Goal: Task Accomplishment & Management: Manage account settings

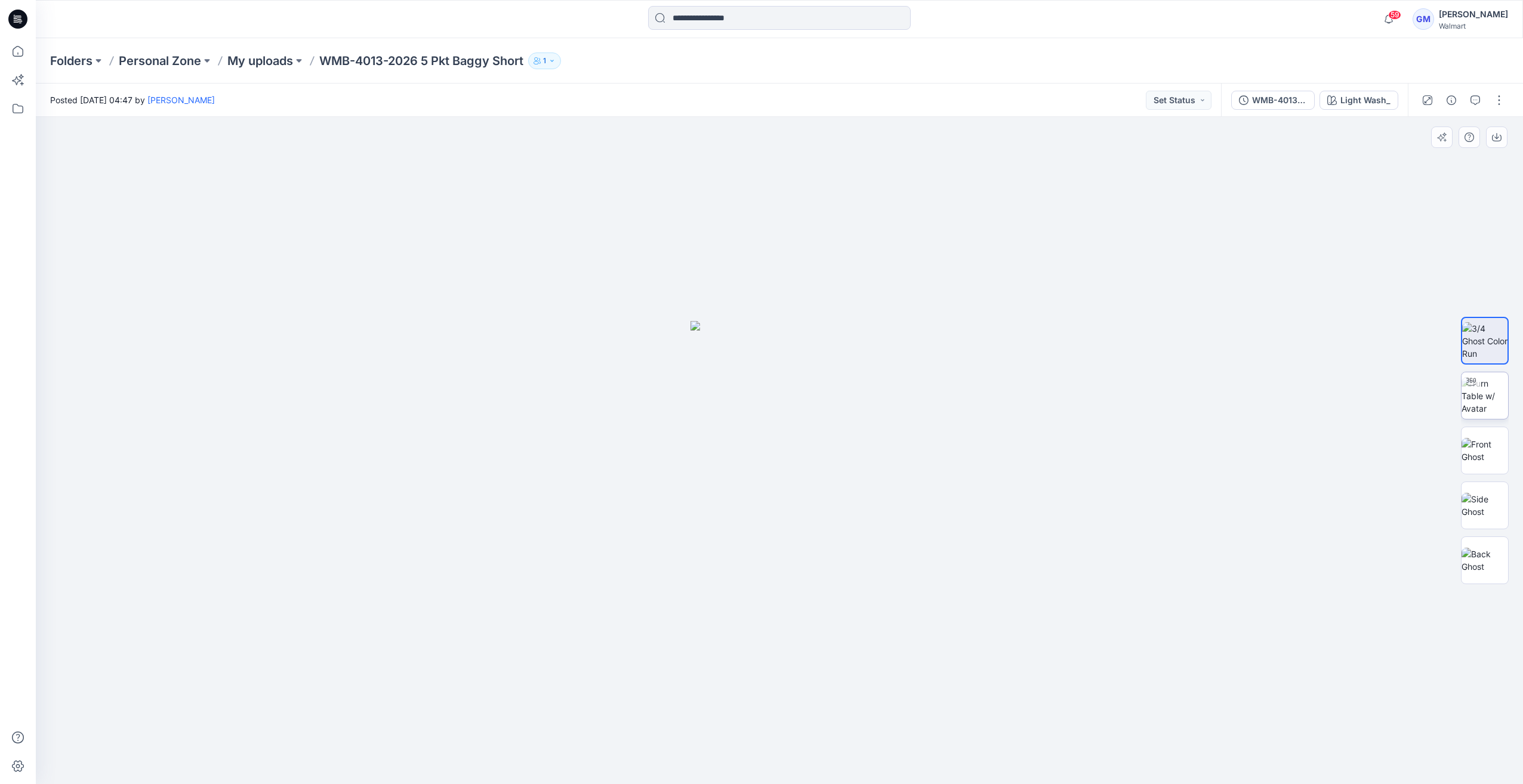
drag, startPoint x: 1458, startPoint y: 405, endPoint x: 1485, endPoint y: 397, distance: 28.2
click at [1463, 403] on div at bounding box center [1485, 450] width 77 height 298
click at [1485, 397] on img at bounding box center [1485, 396] width 47 height 38
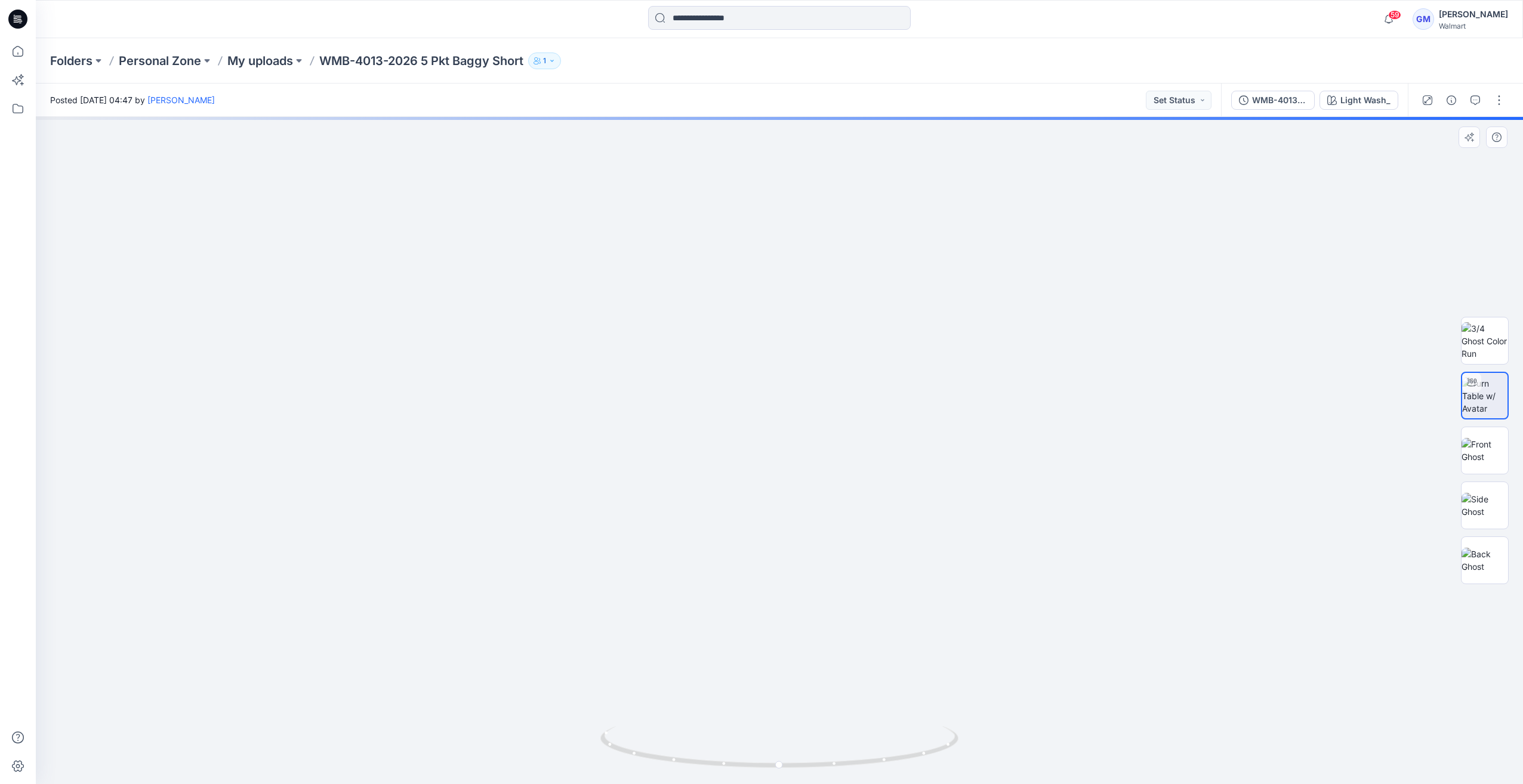
drag, startPoint x: 875, startPoint y: 466, endPoint x: 911, endPoint y: 357, distance: 114.8
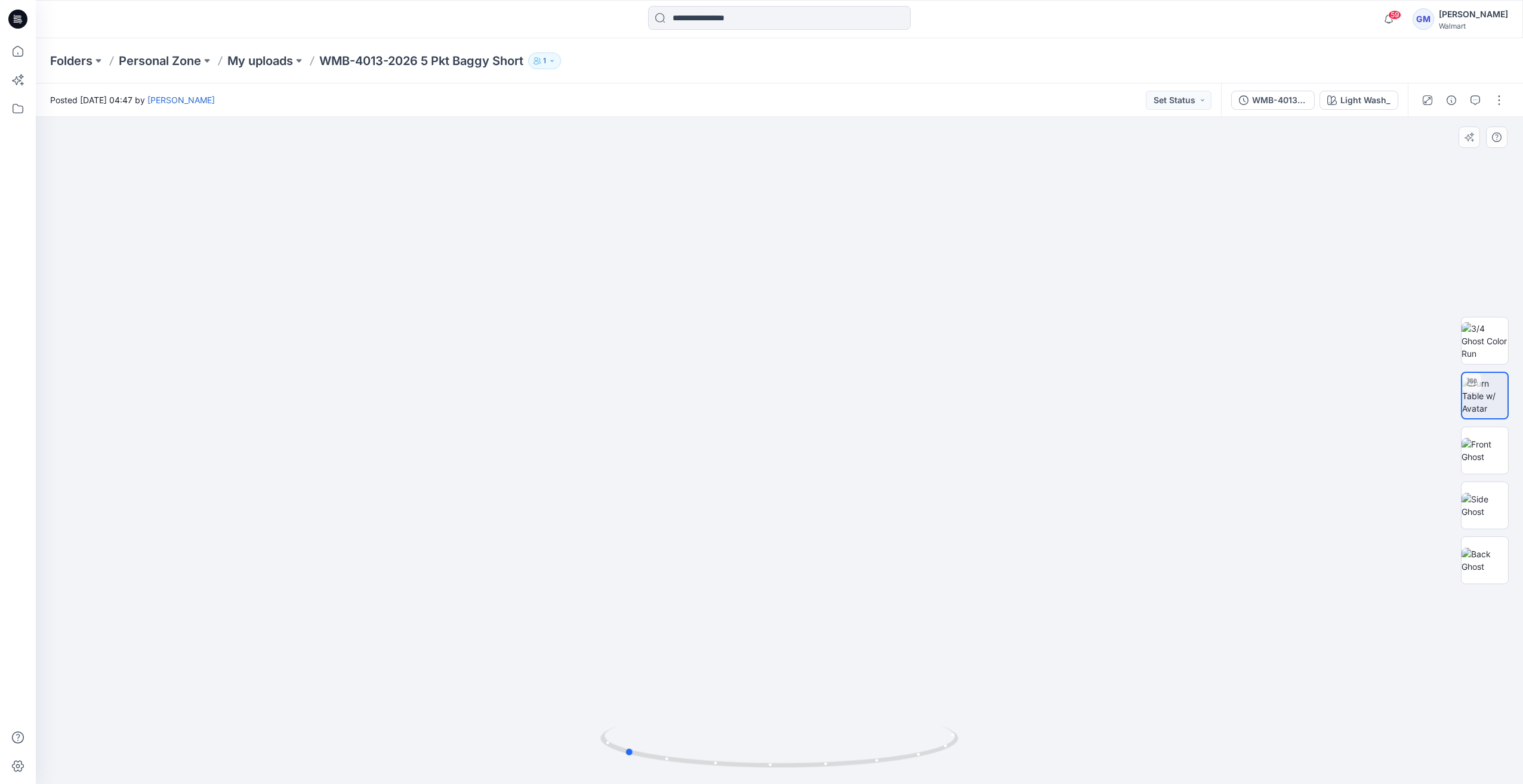
drag, startPoint x: 797, startPoint y: 771, endPoint x: 661, endPoint y: 771, distance: 136.0
click at [661, 771] on div at bounding box center [779, 754] width 358 height 60
drag, startPoint x: 760, startPoint y: 783, endPoint x: 538, endPoint y: 781, distance: 222.0
click at [538, 781] on div at bounding box center [779, 450] width 1487 height 667
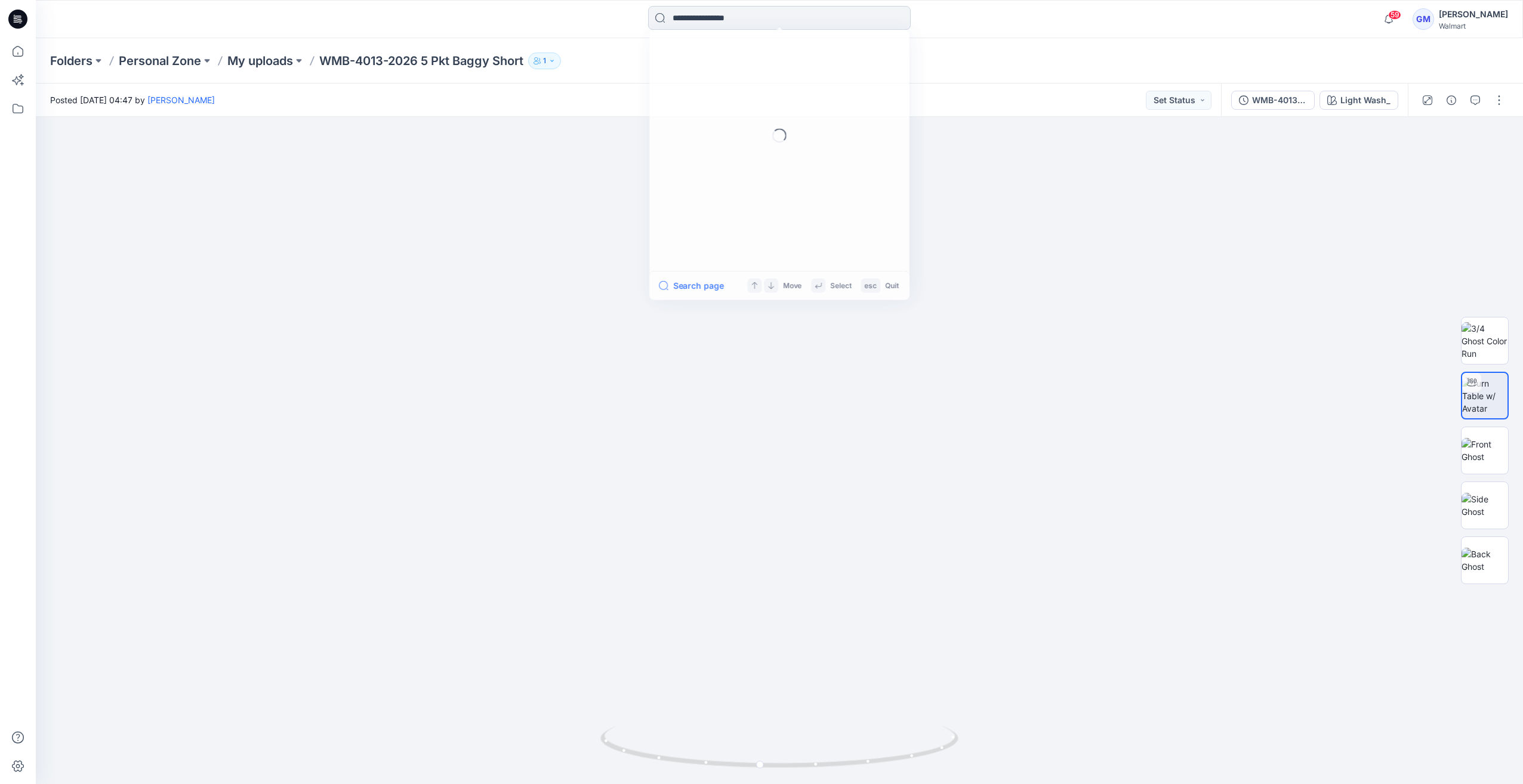
click at [723, 14] on input at bounding box center [779, 18] width 263 height 24
paste input "******"
drag, startPoint x: 726, startPoint y: 18, endPoint x: 623, endPoint y: 13, distance: 103.1
click at [623, 13] on div "****** Sorry, no matches were found Double check your search for any typos or s…" at bounding box center [779, 19] width 744 height 26
type input "****"
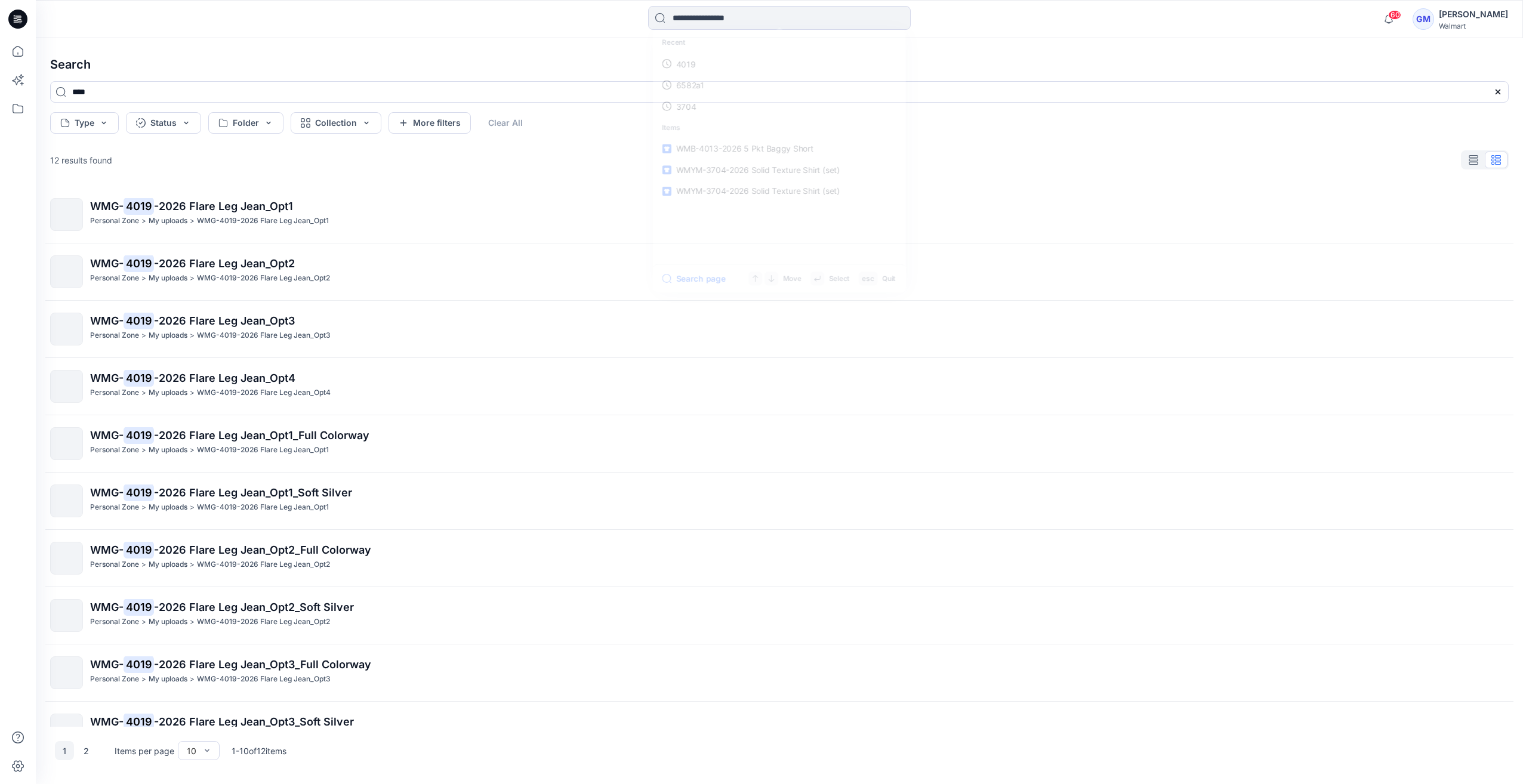
click at [21, 16] on icon at bounding box center [19, 16] width 6 height 1
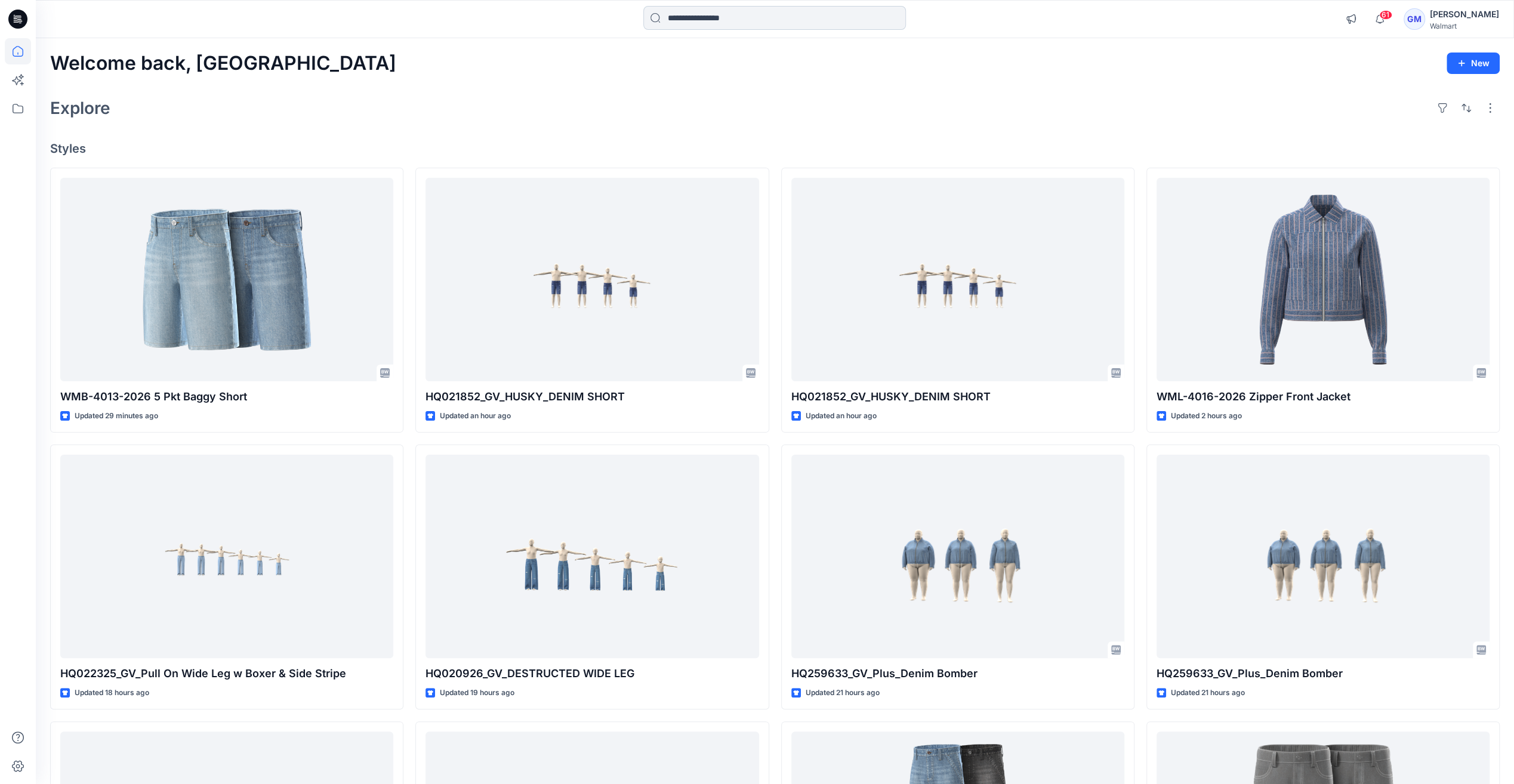
click at [759, 27] on input at bounding box center [774, 18] width 263 height 24
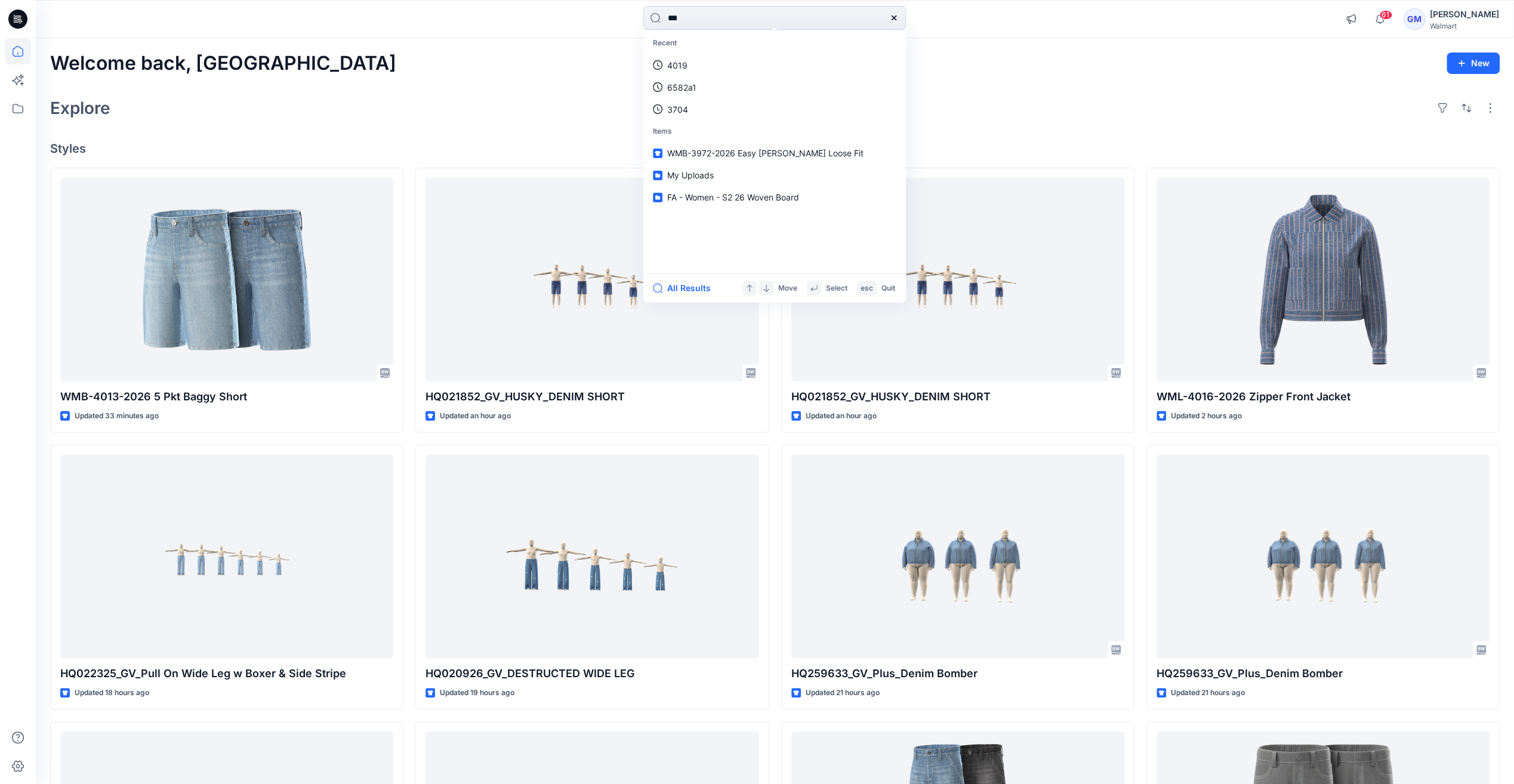
type input "****"
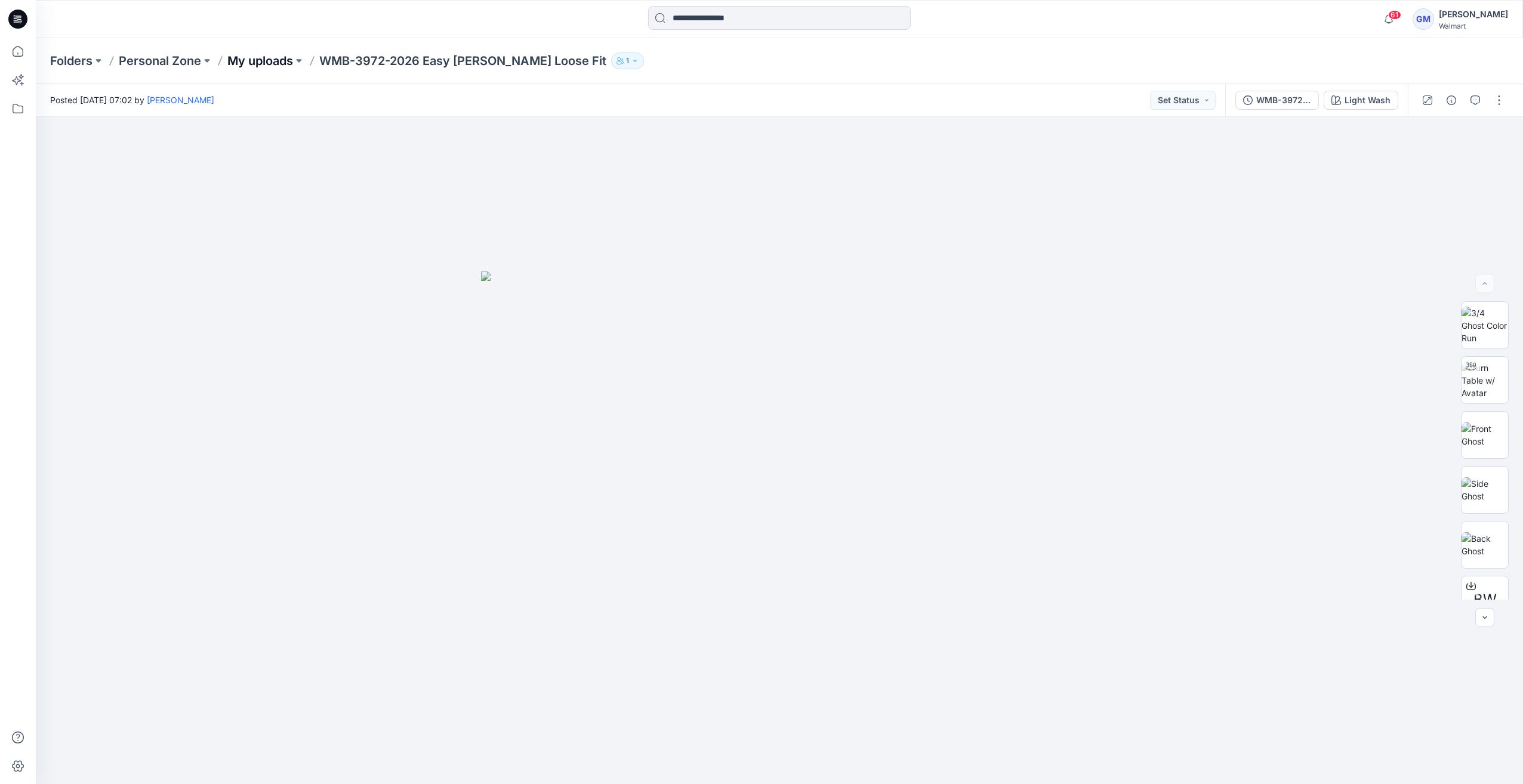
click at [273, 66] on p "My uploads" at bounding box center [260, 61] width 66 height 17
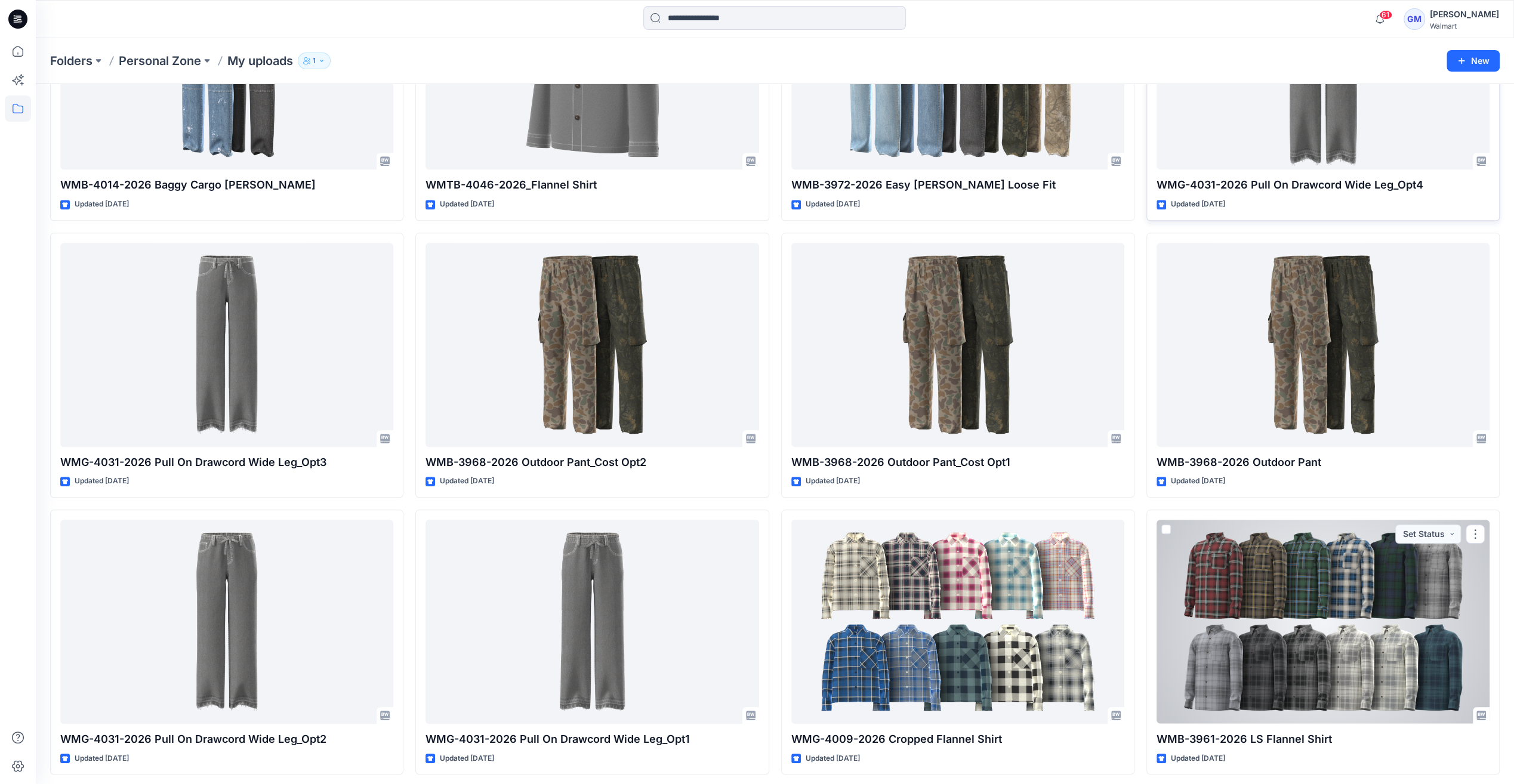
scroll to position [219, 0]
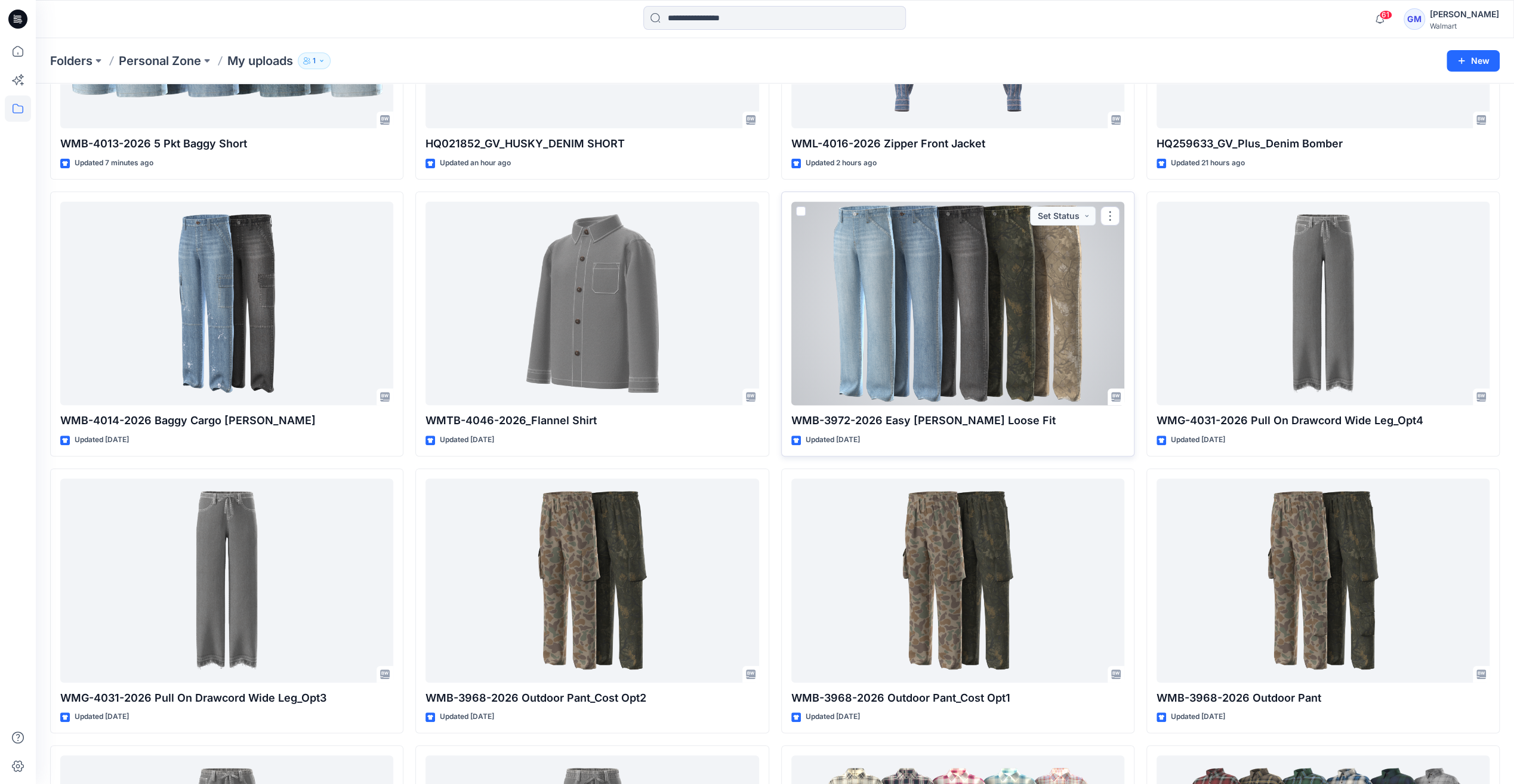
click at [1053, 372] on div at bounding box center [958, 303] width 333 height 203
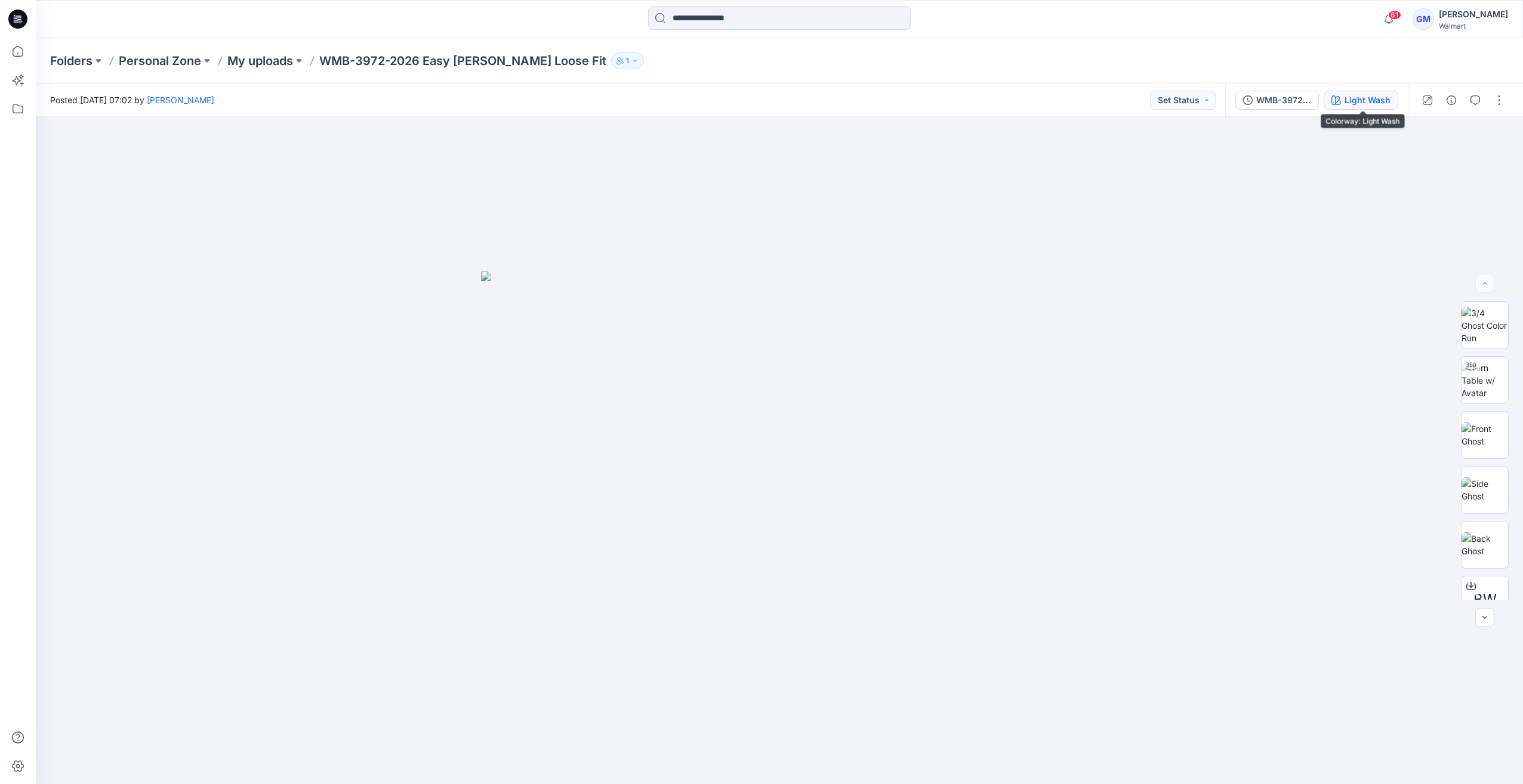
click at [1366, 95] on div "Light Wash" at bounding box center [1367, 100] width 46 height 13
click at [1348, 105] on div "Light Wash_" at bounding box center [1366, 100] width 50 height 13
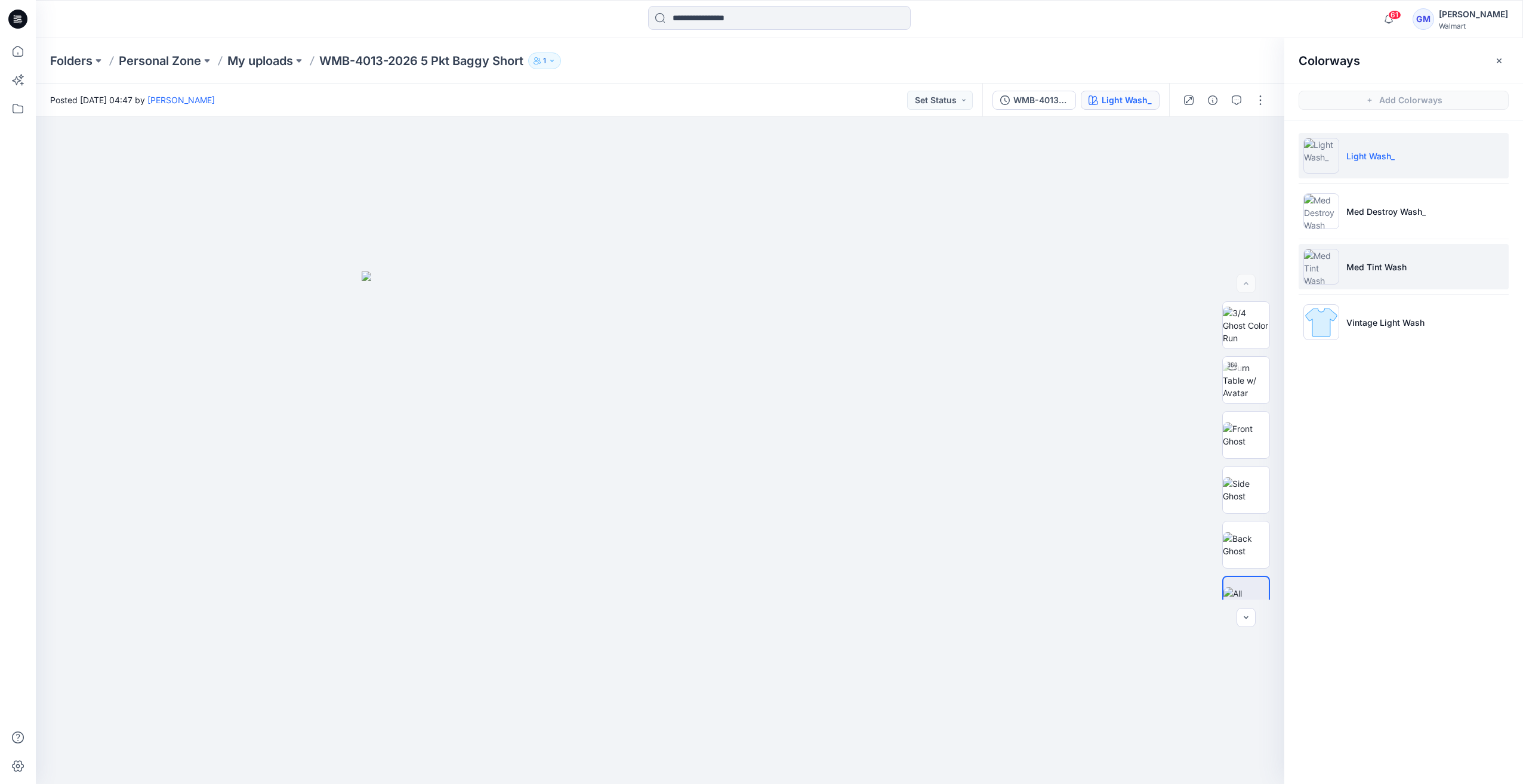
click at [1330, 259] on img at bounding box center [1321, 267] width 36 height 36
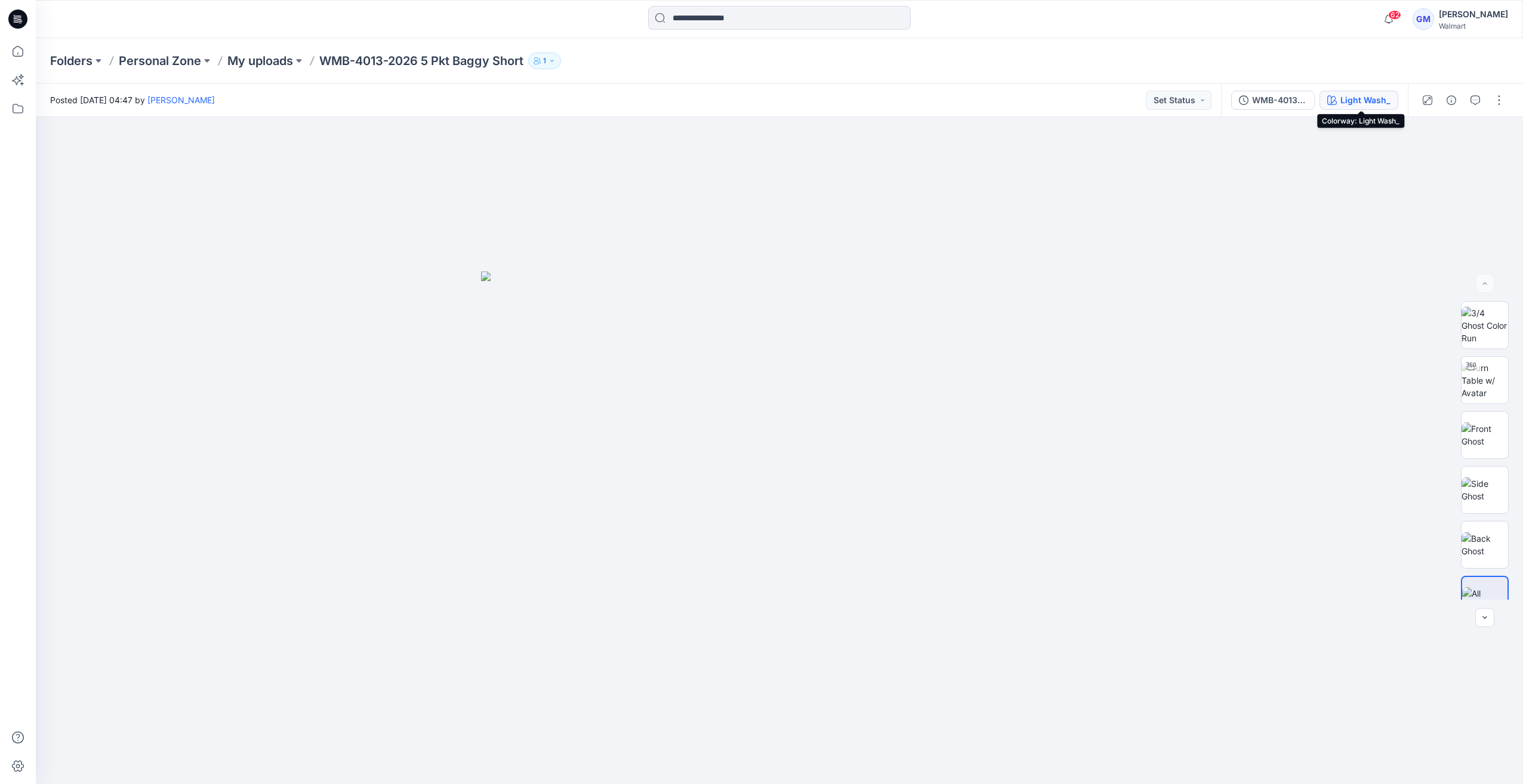
click at [1345, 101] on div "Light Wash_" at bounding box center [1366, 100] width 50 height 13
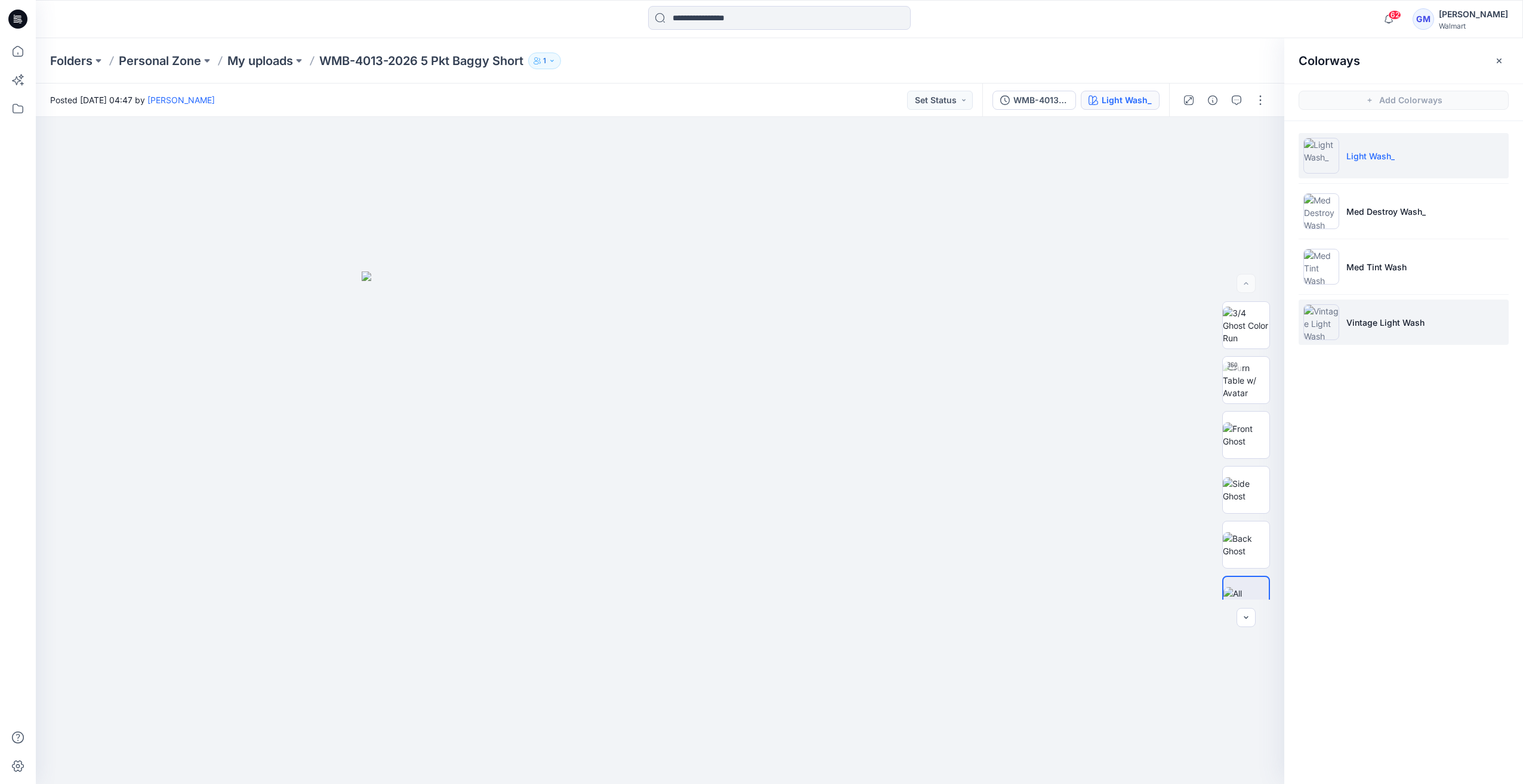
click at [1321, 325] on img at bounding box center [1321, 322] width 36 height 36
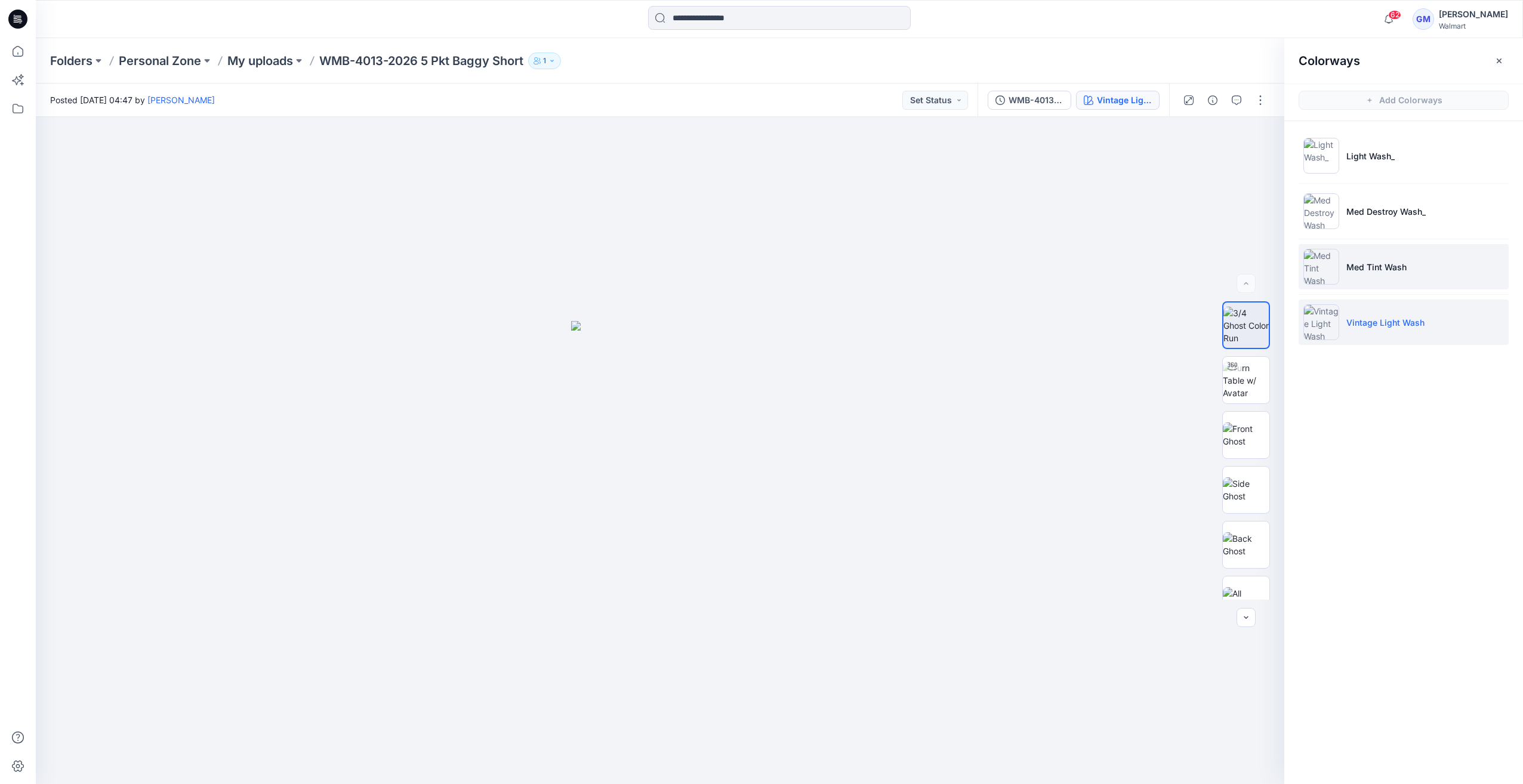
click at [1341, 268] on li "Med Tint Wash" at bounding box center [1403, 267] width 210 height 45
click at [1253, 397] on img at bounding box center [1246, 380] width 47 height 38
drag, startPoint x: 665, startPoint y: 764, endPoint x: 1008, endPoint y: 719, distance: 345.9
click at [989, 731] on div at bounding box center [660, 450] width 1248 height 667
click at [260, 59] on p "My uploads" at bounding box center [260, 61] width 66 height 17
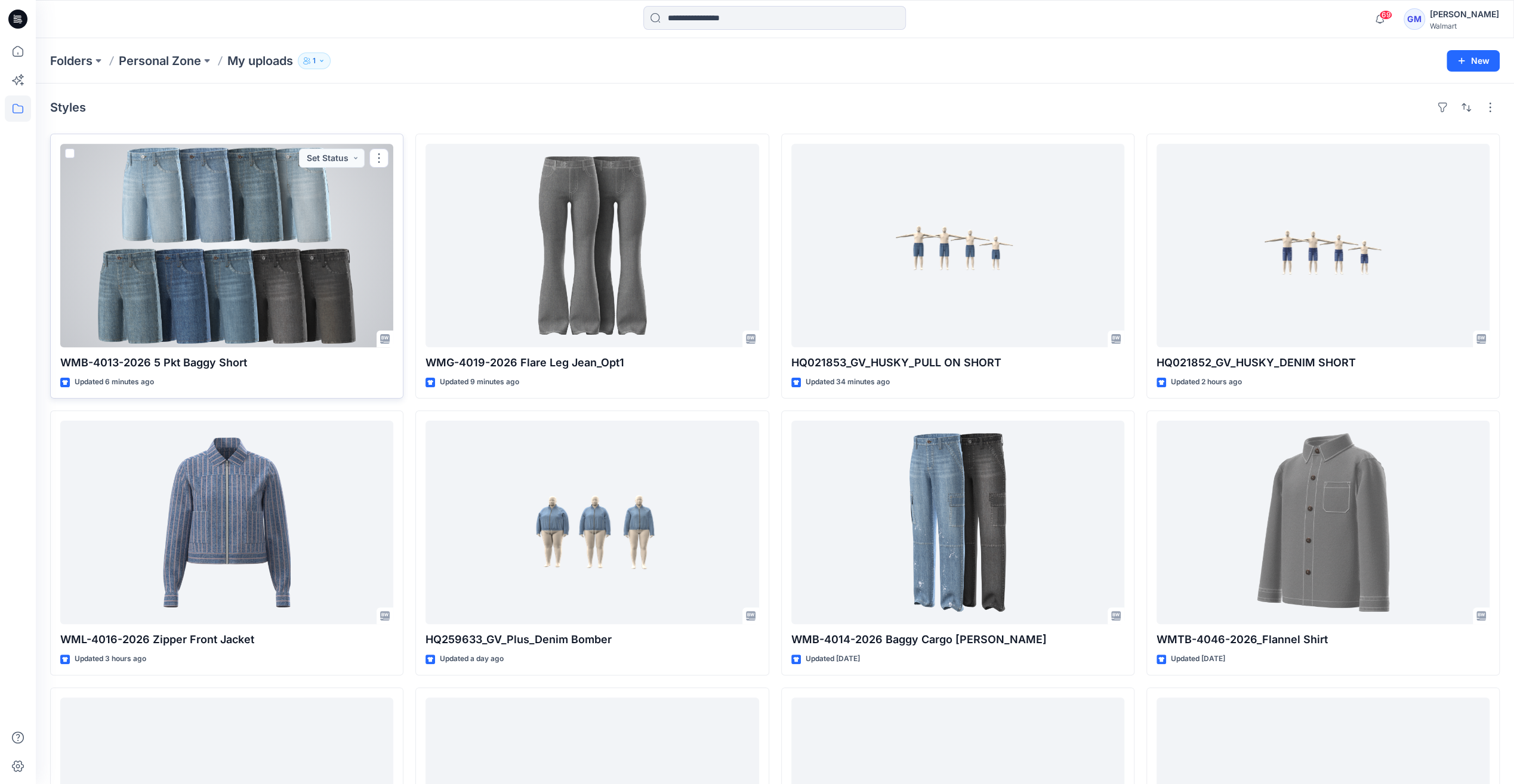
click at [344, 254] on div at bounding box center [227, 245] width 333 height 203
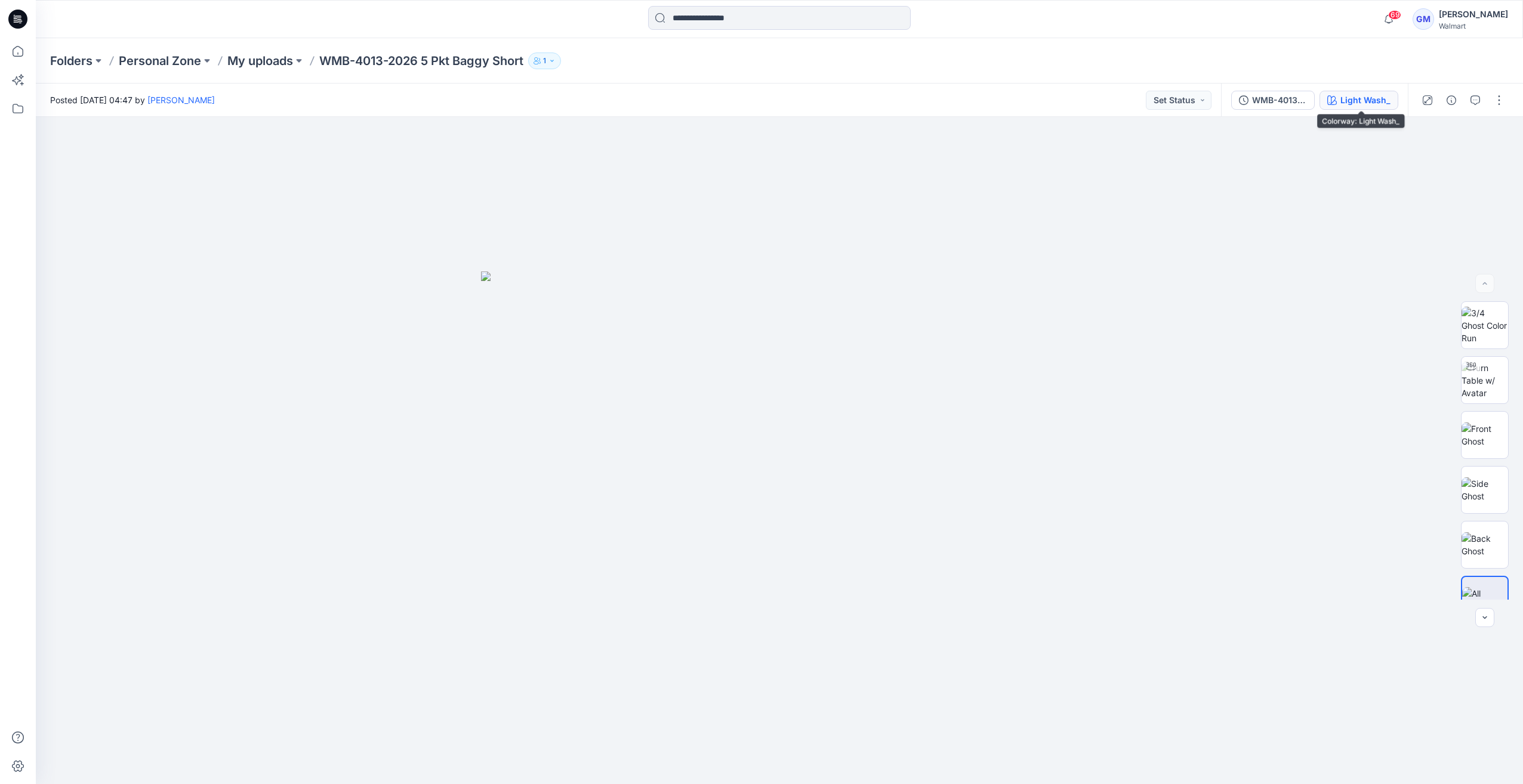
click at [1381, 104] on div "Light Wash_" at bounding box center [1366, 100] width 50 height 13
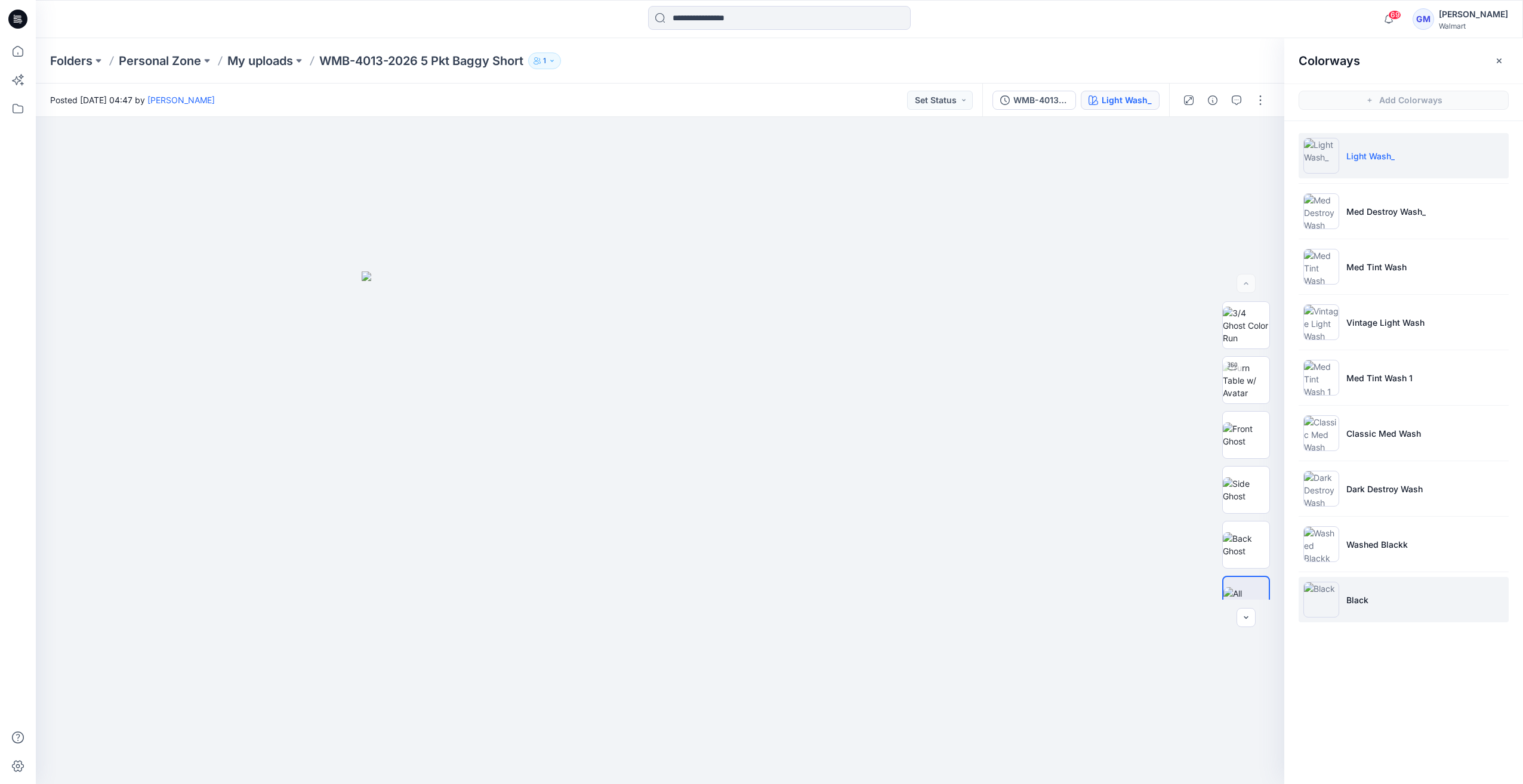
click at [1323, 598] on img at bounding box center [1321, 600] width 36 height 36
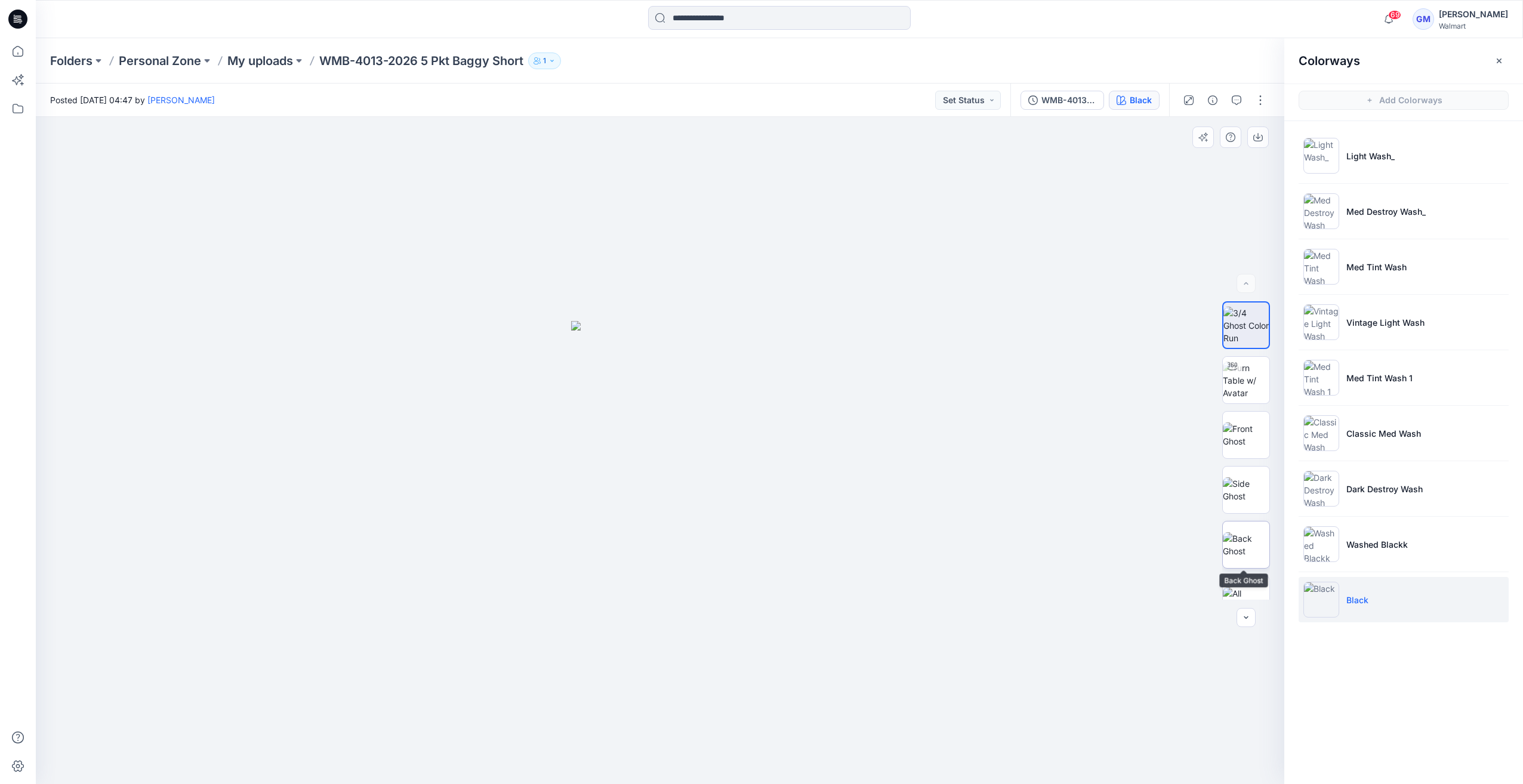
click at [1253, 540] on img at bounding box center [1246, 545] width 47 height 25
click at [1324, 363] on img at bounding box center [1321, 378] width 36 height 36
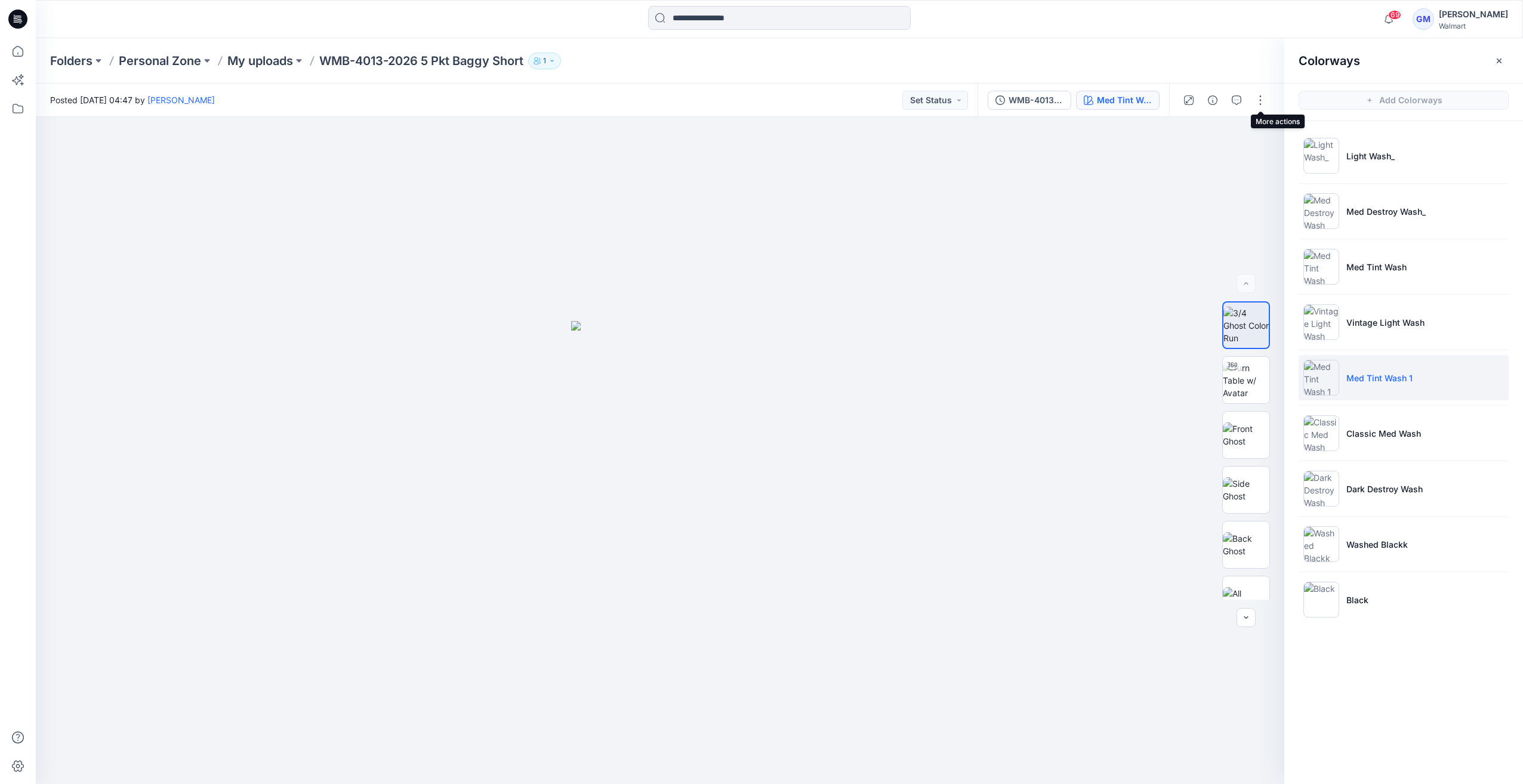
drag, startPoint x: 1253, startPoint y: 99, endPoint x: 1230, endPoint y: 113, distance: 26.9
click at [1254, 99] on button "button" at bounding box center [1260, 100] width 19 height 19
click at [1180, 154] on button "Edit" at bounding box center [1210, 161] width 110 height 22
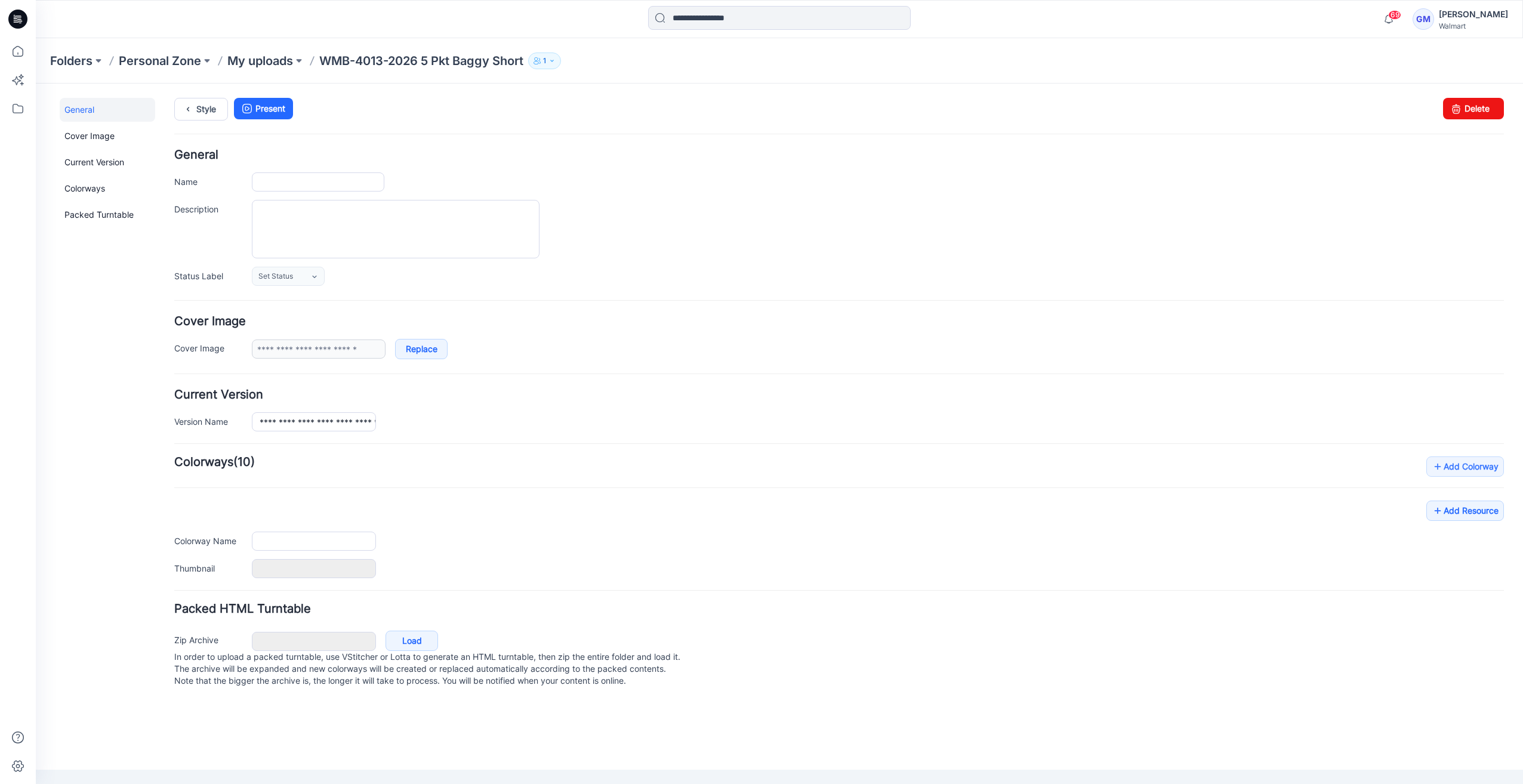
type input "**********"
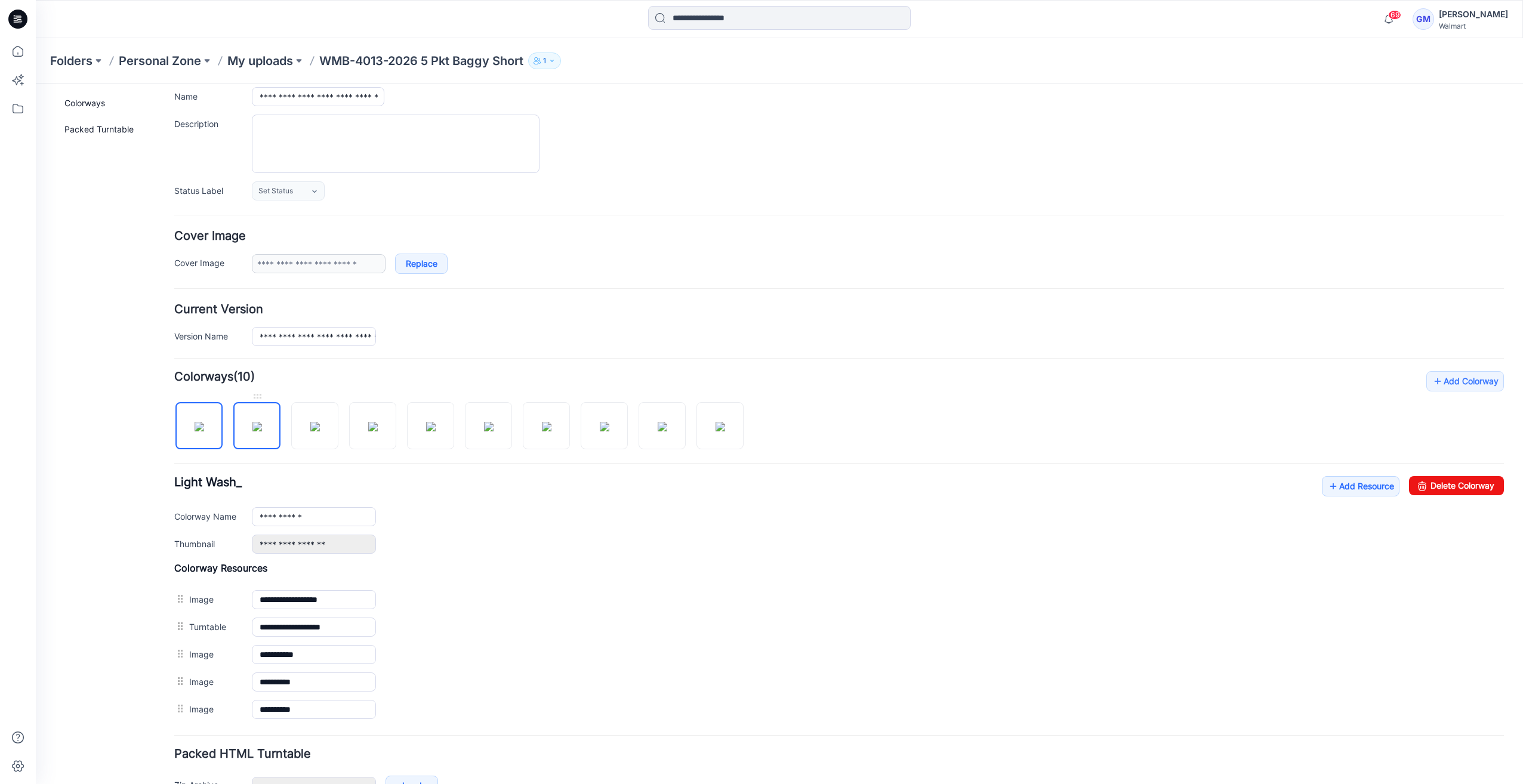
scroll to position [156, 0]
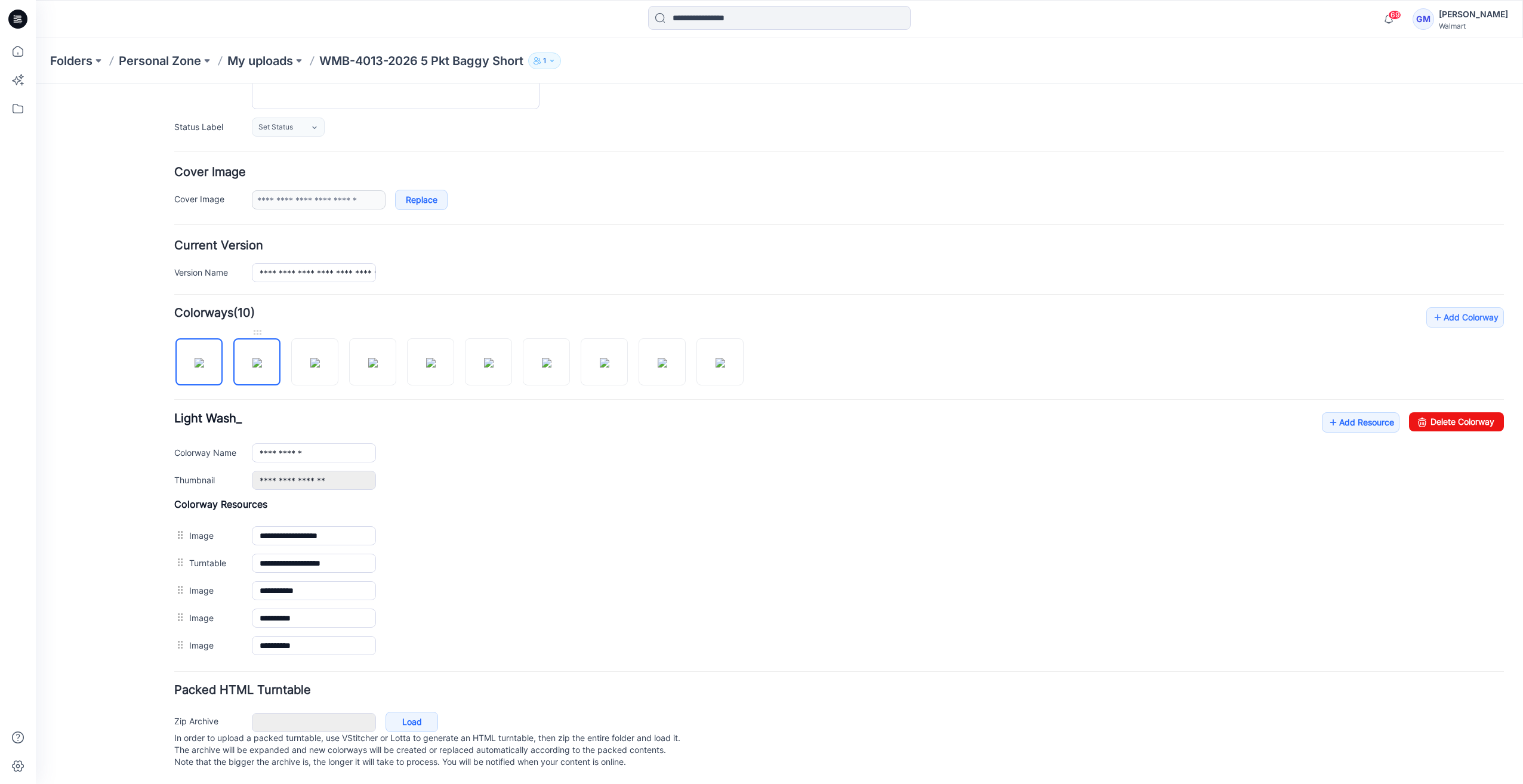
click at [262, 358] on img at bounding box center [257, 363] width 10 height 10
click at [368, 358] on img at bounding box center [373, 363] width 10 height 10
click at [257, 358] on img at bounding box center [257, 363] width 10 height 10
click at [327, 443] on input "**********" at bounding box center [314, 453] width 124 height 19
click at [320, 367] on img at bounding box center [315, 363] width 10 height 10
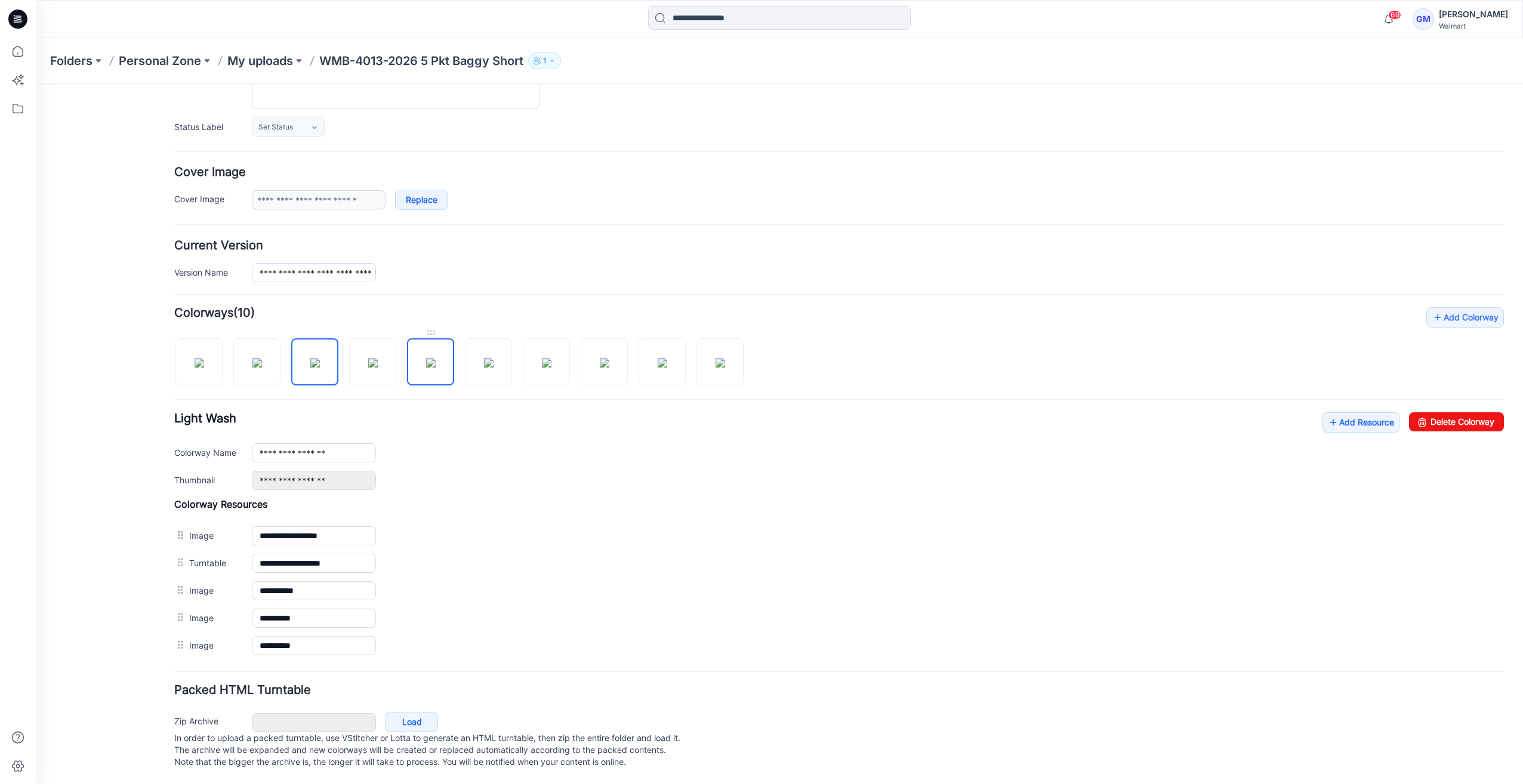
click at [431, 358] on img at bounding box center [431, 363] width 10 height 10
click at [310, 359] on img at bounding box center [315, 363] width 10 height 10
click at [378, 358] on img at bounding box center [373, 363] width 10 height 10
click at [436, 366] on img at bounding box center [431, 363] width 10 height 10
click at [378, 366] on img at bounding box center [373, 363] width 10 height 10
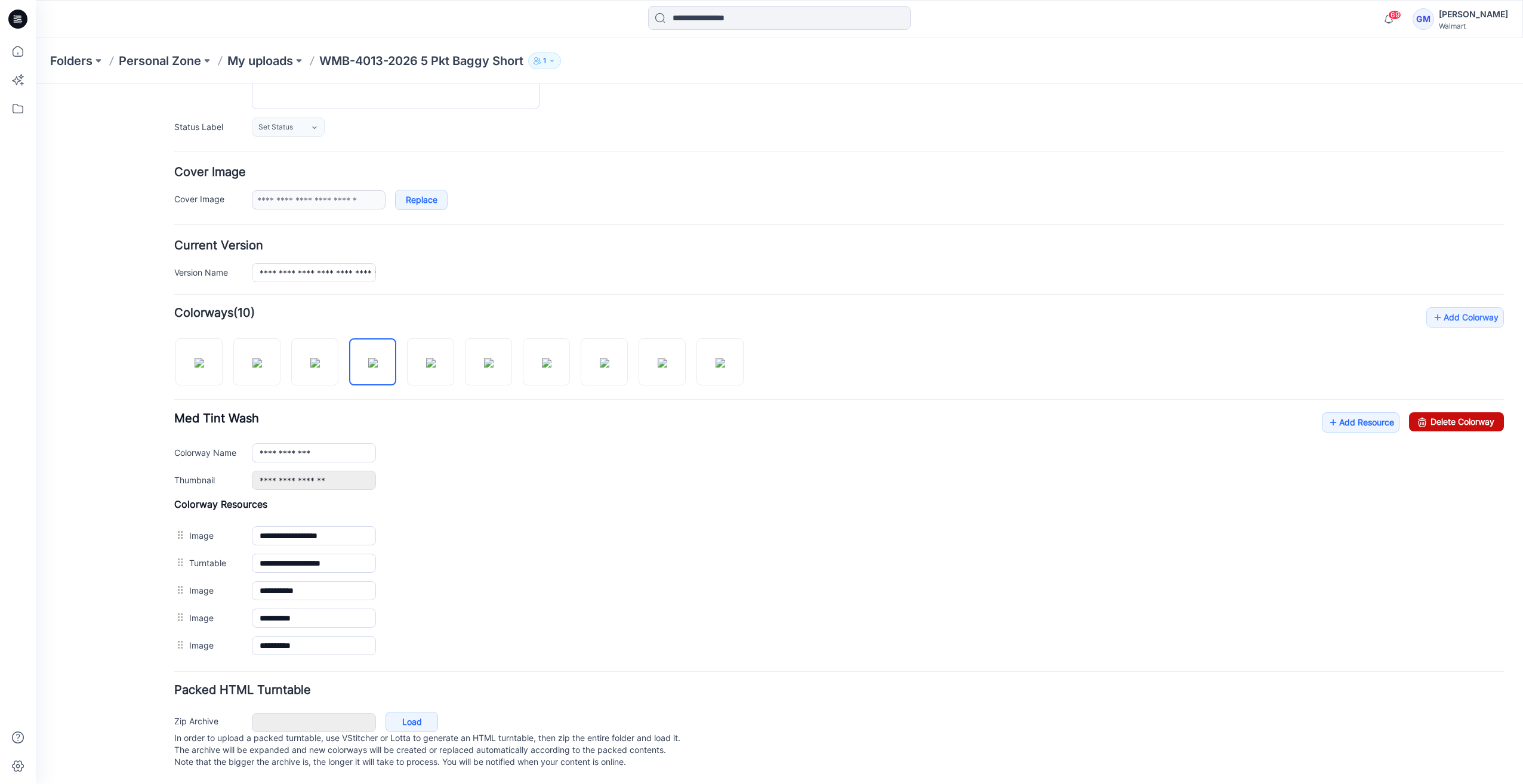
click at [1460, 415] on link "Delete Colorway" at bounding box center [1456, 422] width 95 height 19
click at [377, 367] on img at bounding box center [373, 363] width 10 height 10
click at [344, 446] on input "**********" at bounding box center [314, 453] width 124 height 19
click at [426, 364] on img at bounding box center [431, 363] width 10 height 10
click at [493, 363] on img at bounding box center [489, 363] width 10 height 10
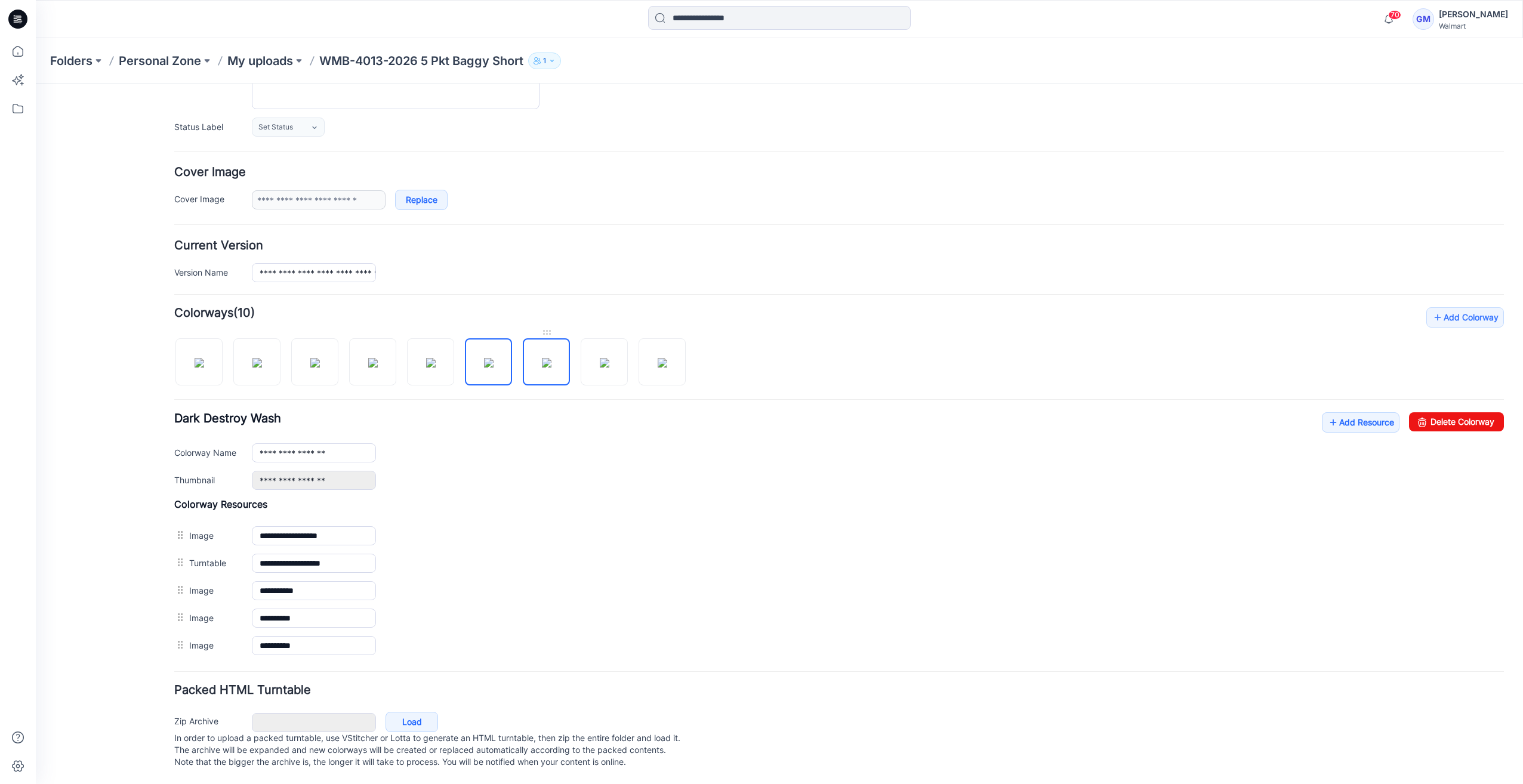
click at [542, 358] on img at bounding box center [547, 363] width 10 height 10
click at [609, 358] on img at bounding box center [605, 363] width 10 height 10
click at [551, 358] on img at bounding box center [547, 363] width 10 height 10
click at [333, 448] on input "**********" at bounding box center [314, 453] width 124 height 19
click at [377, 367] on img at bounding box center [373, 363] width 10 height 10
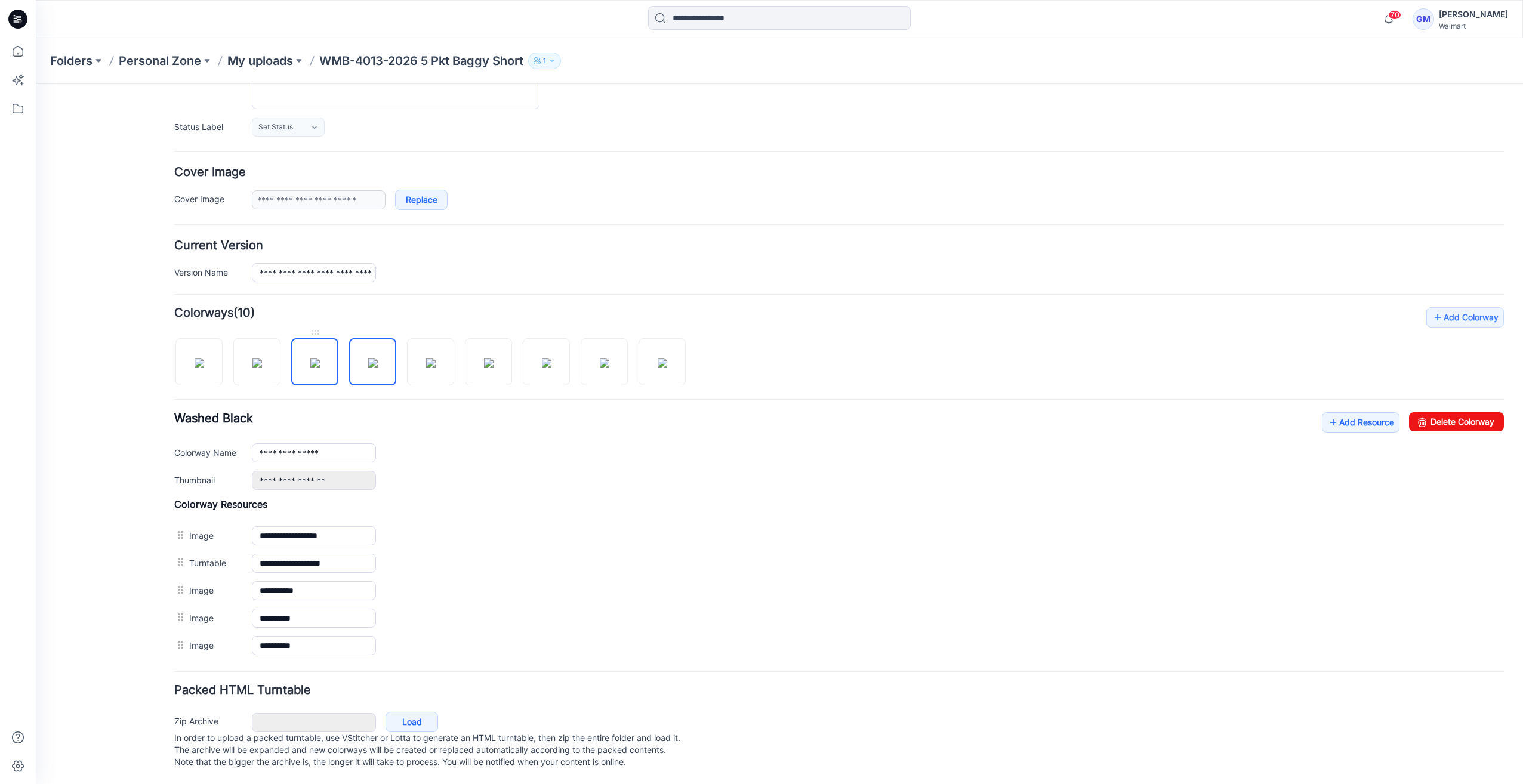
click at [316, 367] on img at bounding box center [315, 363] width 10 height 10
type input "**********"
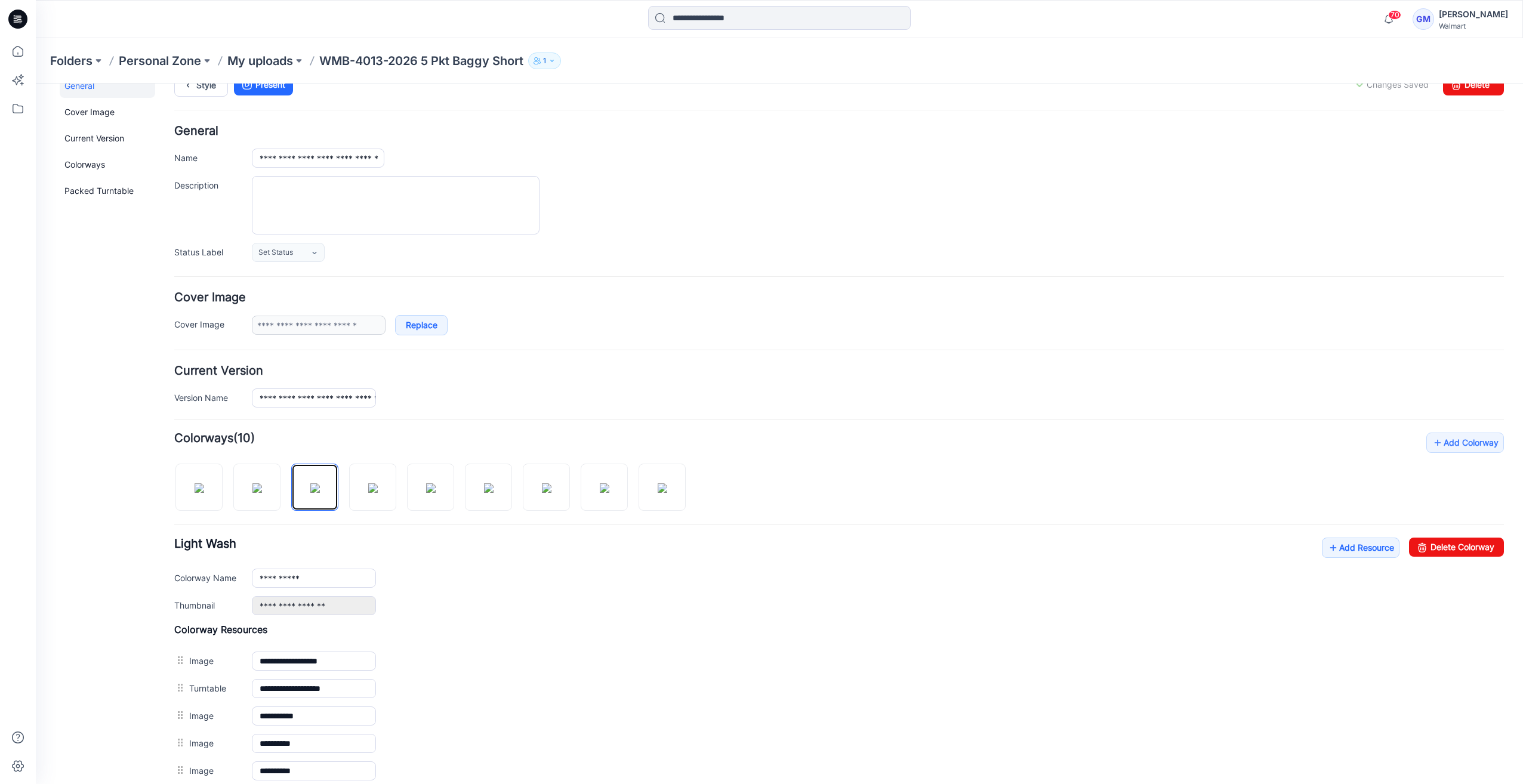
scroll to position [0, 0]
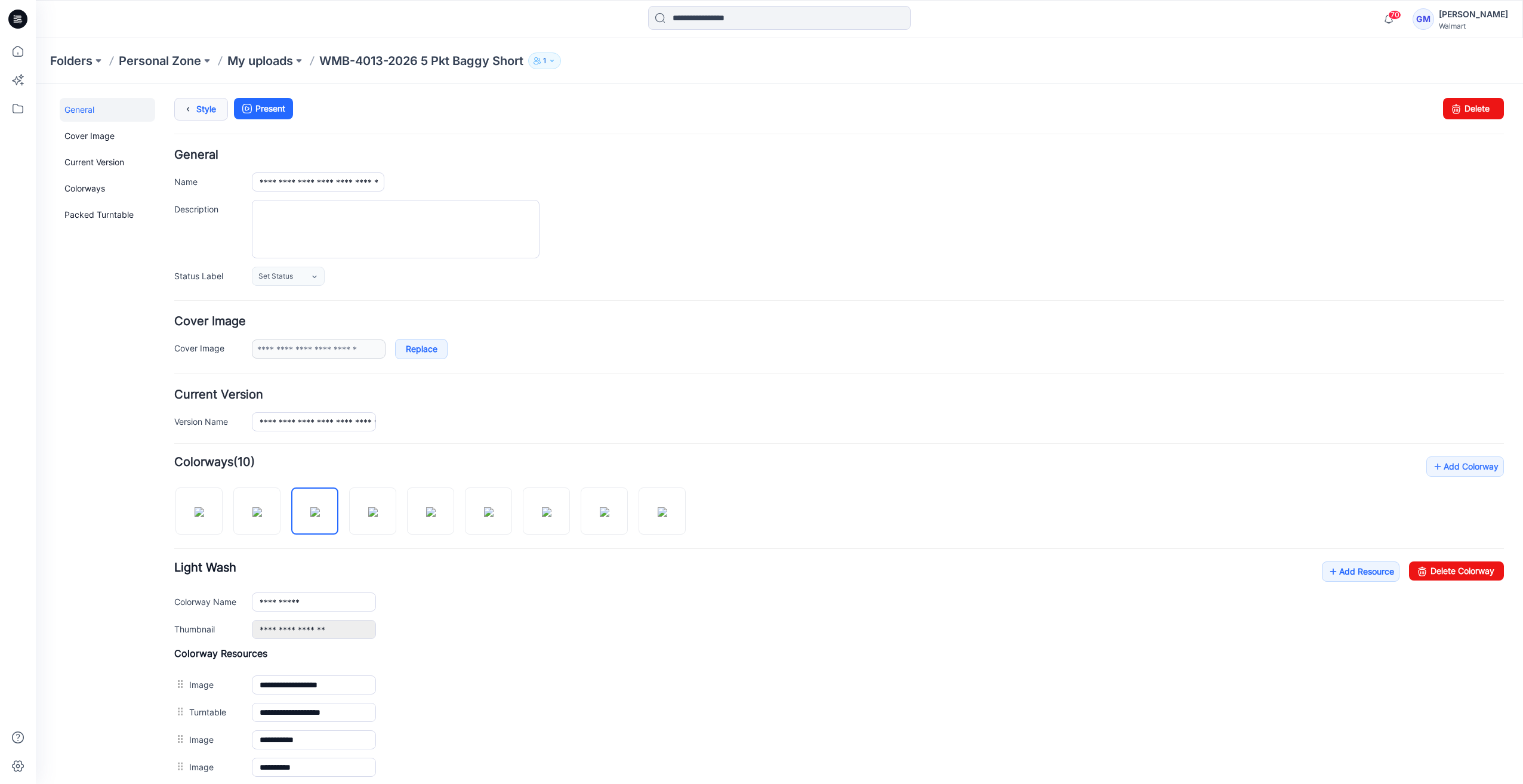
click at [196, 104] on icon at bounding box center [188, 109] width 17 height 22
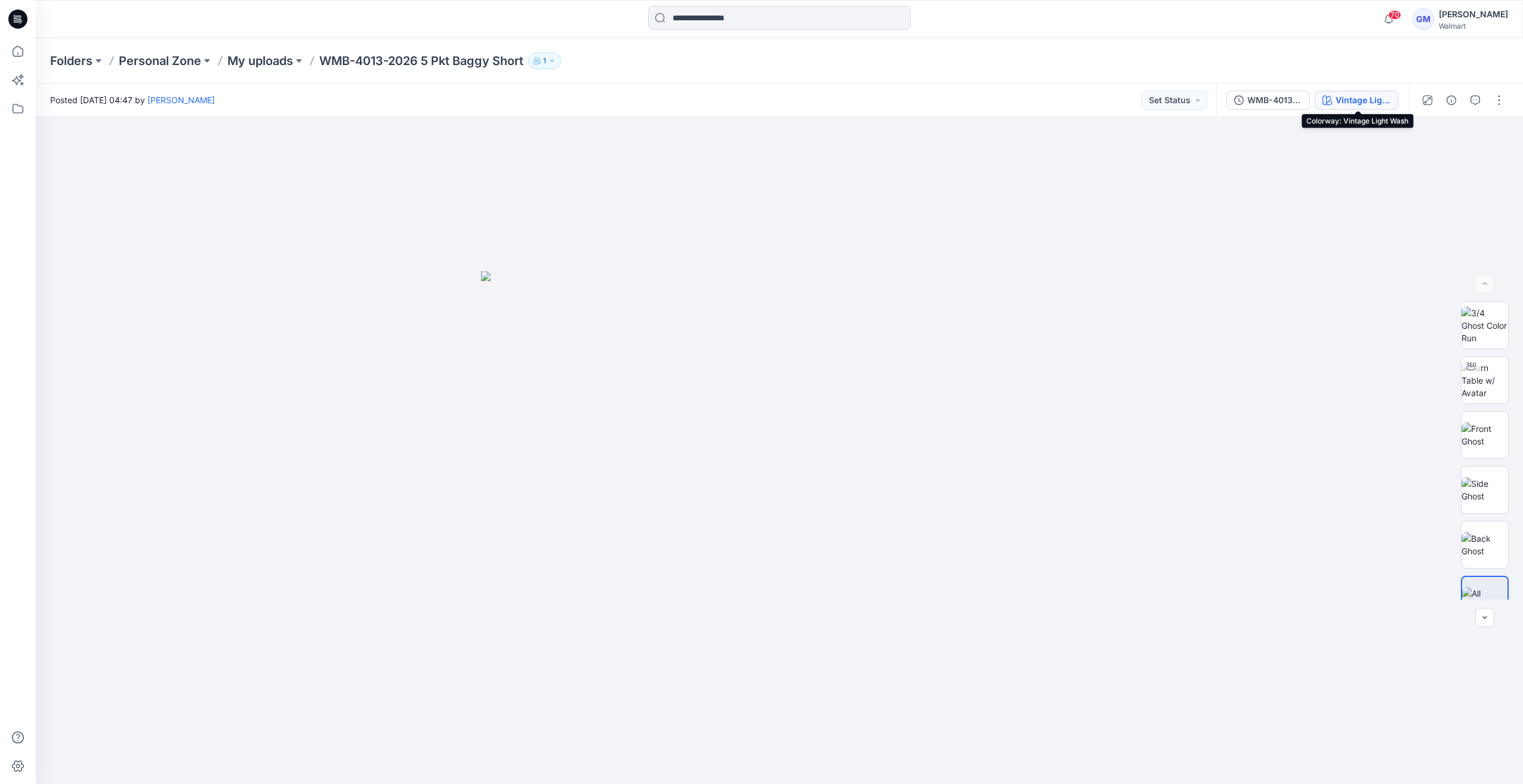
click at [1346, 99] on div "Vintage Light Wash" at bounding box center [1363, 100] width 55 height 13
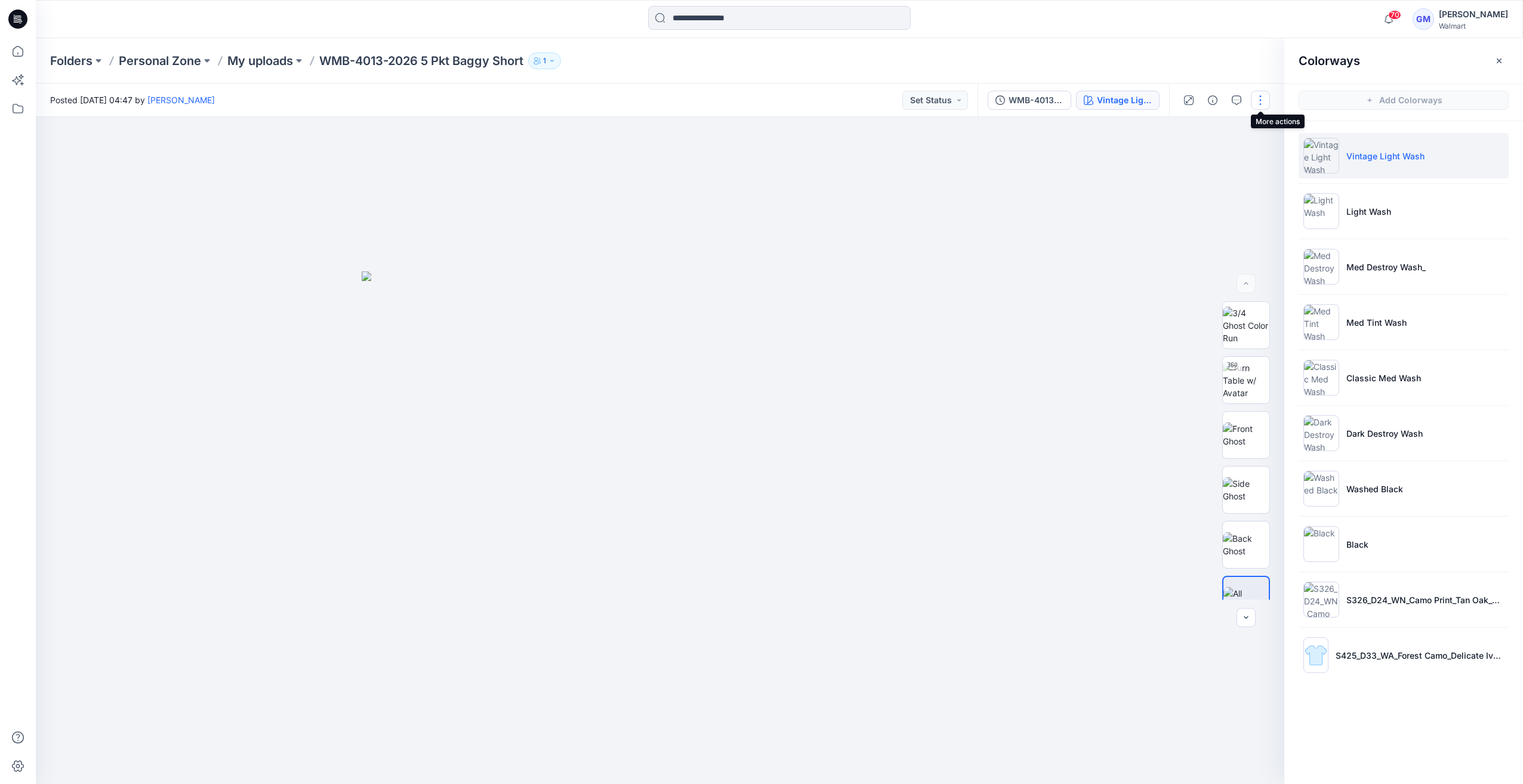
click at [1253, 98] on button "button" at bounding box center [1260, 100] width 19 height 19
click at [1184, 168] on button "Edit" at bounding box center [1210, 161] width 110 height 22
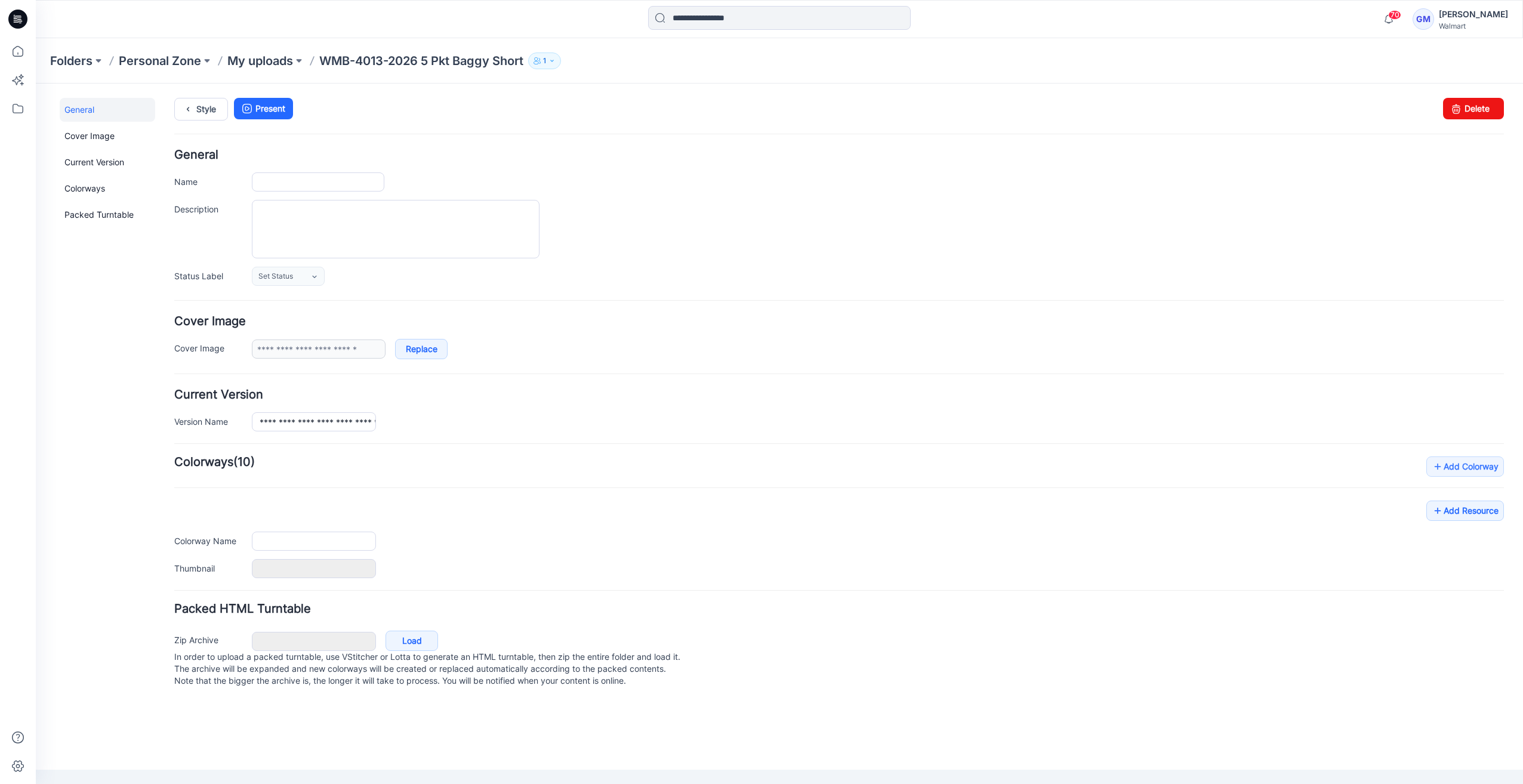
type input "**********"
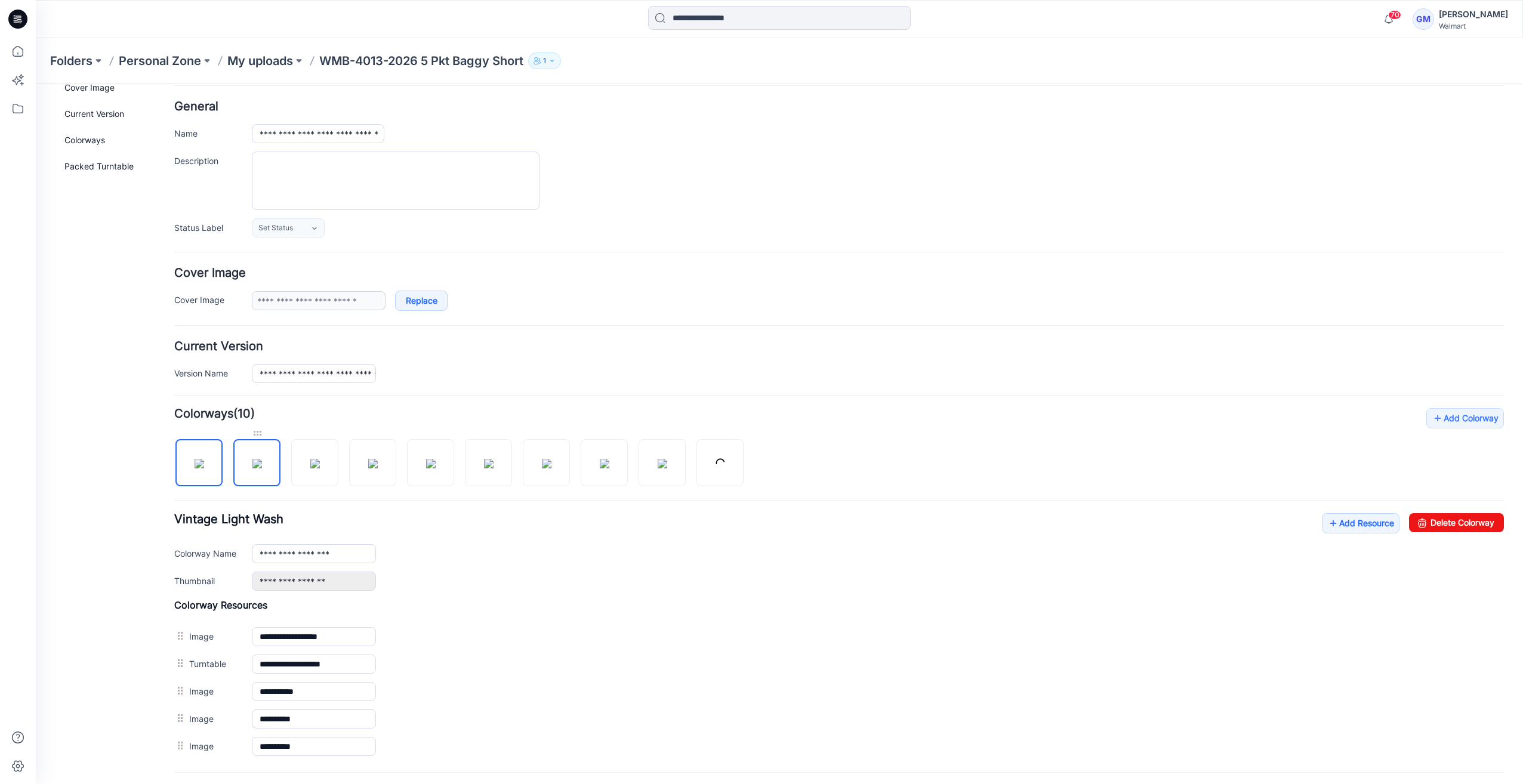
scroll to position [60, 0]
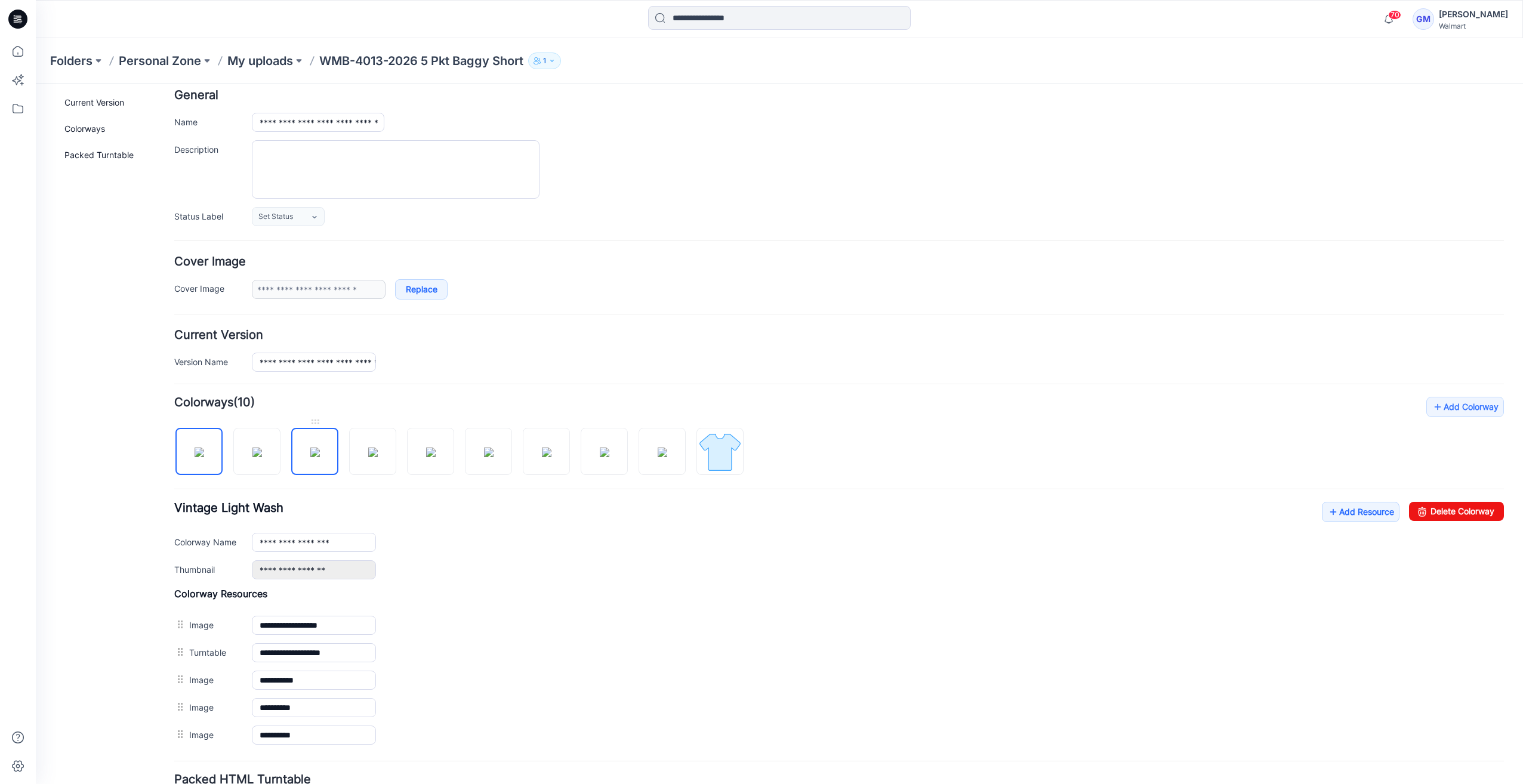
click at [320, 453] on img at bounding box center [315, 452] width 10 height 10
click at [370, 545] on input "**********" at bounding box center [314, 542] width 124 height 19
click at [195, 457] on img at bounding box center [199, 452] width 10 height 10
click at [1358, 509] on link "Add Resource" at bounding box center [1361, 512] width 78 height 20
click at [1337, 510] on link "Add Resource" at bounding box center [1361, 512] width 78 height 20
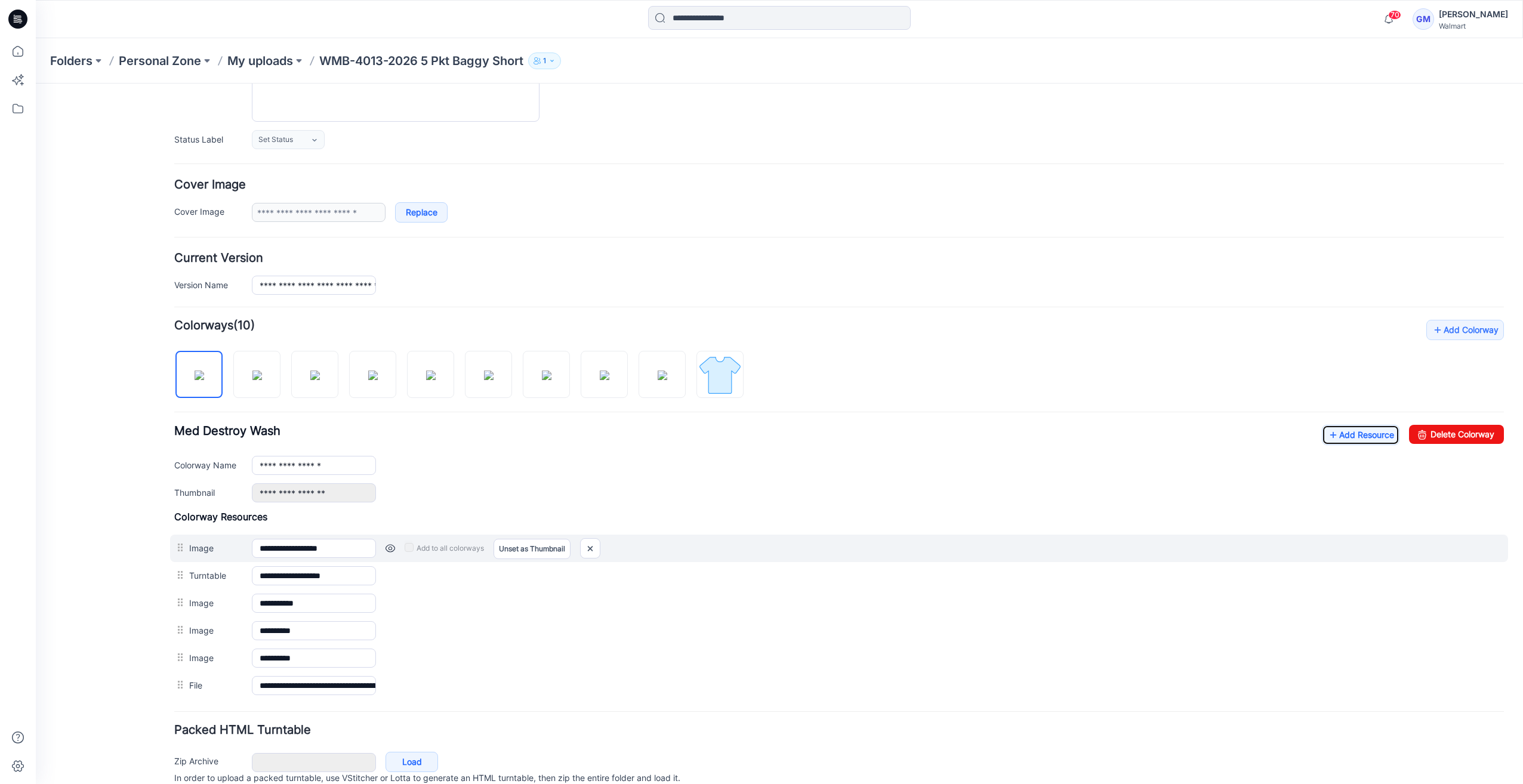
scroll to position [183, 0]
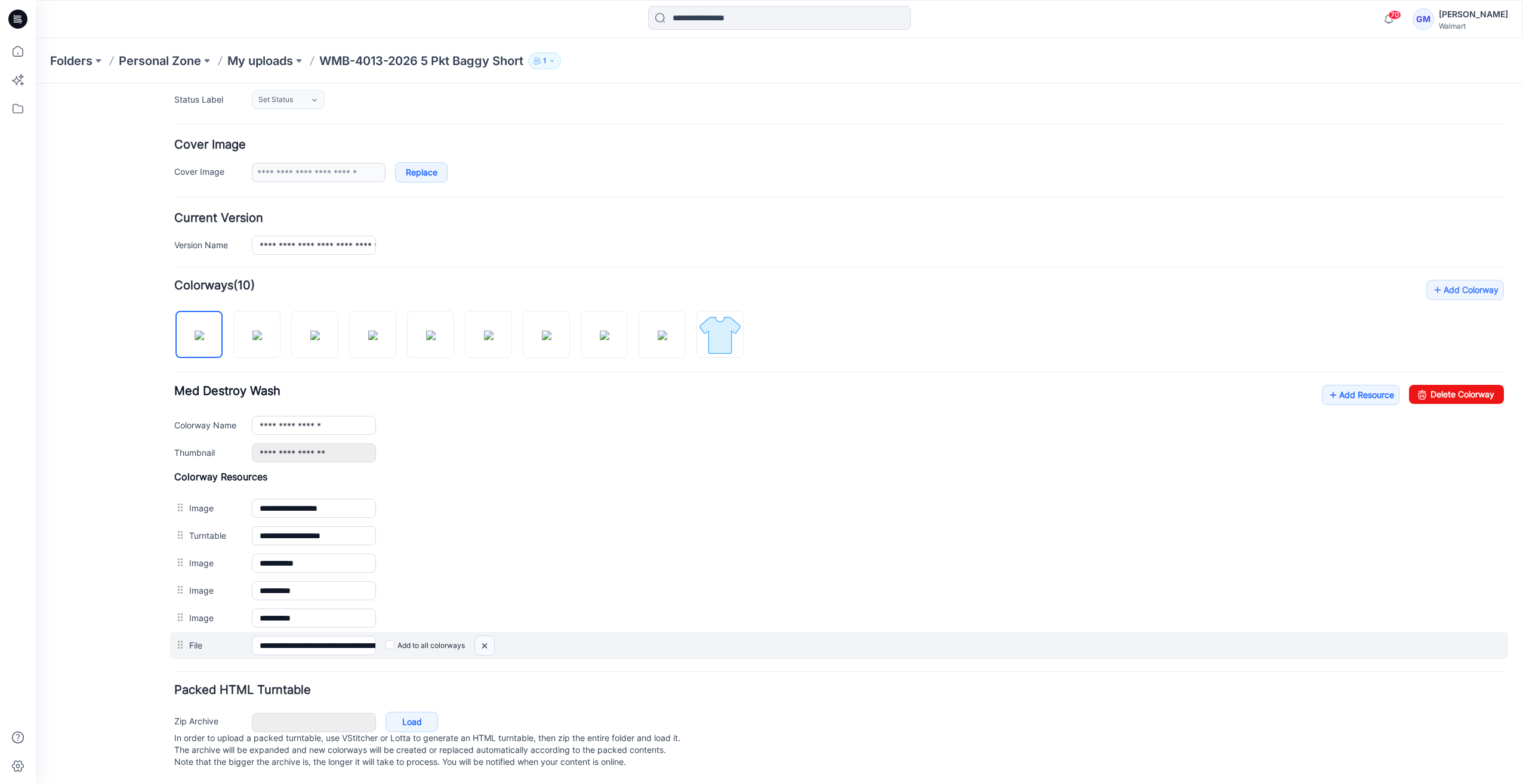
click at [479, 636] on img at bounding box center [484, 645] width 19 height 20
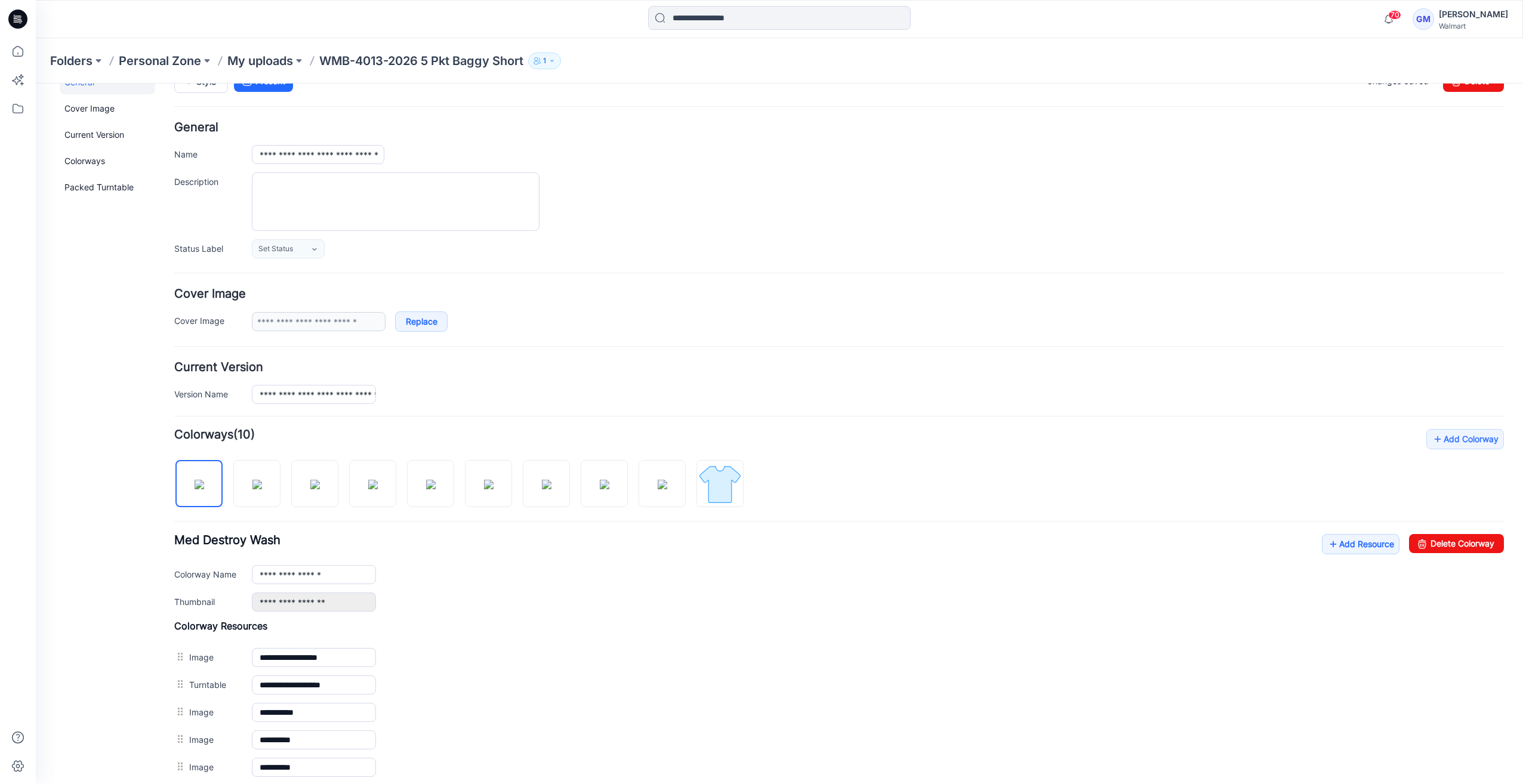
scroll to position [0, 0]
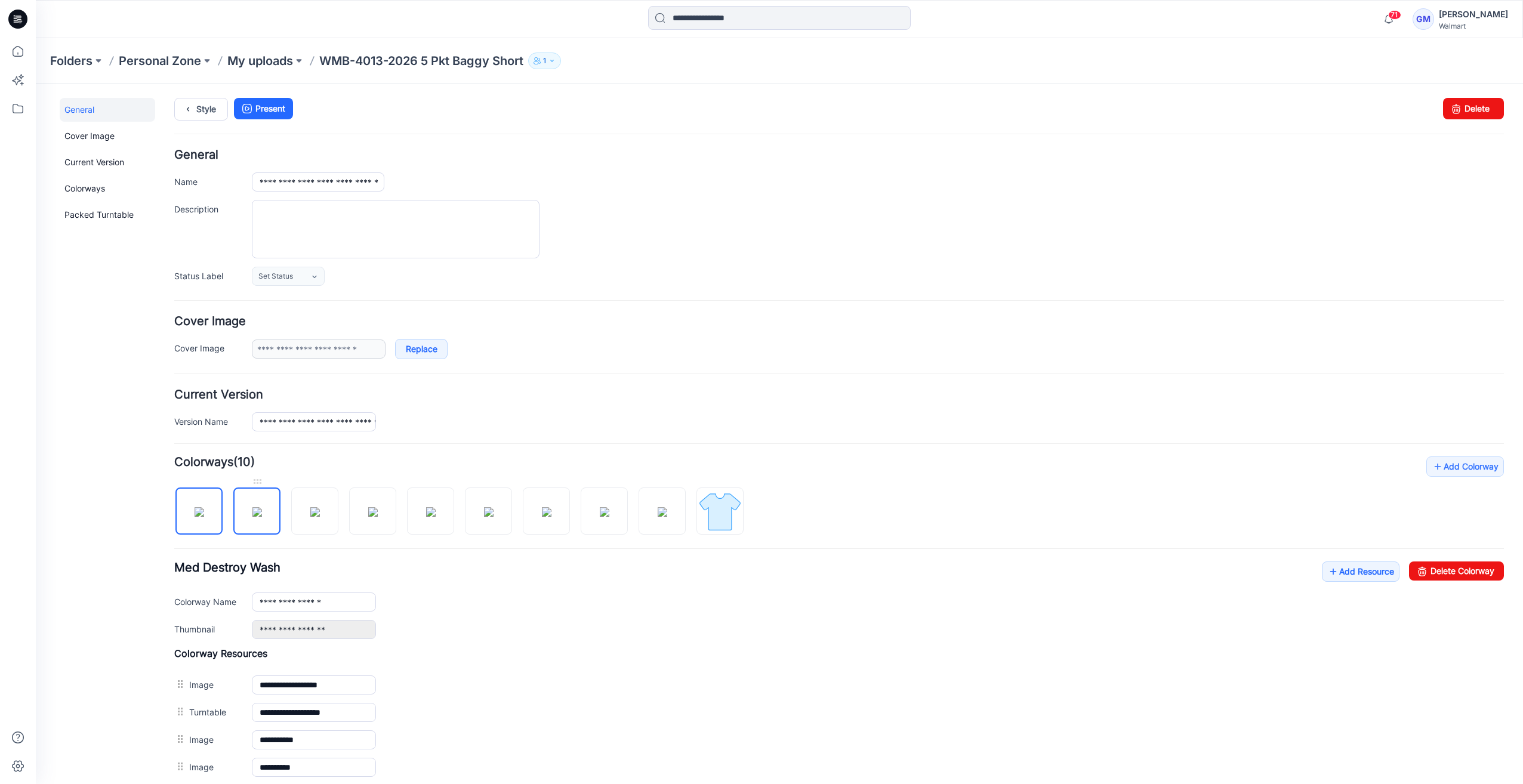
click at [253, 511] on img at bounding box center [257, 512] width 10 height 10
click at [320, 511] on img at bounding box center [315, 512] width 10 height 10
click at [350, 594] on input "**********" at bounding box center [314, 602] width 124 height 19
click at [368, 516] on img at bounding box center [373, 512] width 10 height 10
click at [426, 516] on img at bounding box center [431, 512] width 10 height 10
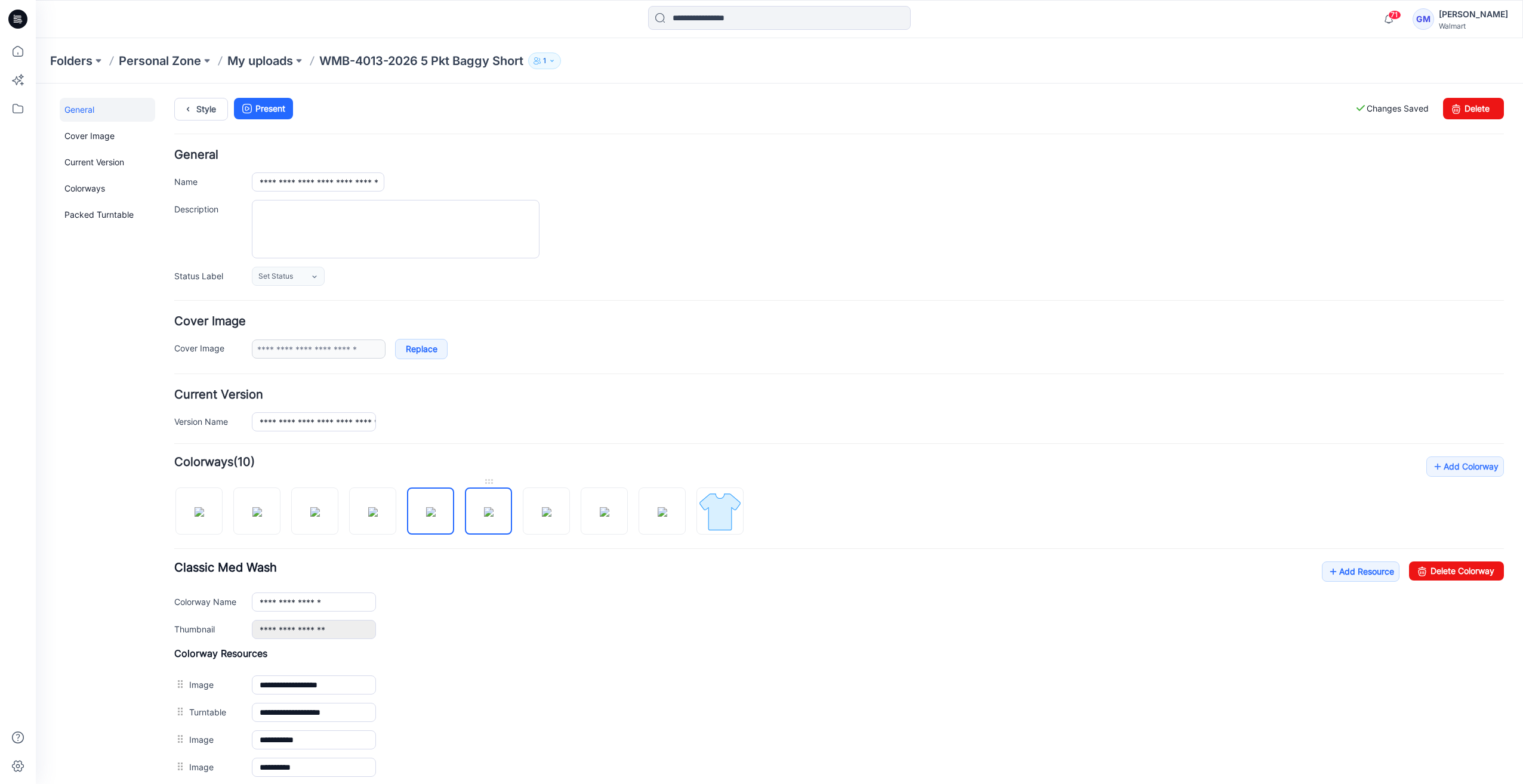
click at [484, 516] on img at bounding box center [489, 512] width 10 height 10
click at [542, 516] on img at bounding box center [547, 512] width 10 height 10
click at [600, 516] on img at bounding box center [605, 512] width 10 height 10
click at [657, 516] on img at bounding box center [662, 512] width 10 height 10
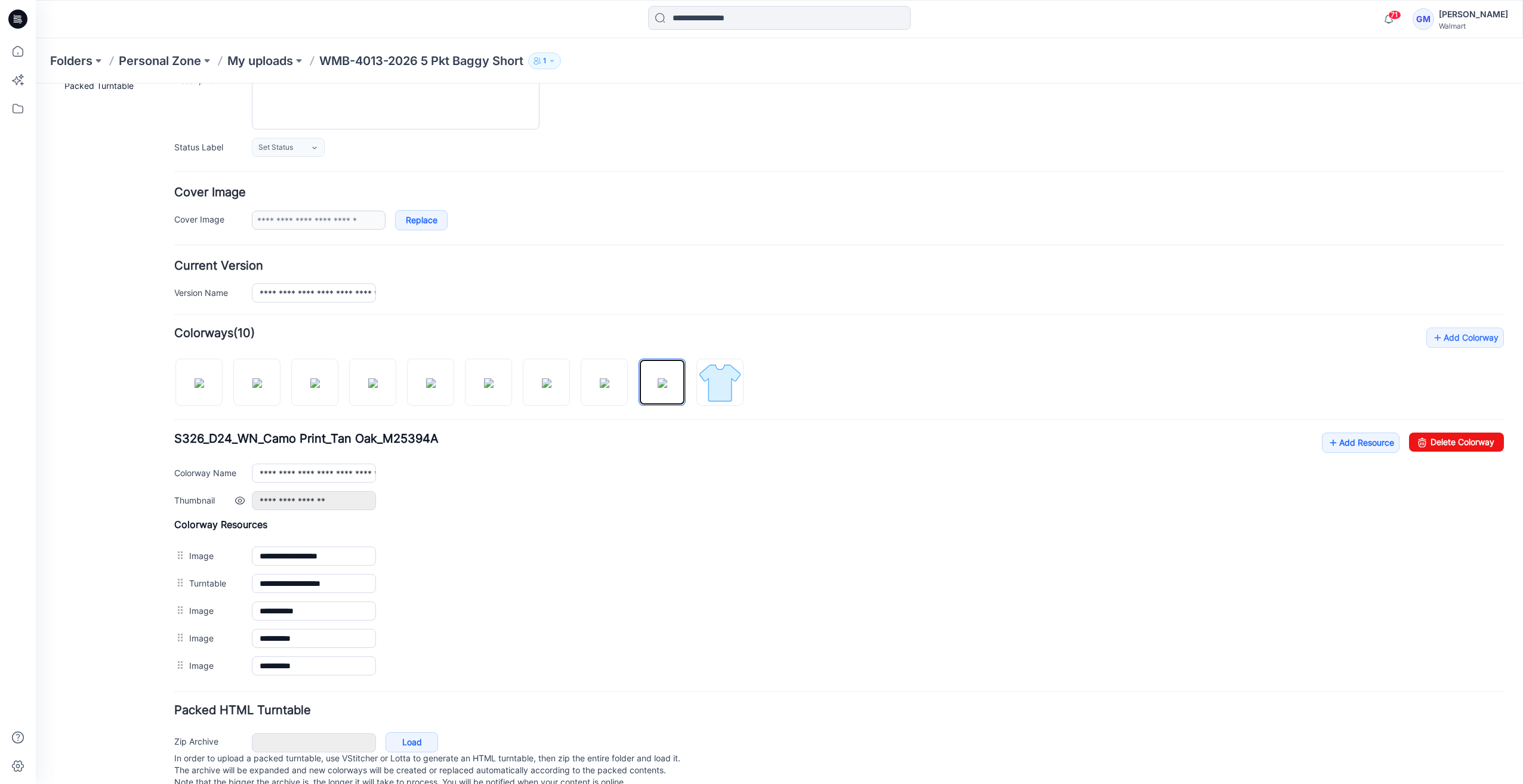
scroll to position [156, 0]
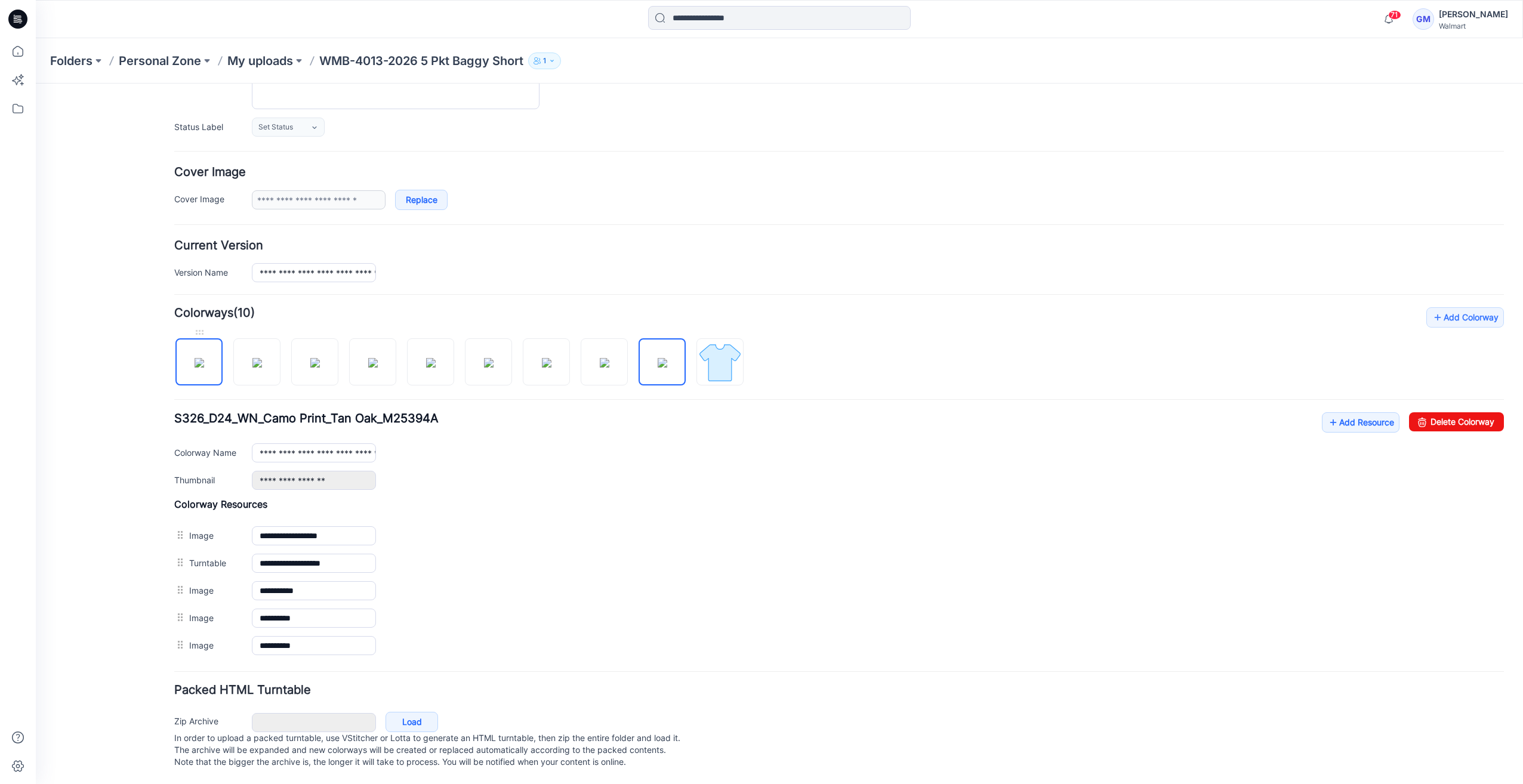
click at [204, 358] on img at bounding box center [199, 363] width 10 height 10
type input "**********"
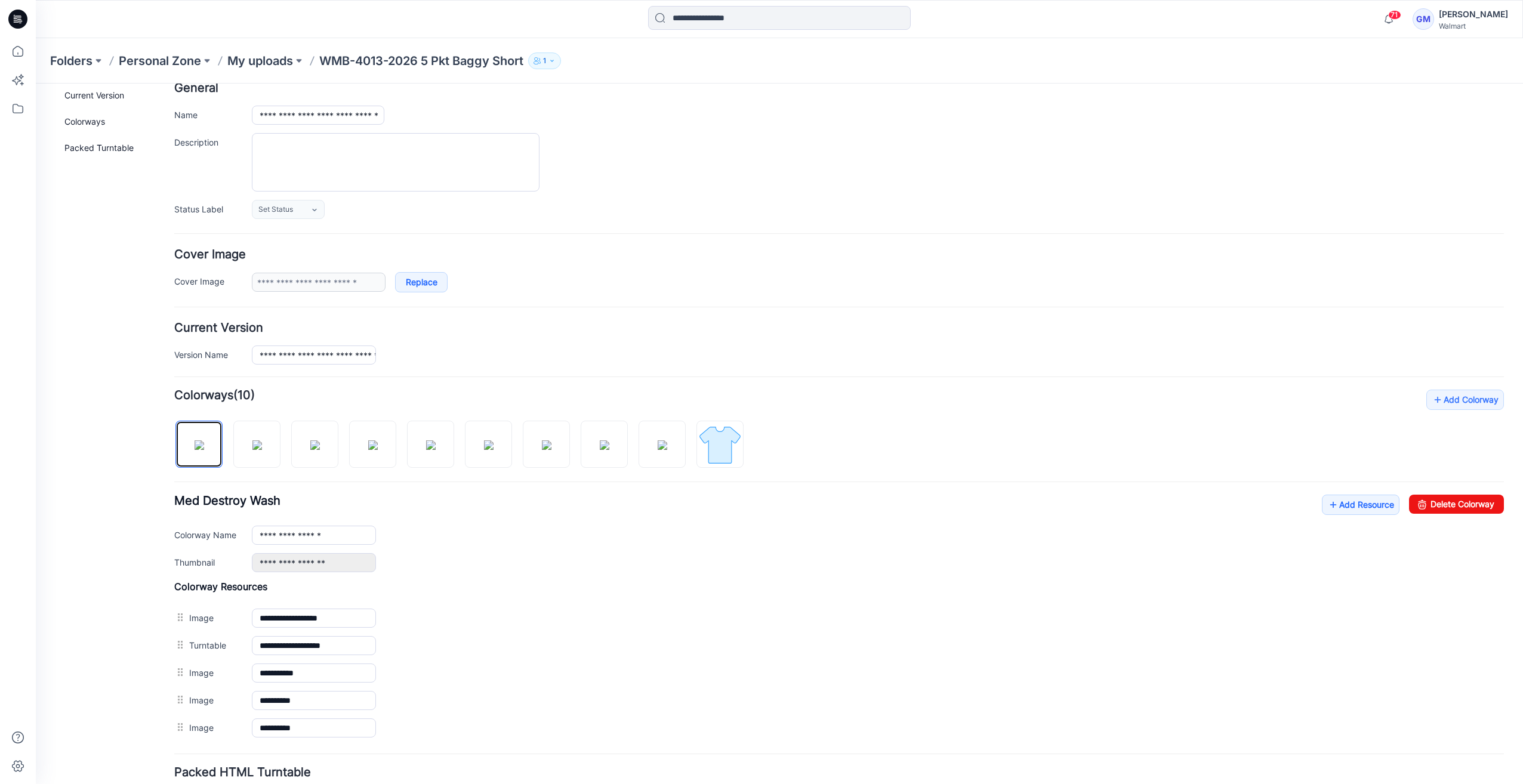
scroll to position [0, 0]
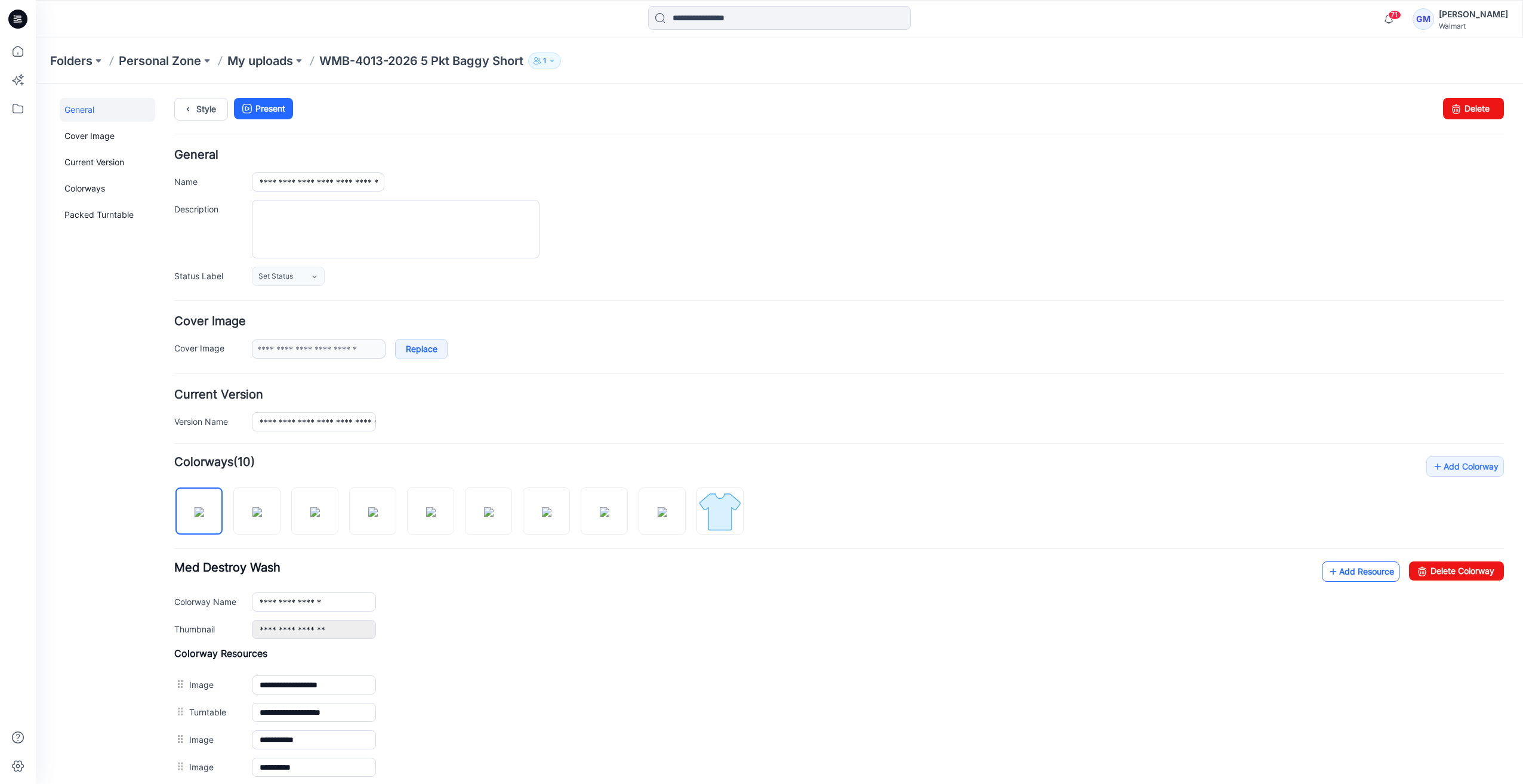
click at [1328, 564] on link "Add Resource" at bounding box center [1361, 572] width 78 height 20
click at [215, 116] on link "Style" at bounding box center [201, 109] width 54 height 23
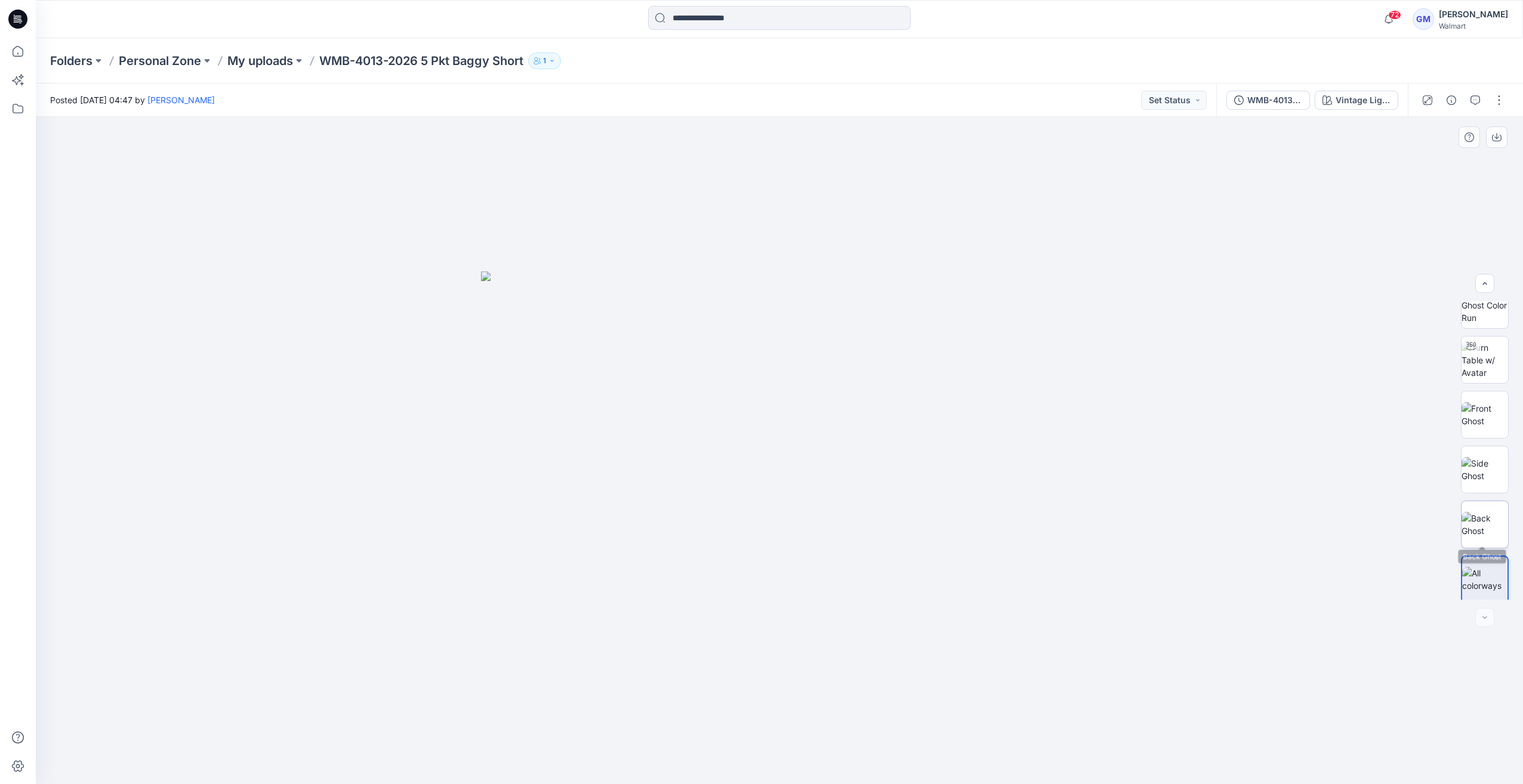
scroll to position [24, 0]
click at [1355, 98] on div "Vintage Light Wash" at bounding box center [1363, 100] width 55 height 13
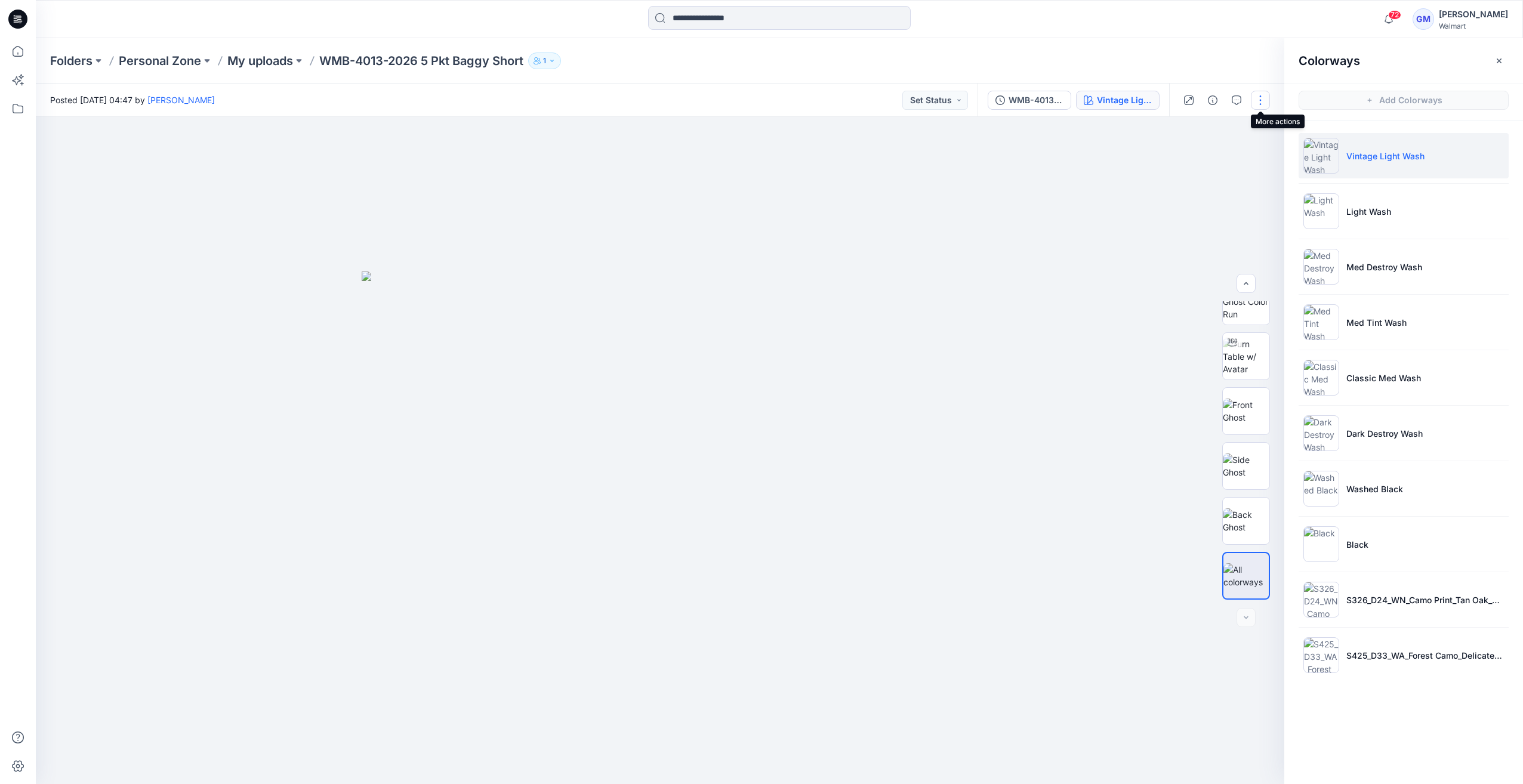
click at [1265, 107] on button "button" at bounding box center [1260, 100] width 19 height 19
click at [1196, 157] on button "Edit" at bounding box center [1210, 161] width 110 height 22
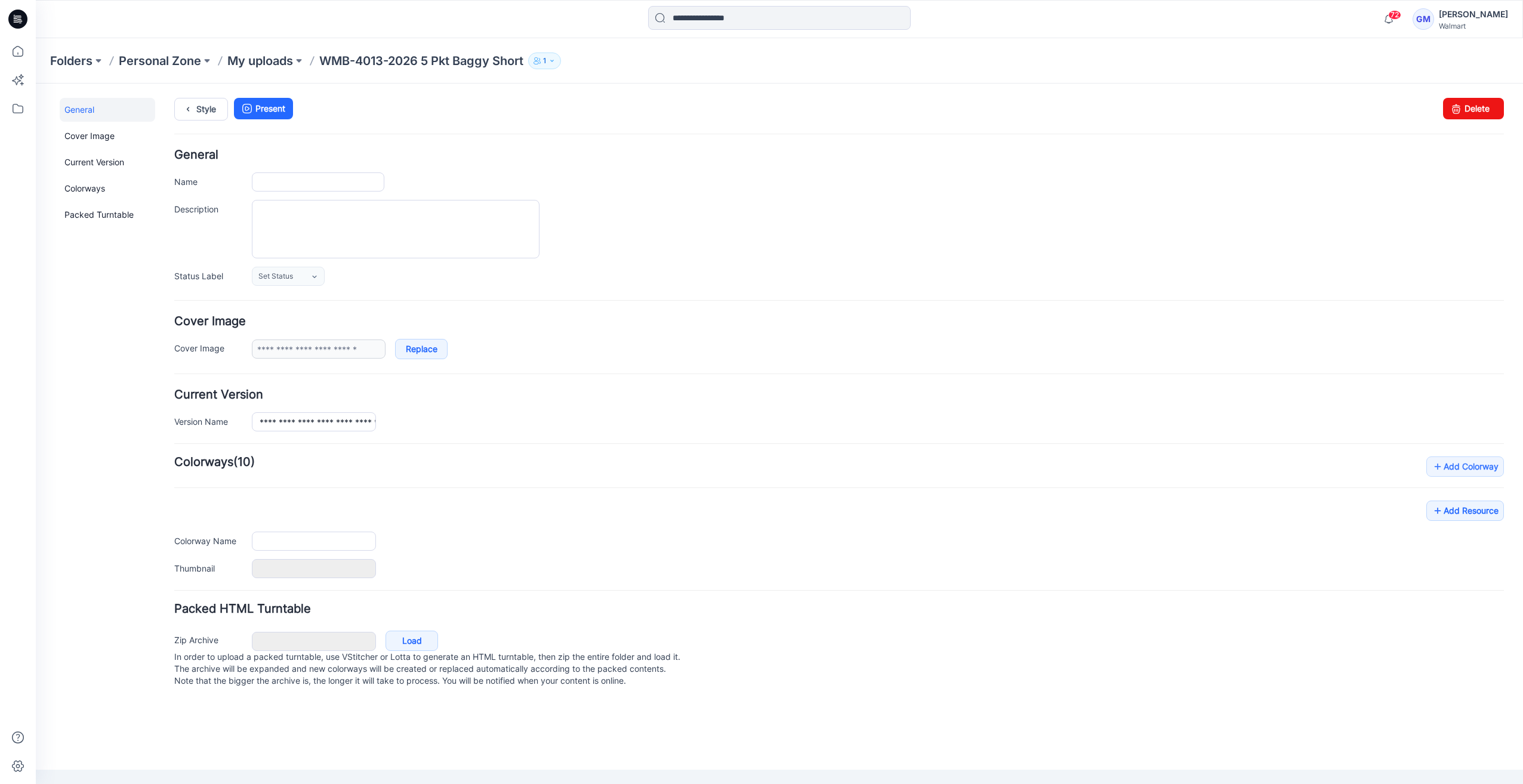
type input "**********"
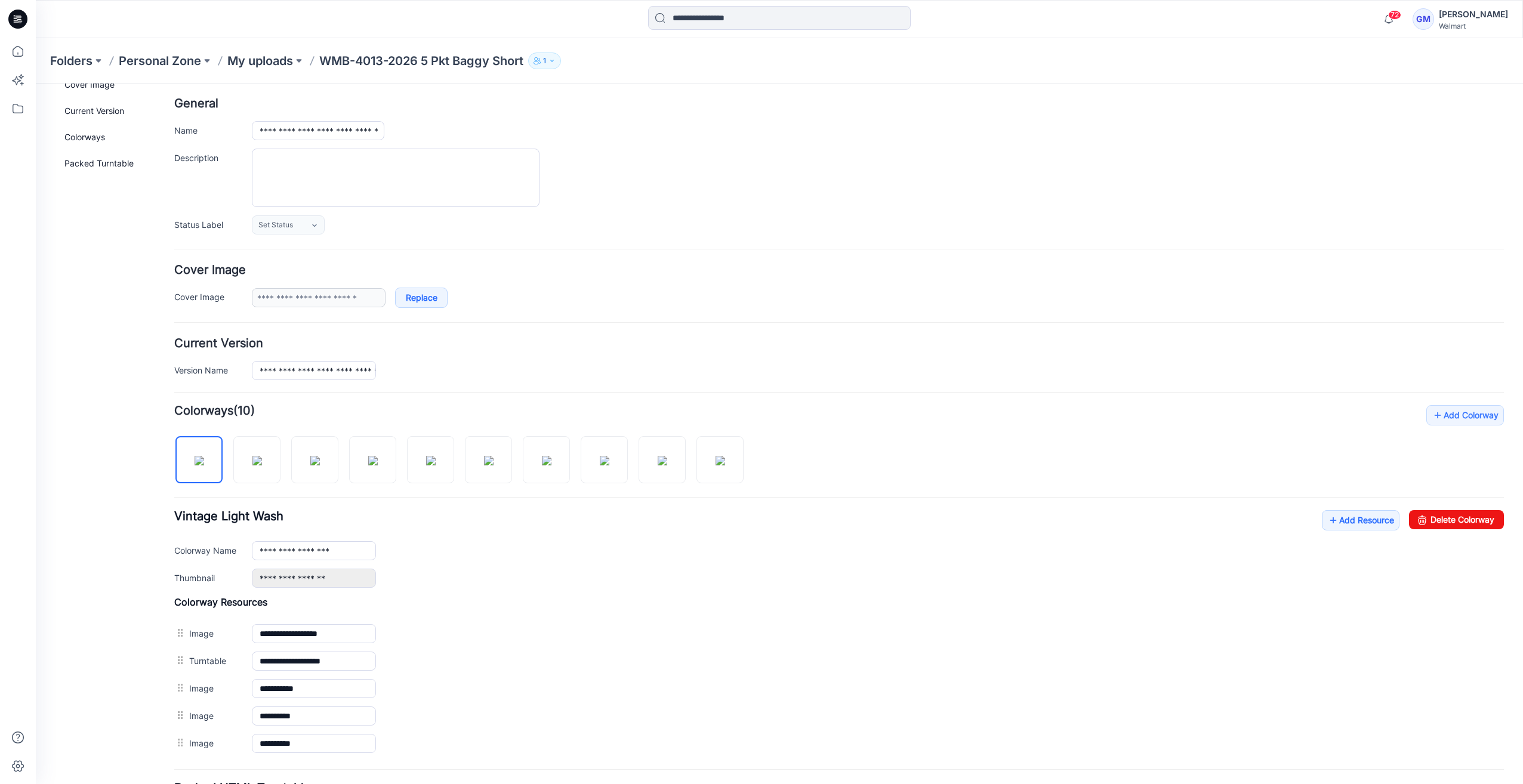
scroll to position [119, 0]
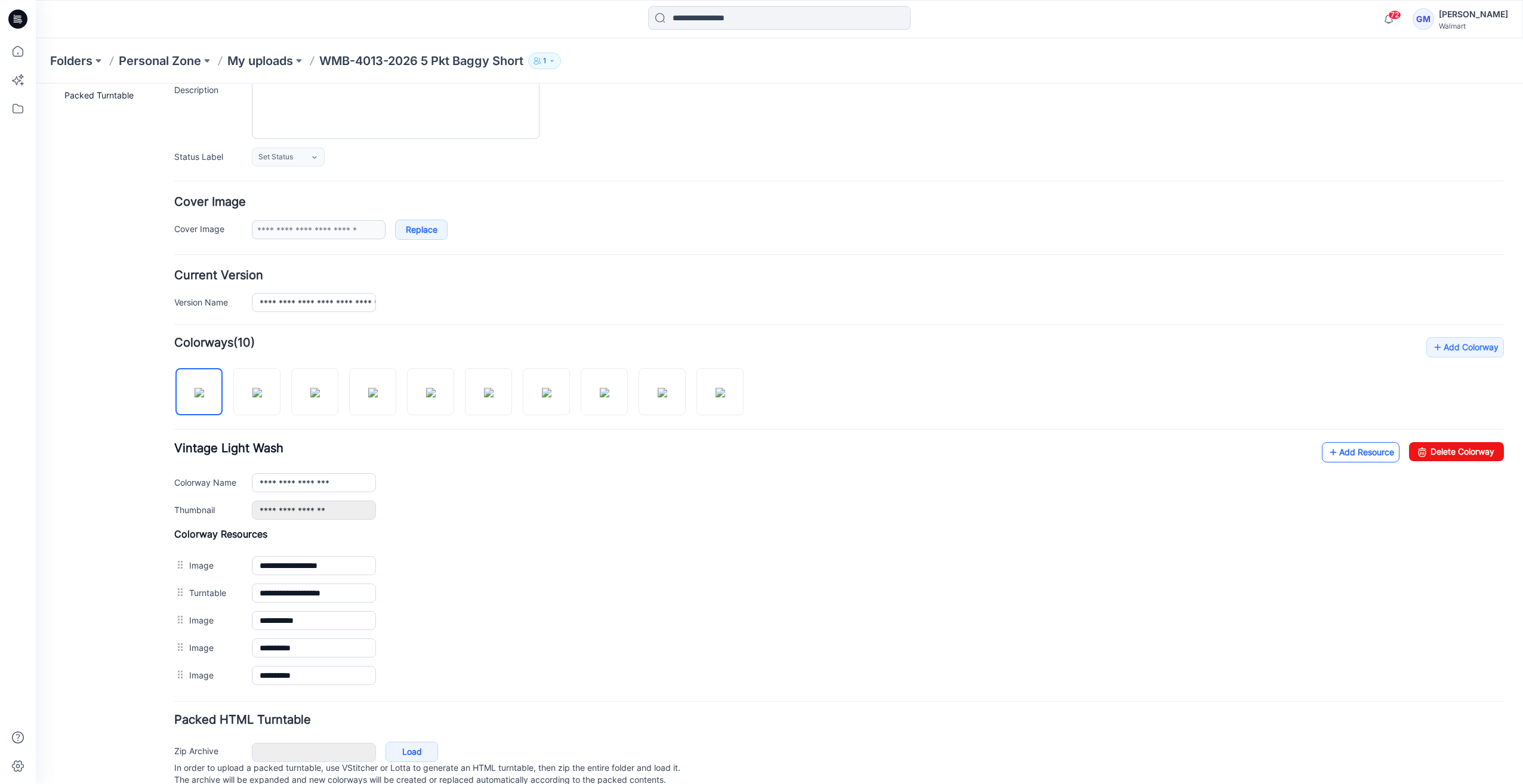
click at [1355, 448] on link "Add Resource" at bounding box center [1361, 452] width 78 height 20
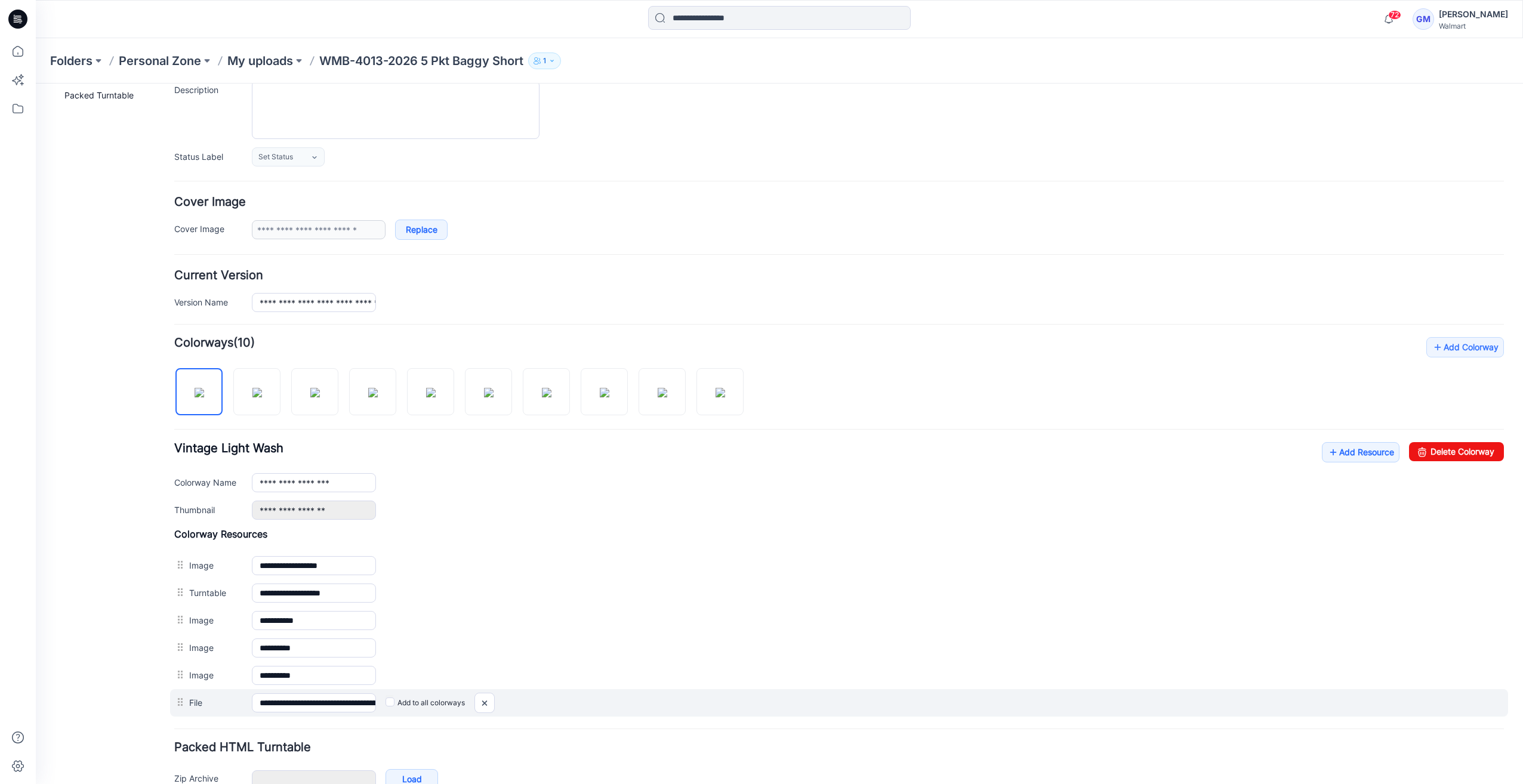
click at [394, 700] on label "Add to all colorways" at bounding box center [425, 703] width 80 height 19
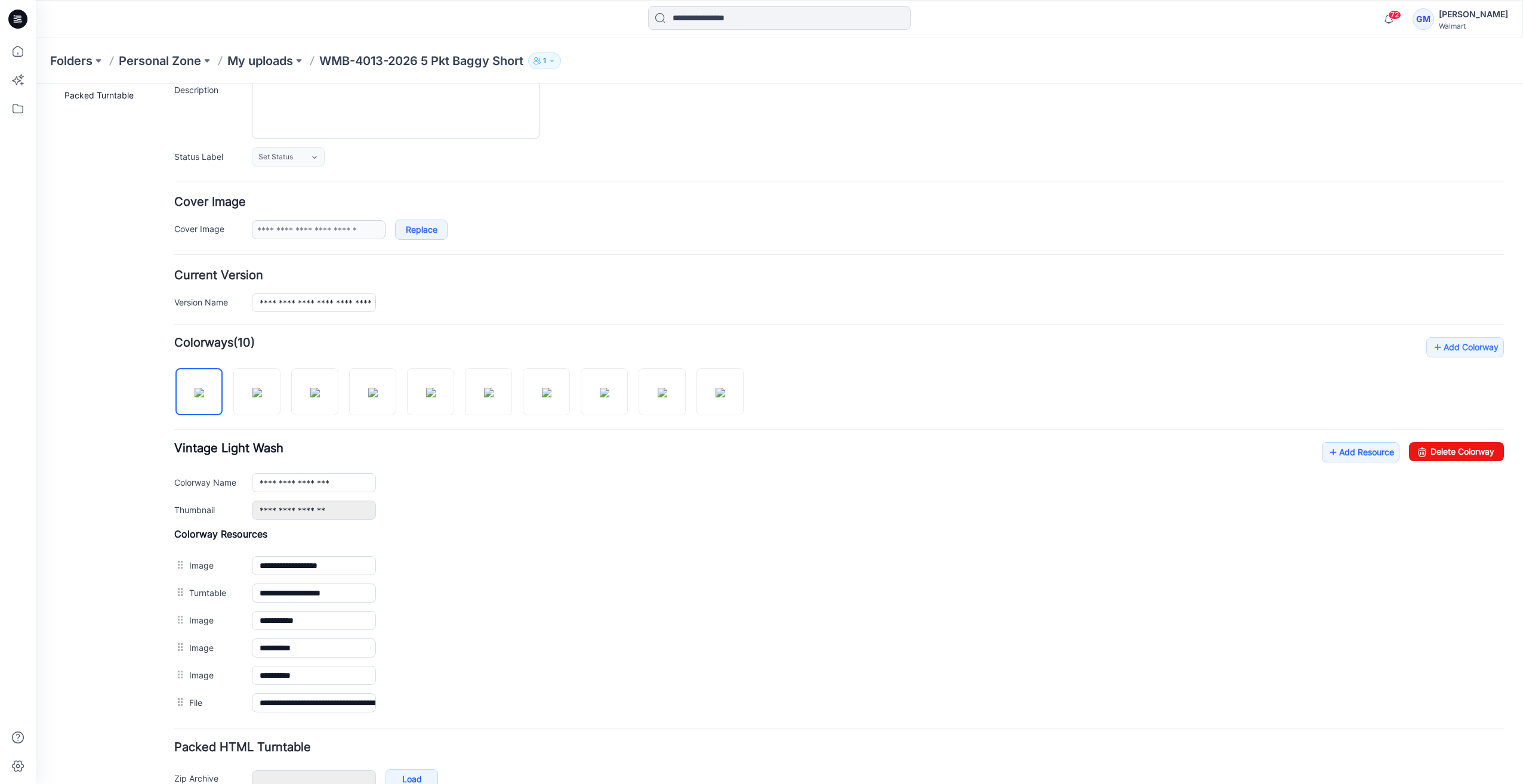
scroll to position [0, 147]
click at [661, 712] on form "**********" at bounding box center [839, 429] width 1330 height 799
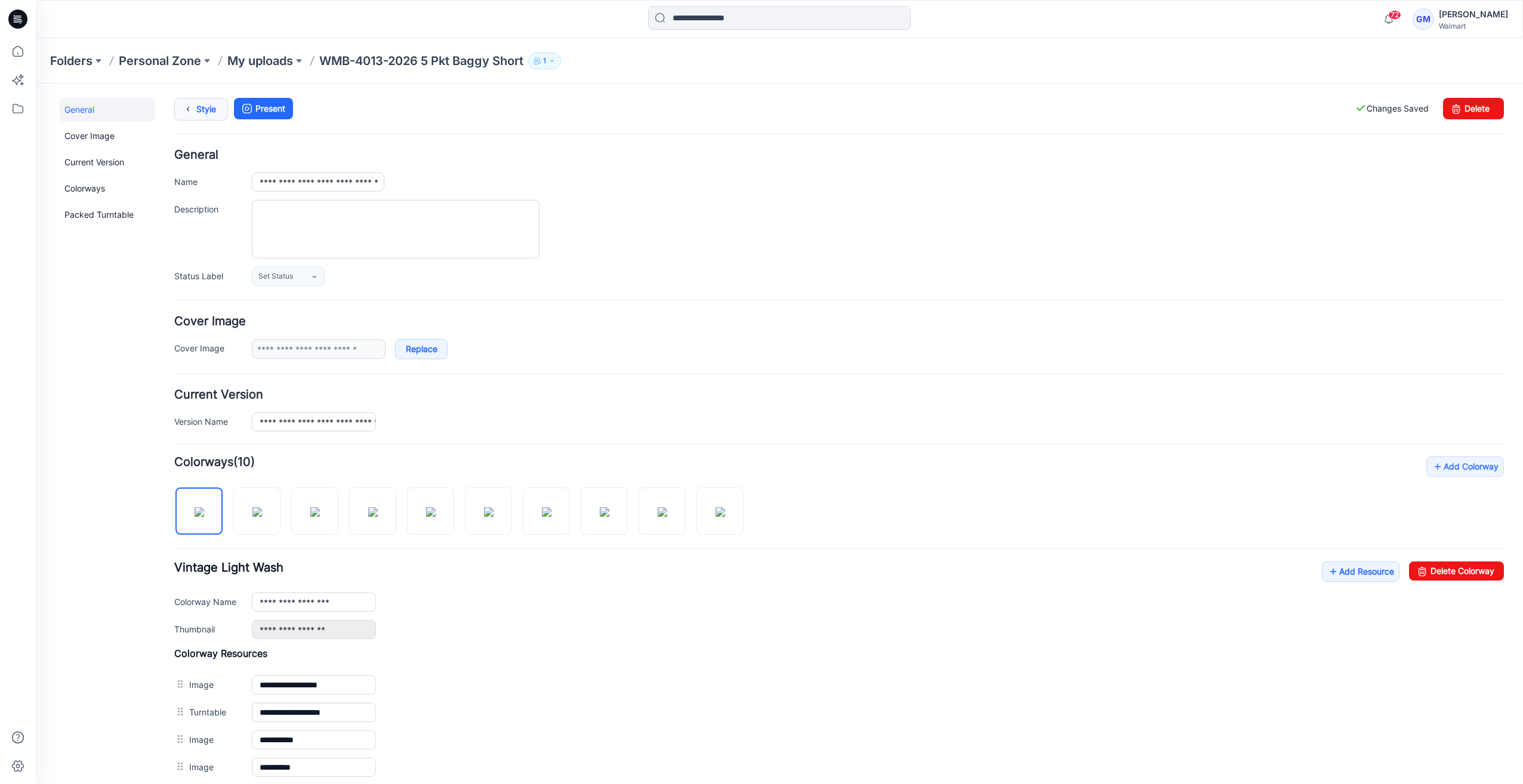
scroll to position [0, 0]
click at [201, 107] on link "Style" at bounding box center [201, 109] width 54 height 23
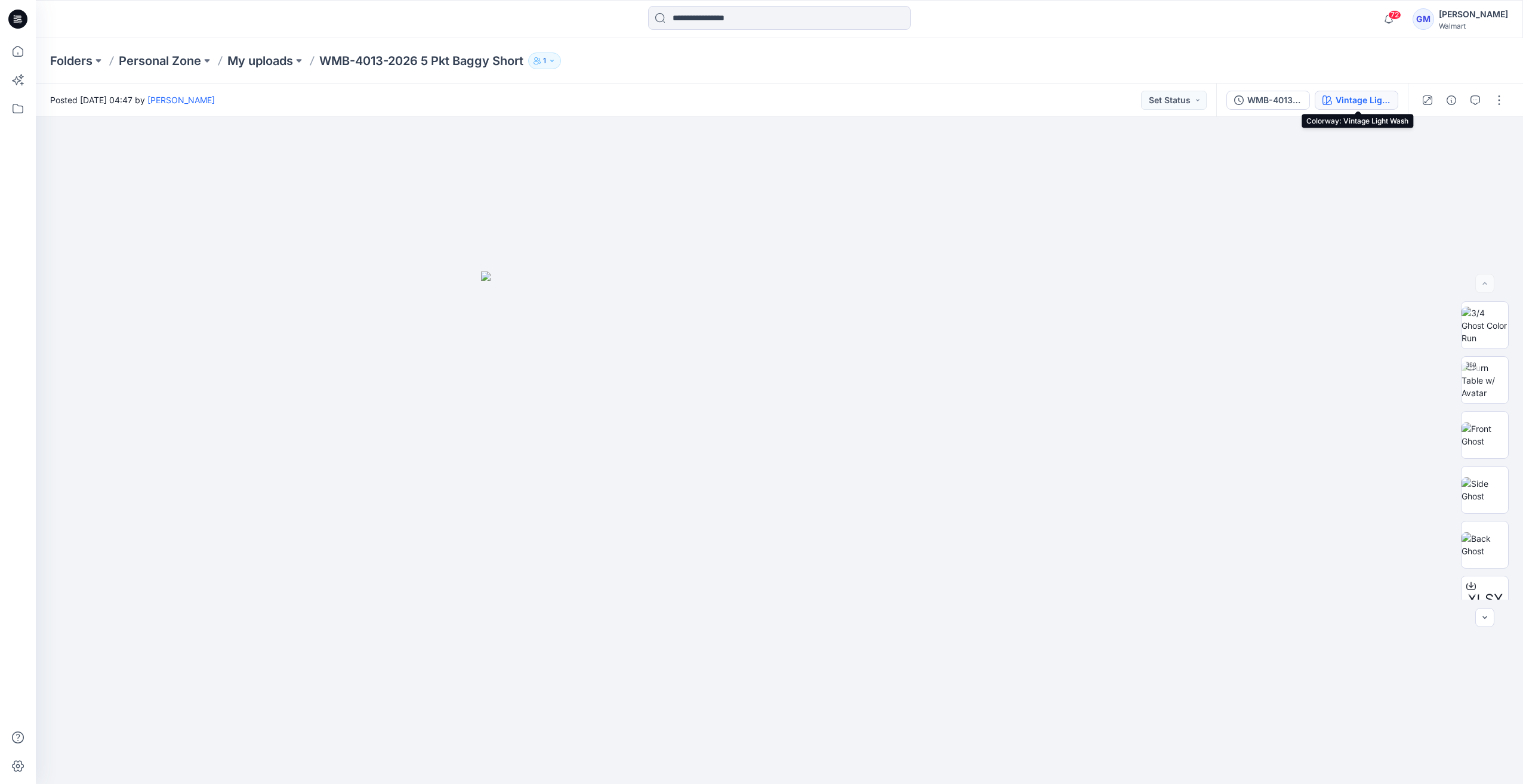
click at [1366, 96] on div "Vintage Light Wash" at bounding box center [1363, 100] width 55 height 13
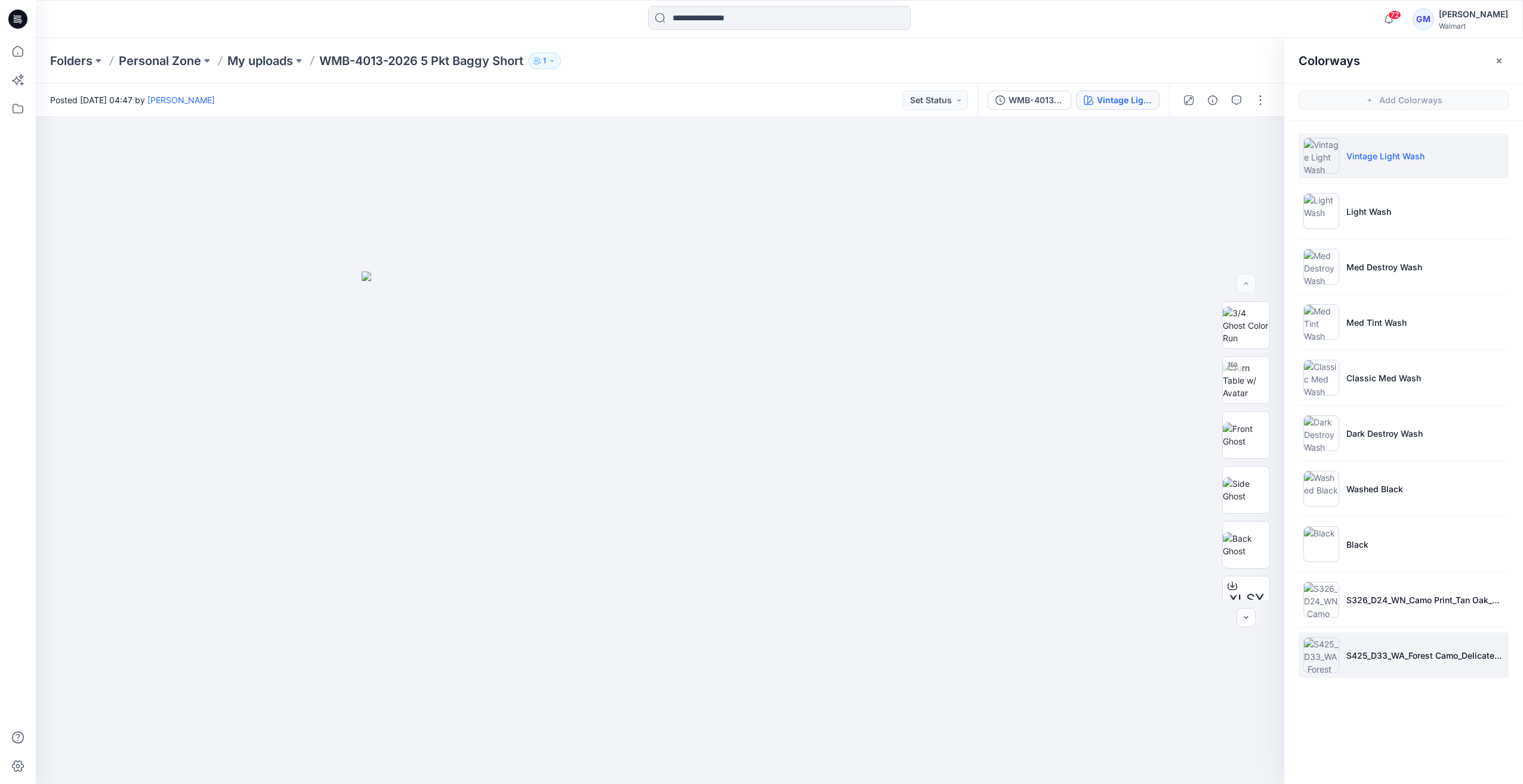
click at [1363, 642] on li "S425_D33_WA_Forest Camo_Delicate Ivory_G2666H_19.52 IN" at bounding box center [1403, 655] width 210 height 45
click at [1379, 611] on li "S326_D24_WN_Camo Print_Tan Oak_M25394A" at bounding box center [1403, 600] width 210 height 45
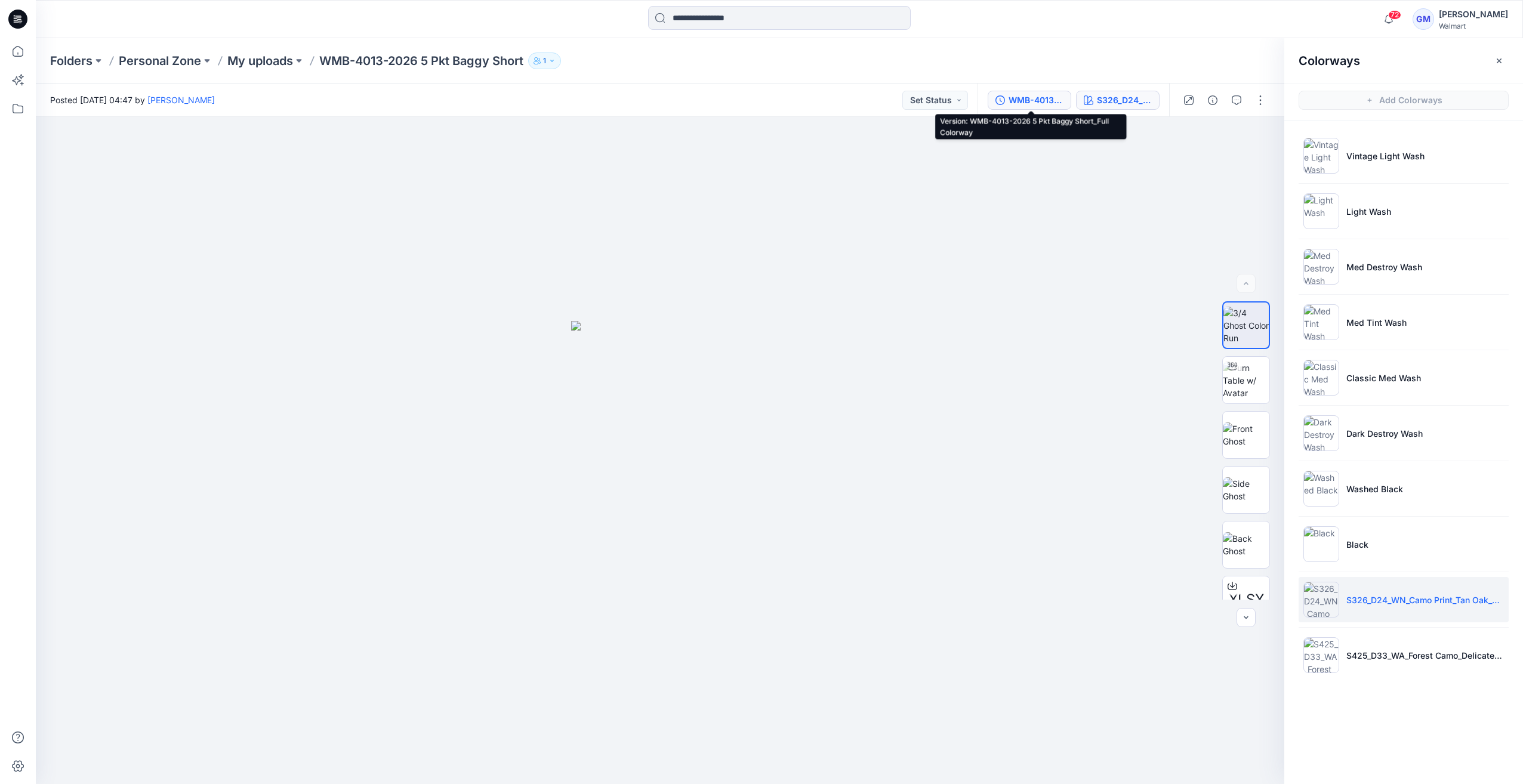
click at [1036, 99] on div "WMB-4013-2026 5 Pkt Baggy Short_Full Colorway" at bounding box center [1036, 100] width 55 height 13
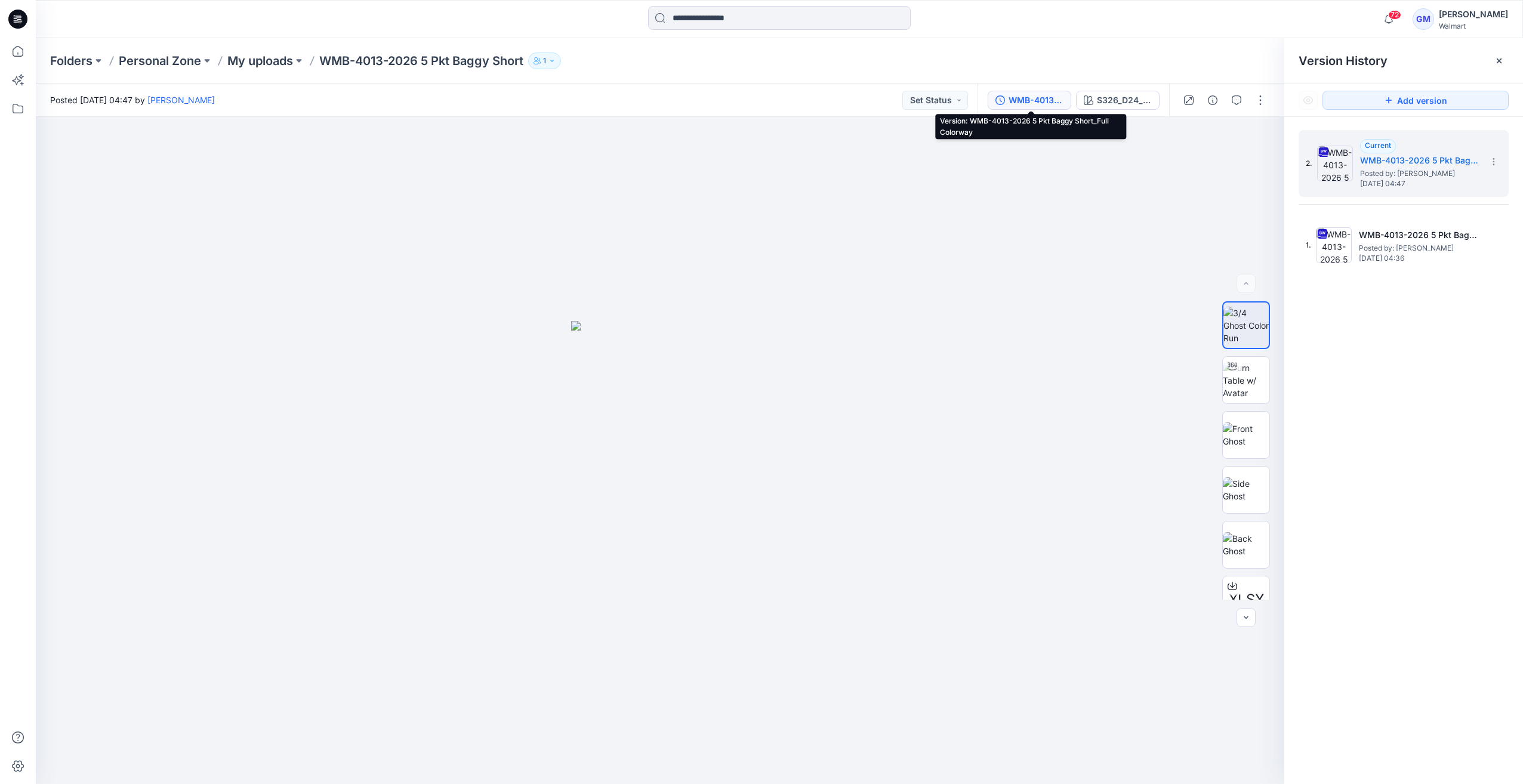
click at [1046, 96] on div "WMB-4013-2026 5 Pkt Baggy Short_Full Colorway" at bounding box center [1036, 100] width 55 height 13
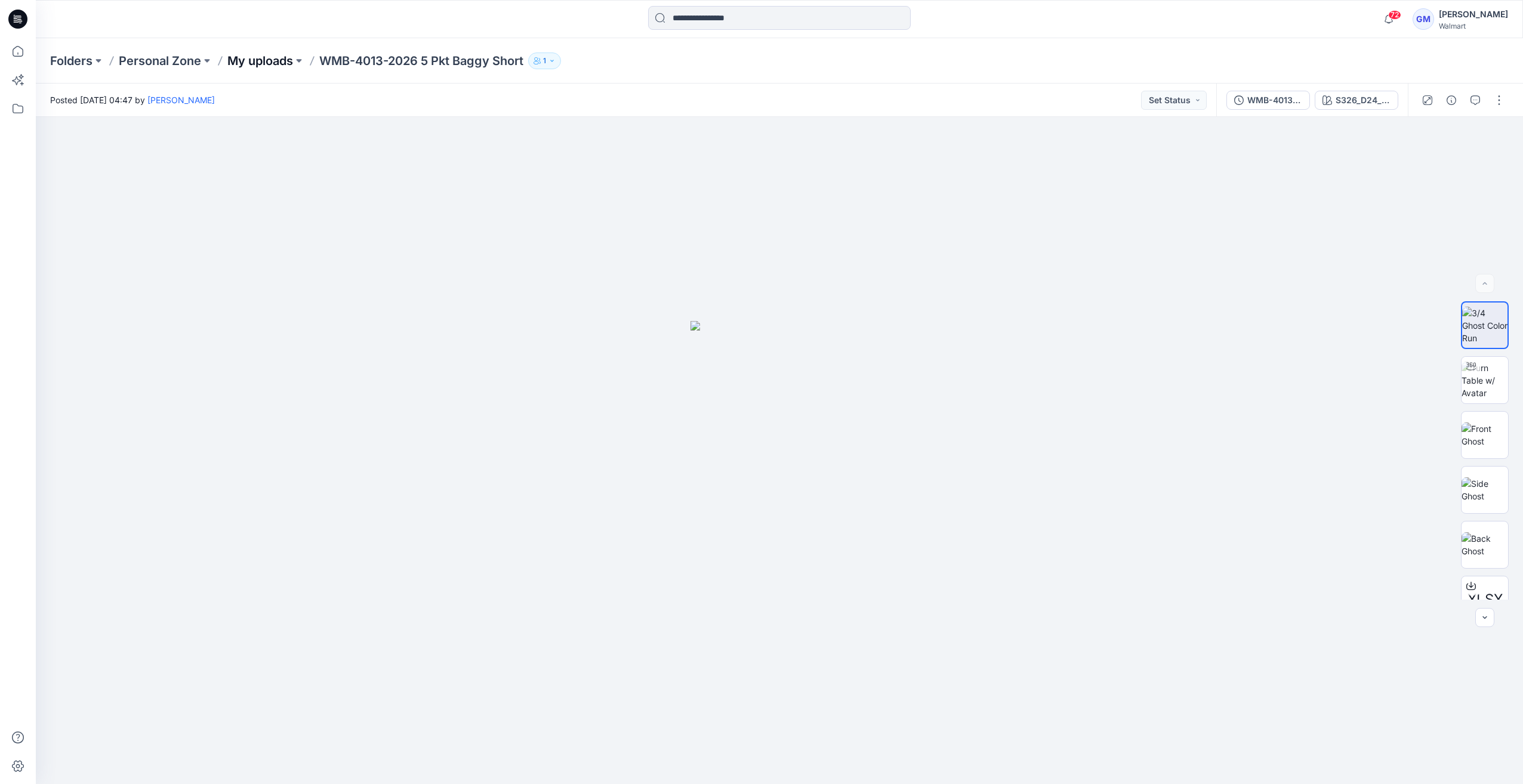
click at [277, 62] on p "My uploads" at bounding box center [260, 61] width 66 height 17
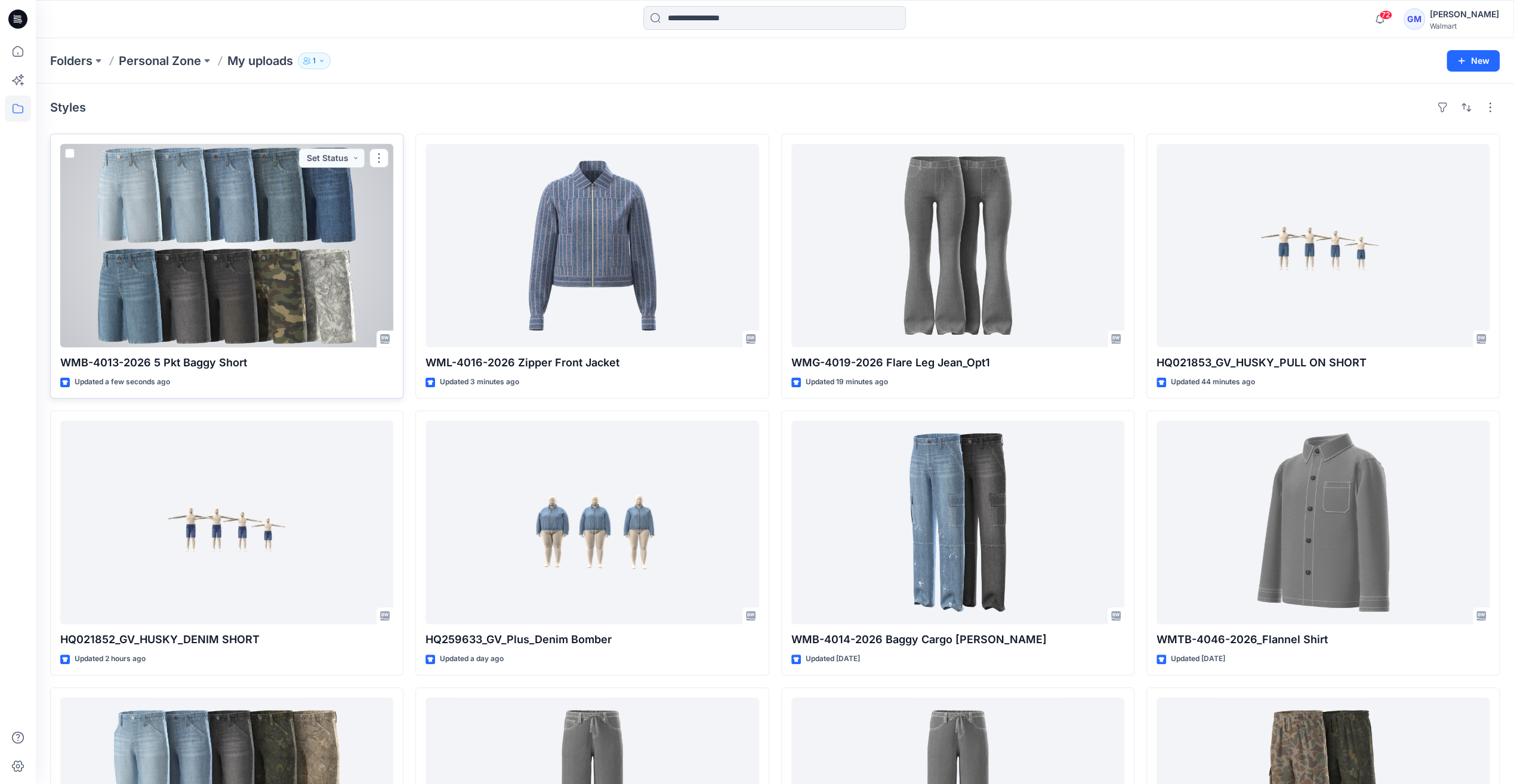
click at [303, 258] on div at bounding box center [227, 245] width 333 height 203
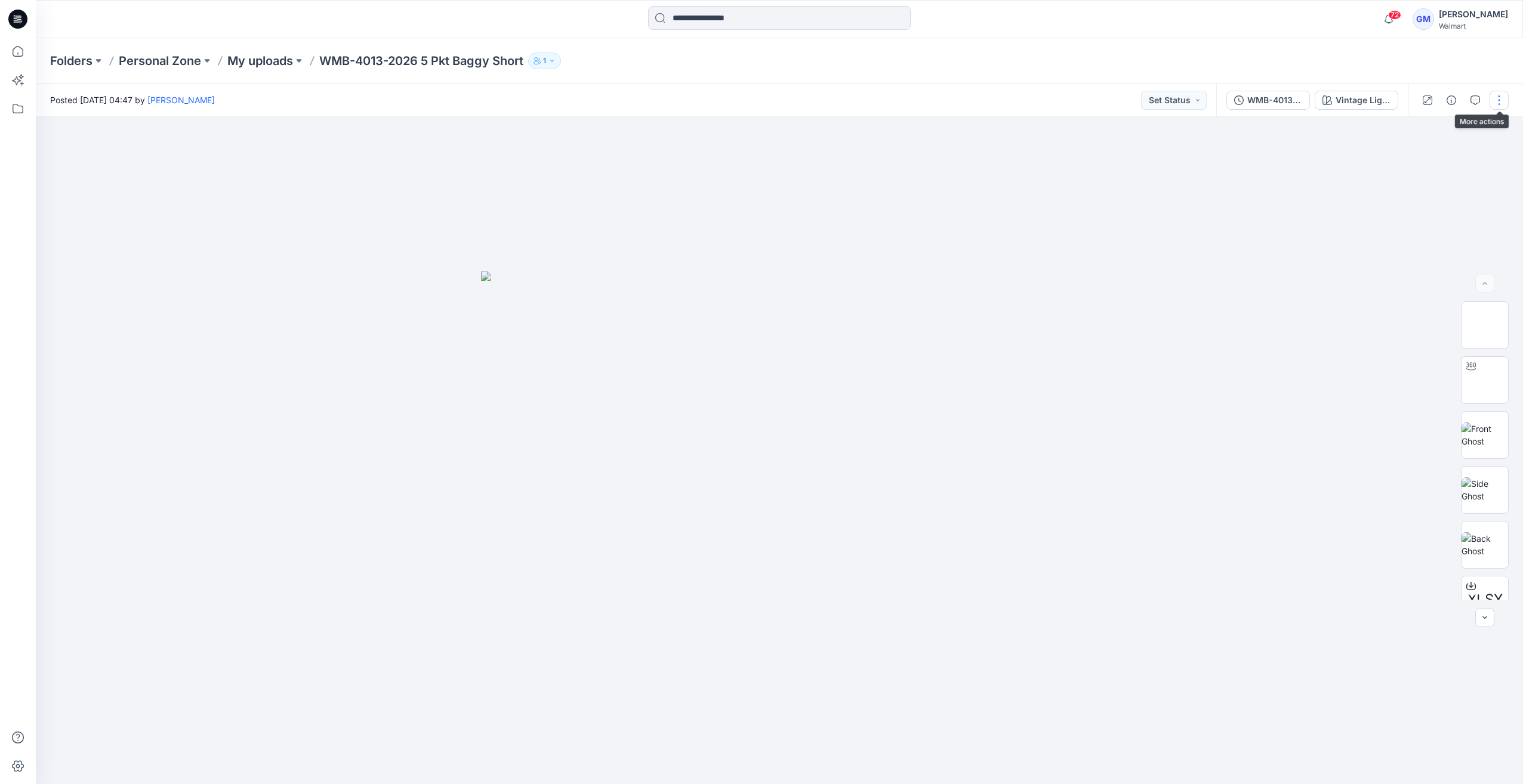
click at [1498, 98] on button "button" at bounding box center [1499, 100] width 19 height 19
click at [1443, 156] on button "Edit" at bounding box center [1448, 161] width 110 height 22
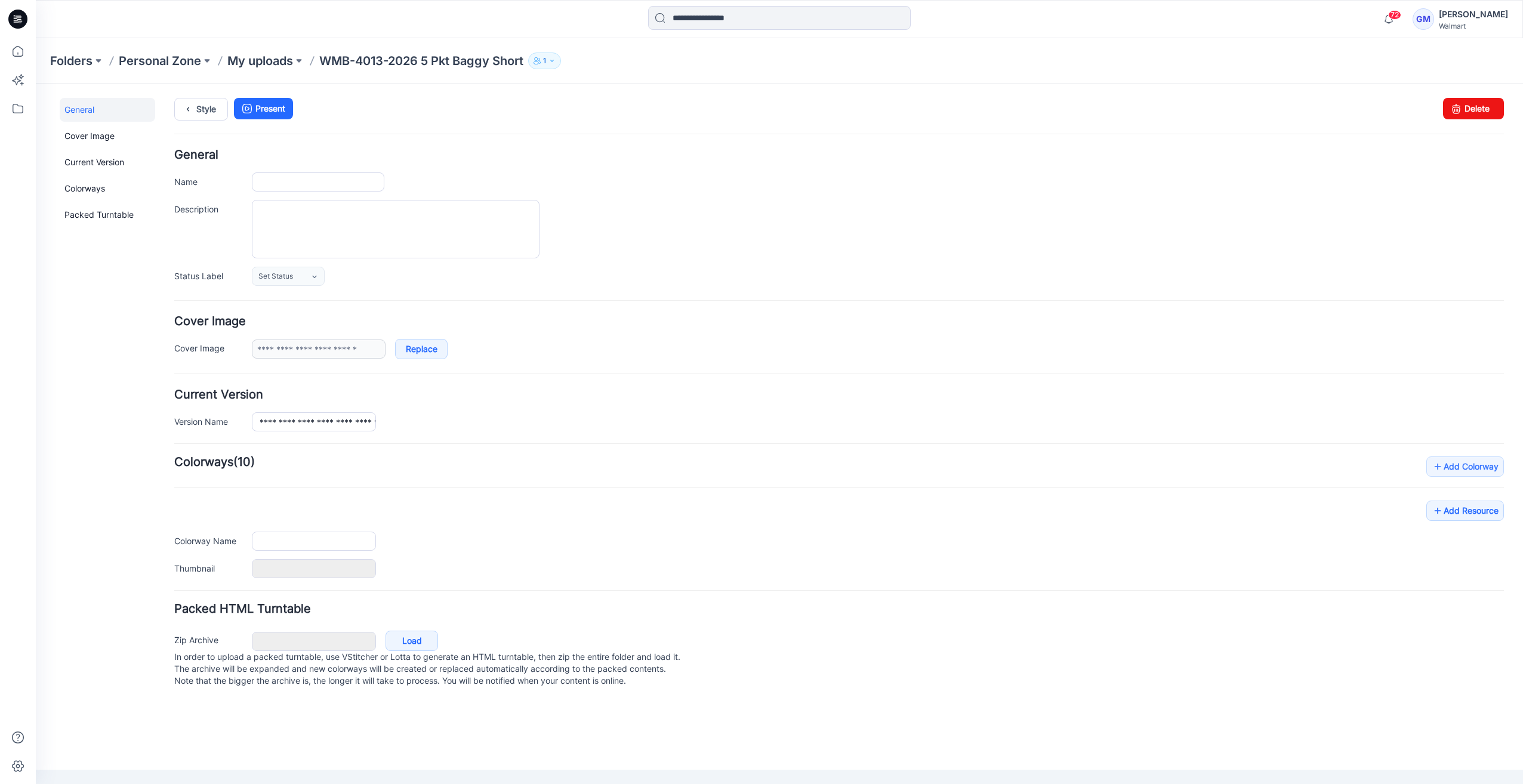
type input "**********"
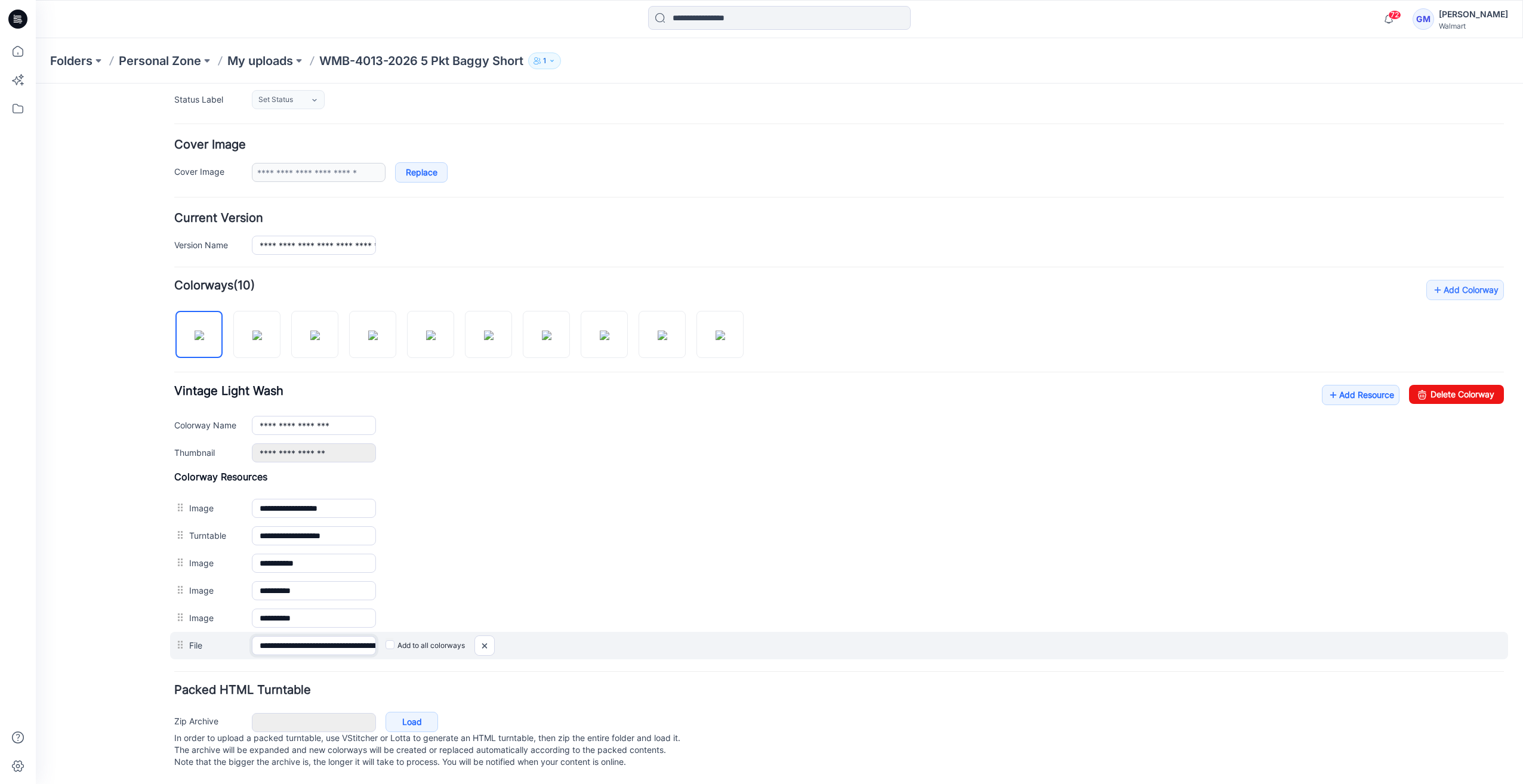
scroll to position [0, 147]
drag, startPoint x: 304, startPoint y: 636, endPoint x: 525, endPoint y: 638, distance: 221.0
click at [525, 638] on div "**********" at bounding box center [839, 645] width 1338 height 28
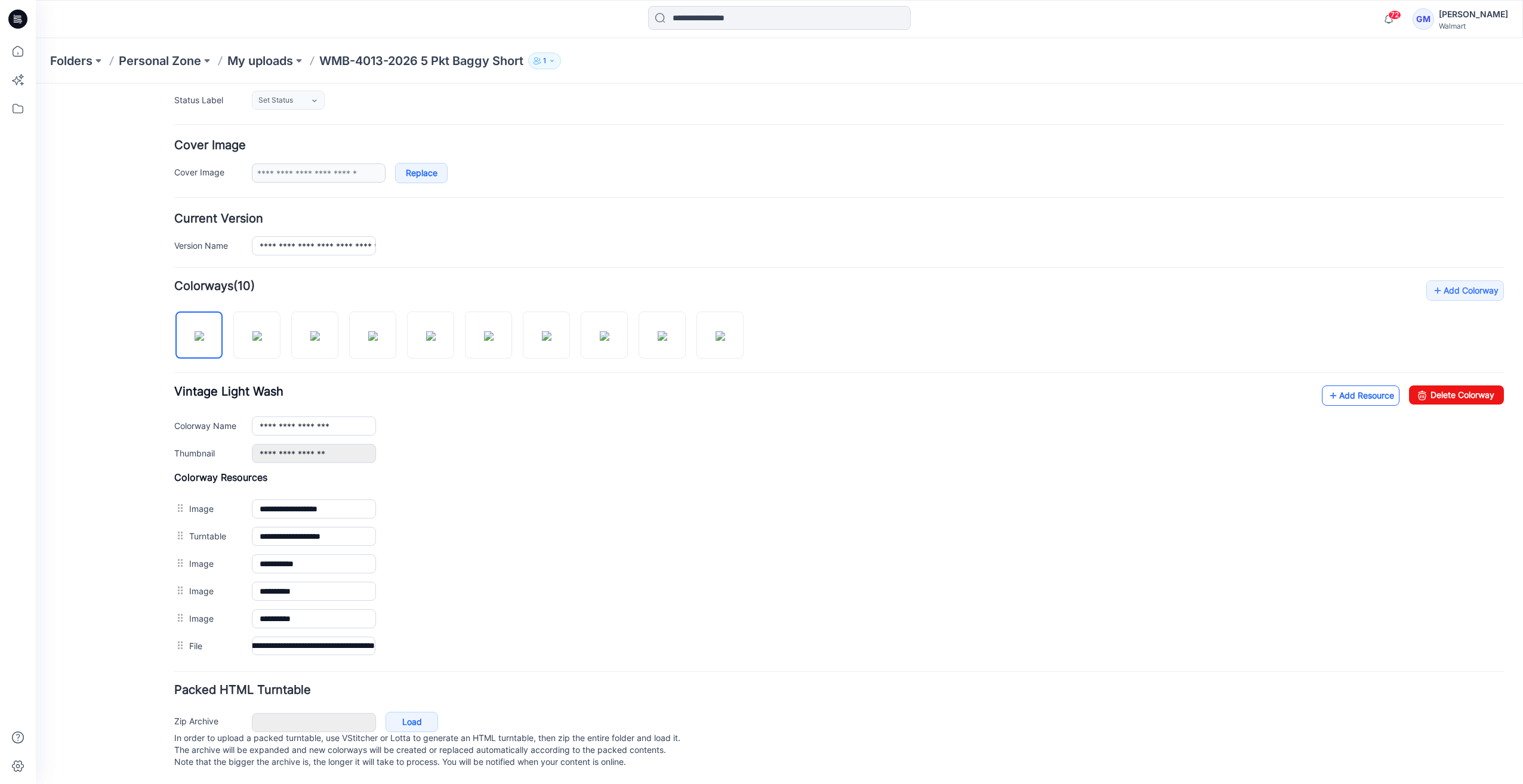
scroll to position [0, 0]
click at [1343, 385] on link "Add Resource" at bounding box center [1361, 396] width 78 height 20
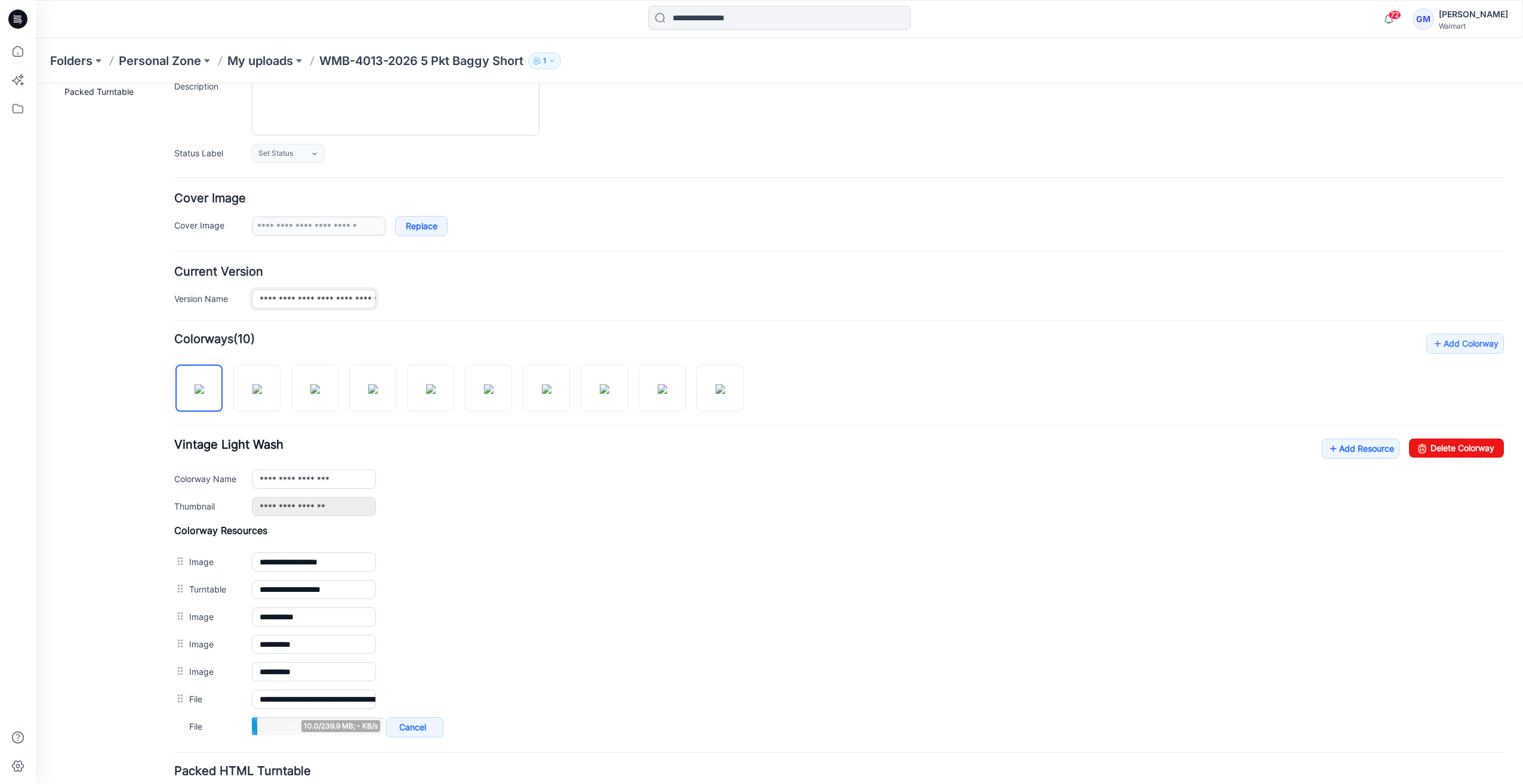
scroll to position [0, 84]
drag, startPoint x: 336, startPoint y: 300, endPoint x: 779, endPoint y: 327, distance: 443.8
click at [779, 327] on form "**********" at bounding box center [839, 439] width 1330 height 826
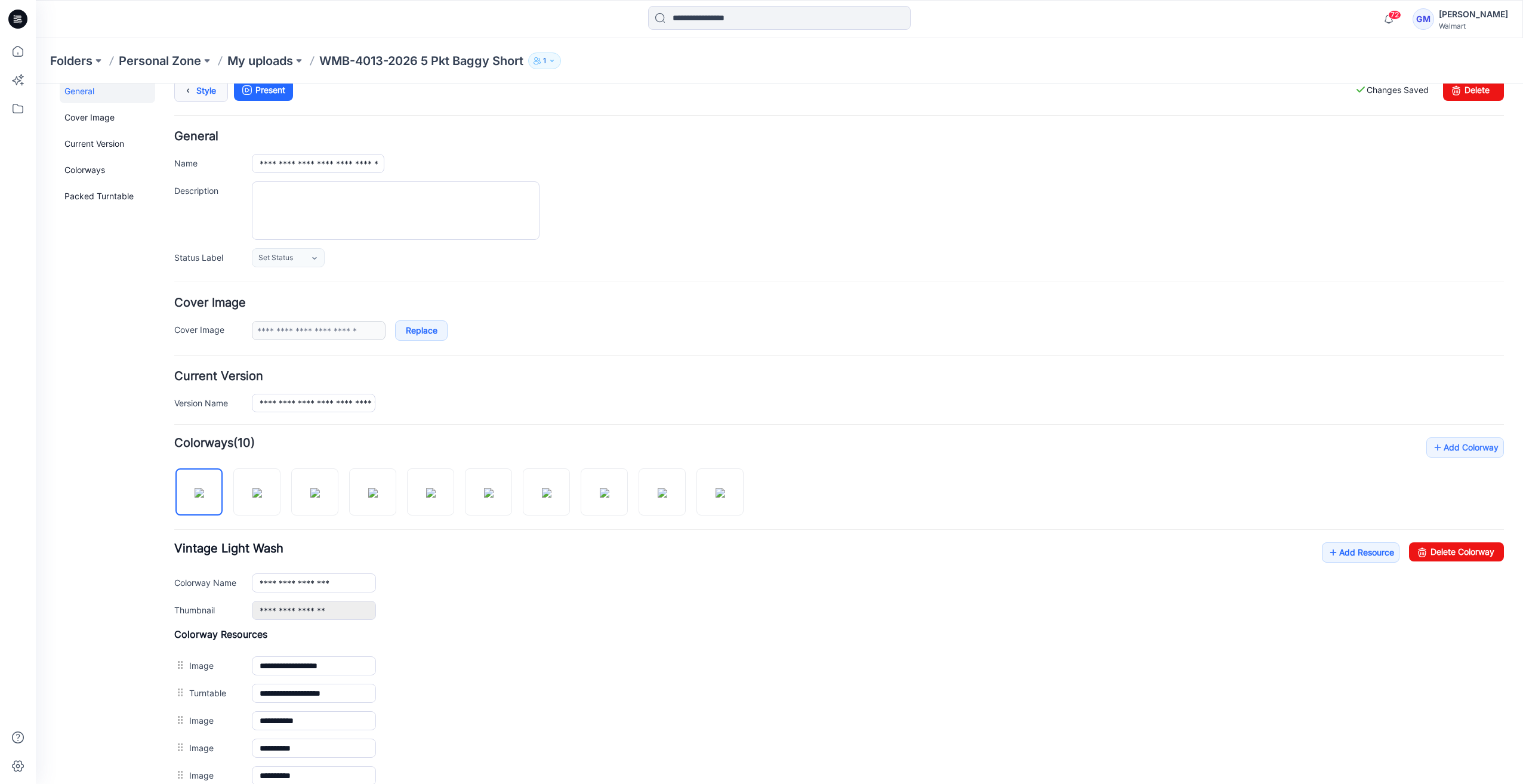
scroll to position [0, 0]
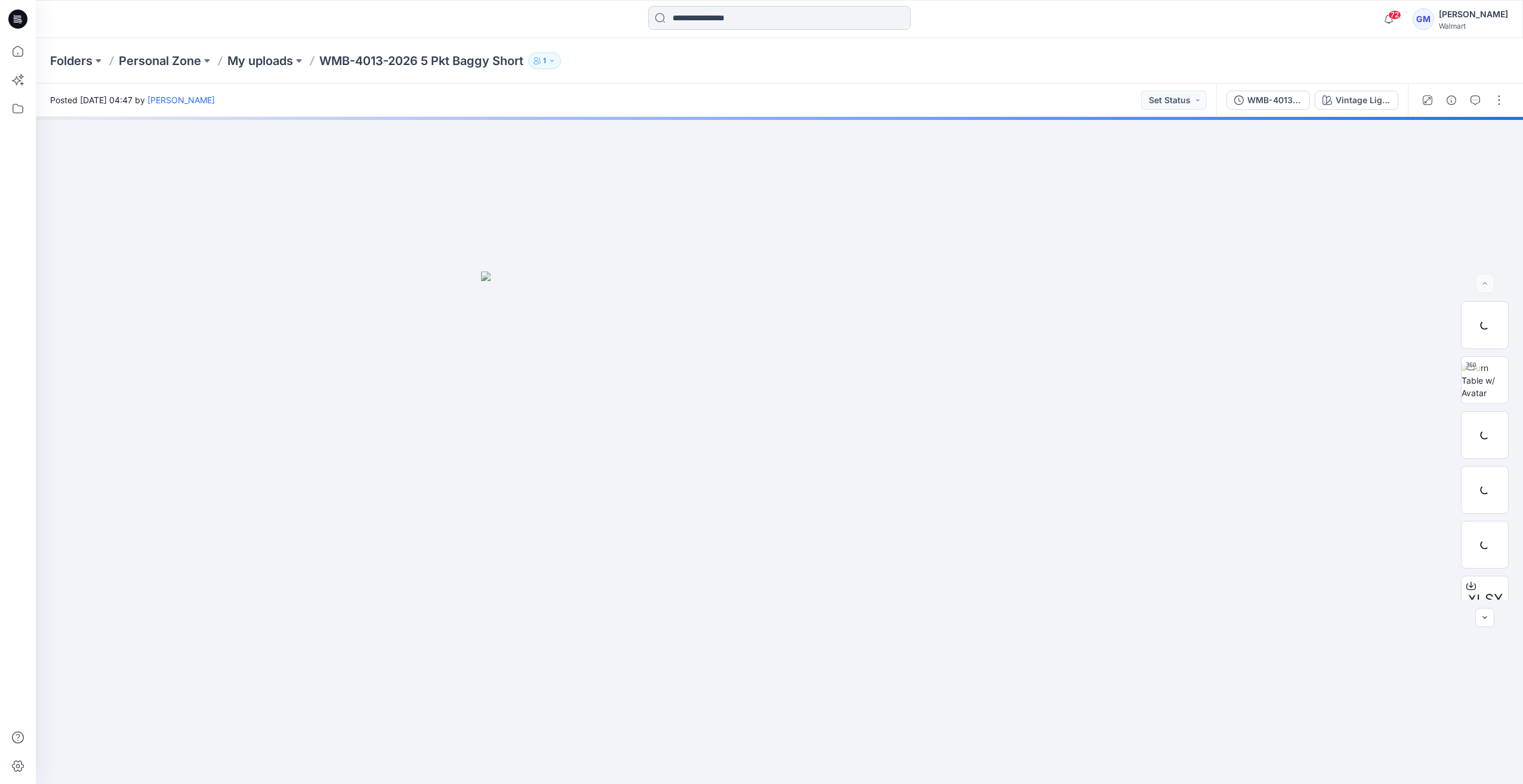
click at [742, 18] on input at bounding box center [779, 18] width 263 height 24
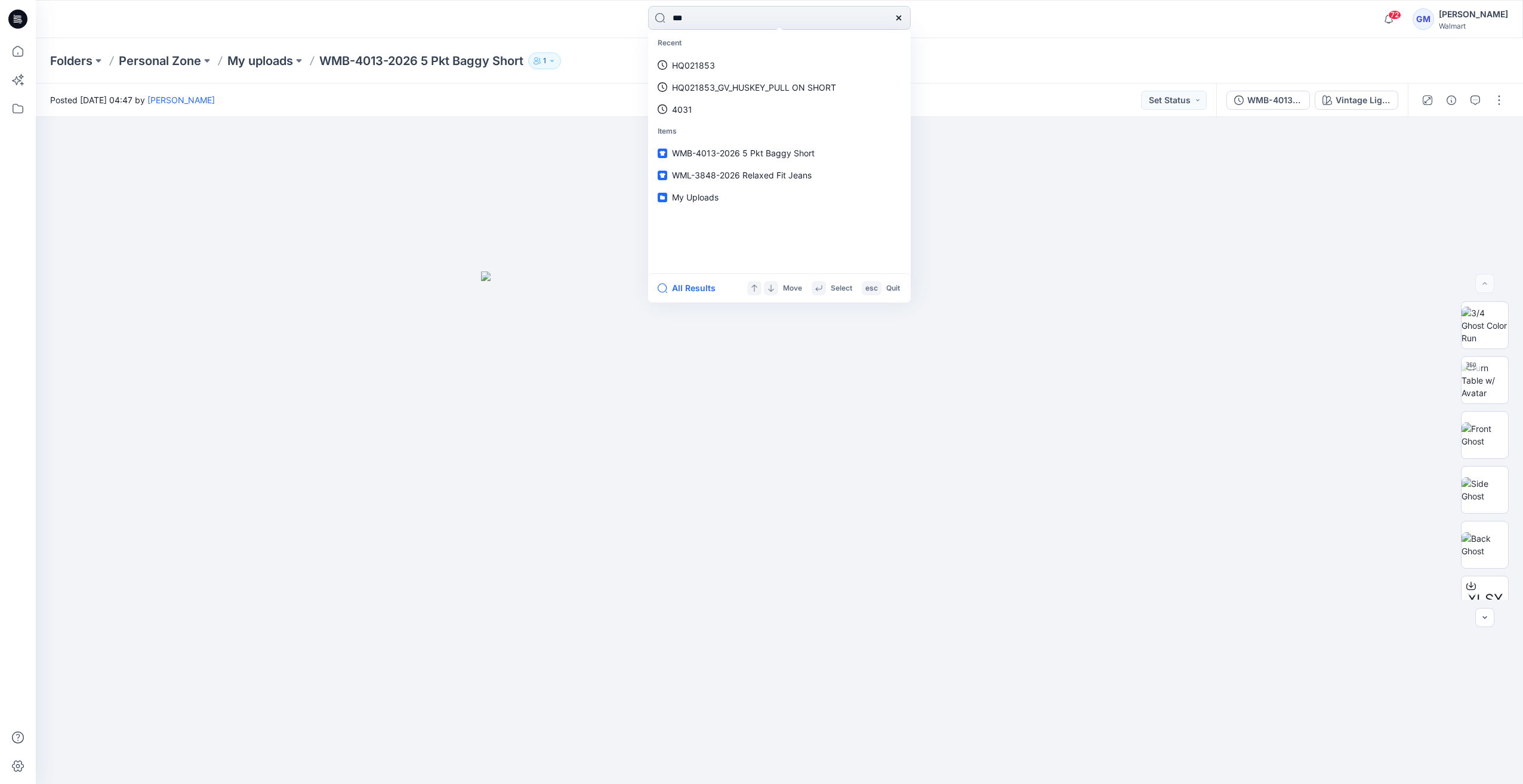
type input "****"
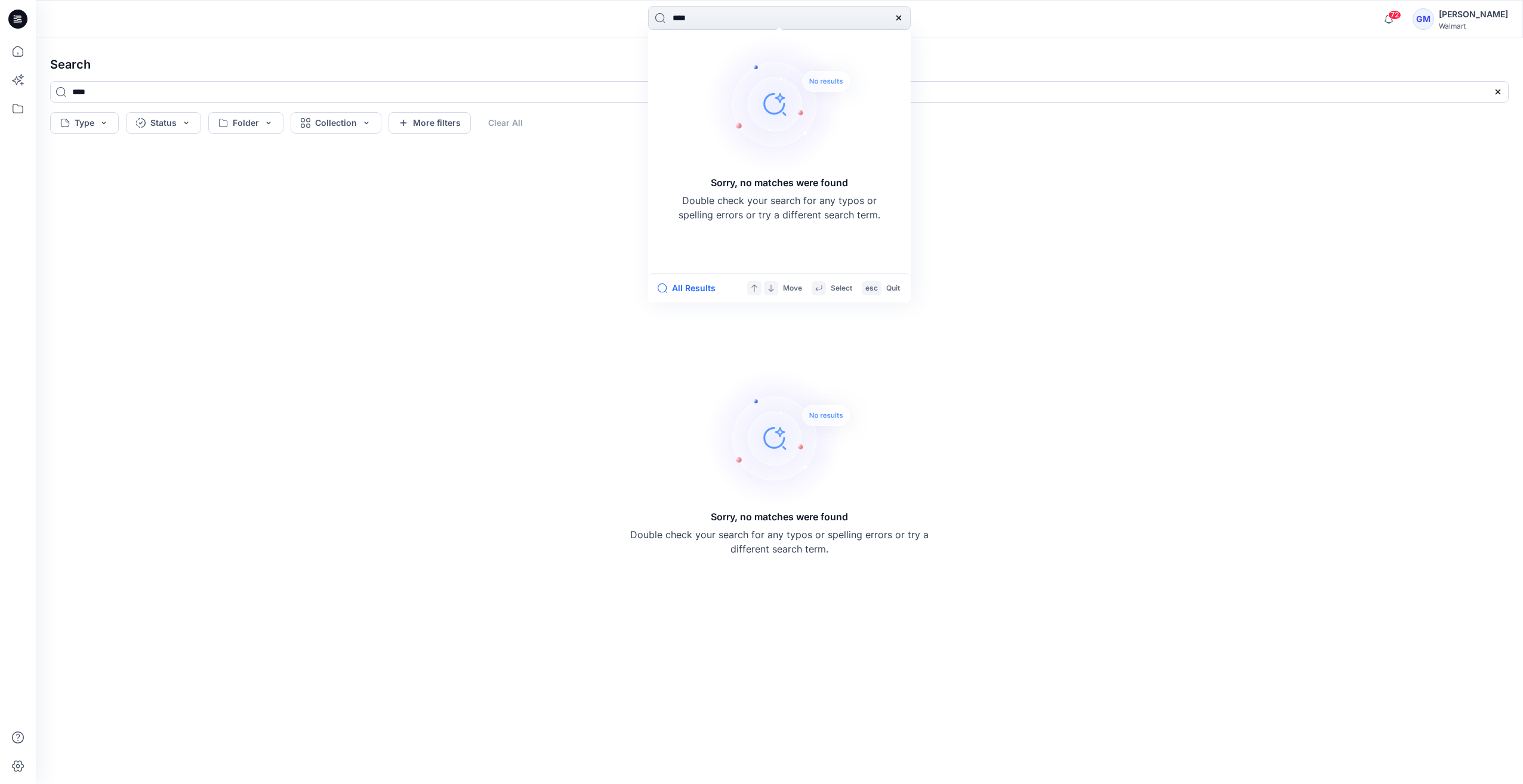
type input "****"
drag, startPoint x: 18, startPoint y: 14, endPoint x: 101, endPoint y: 1, distance: 84.0
click at [21, 13] on icon at bounding box center [18, 19] width 19 height 19
